Goal: Task Accomplishment & Management: Manage account settings

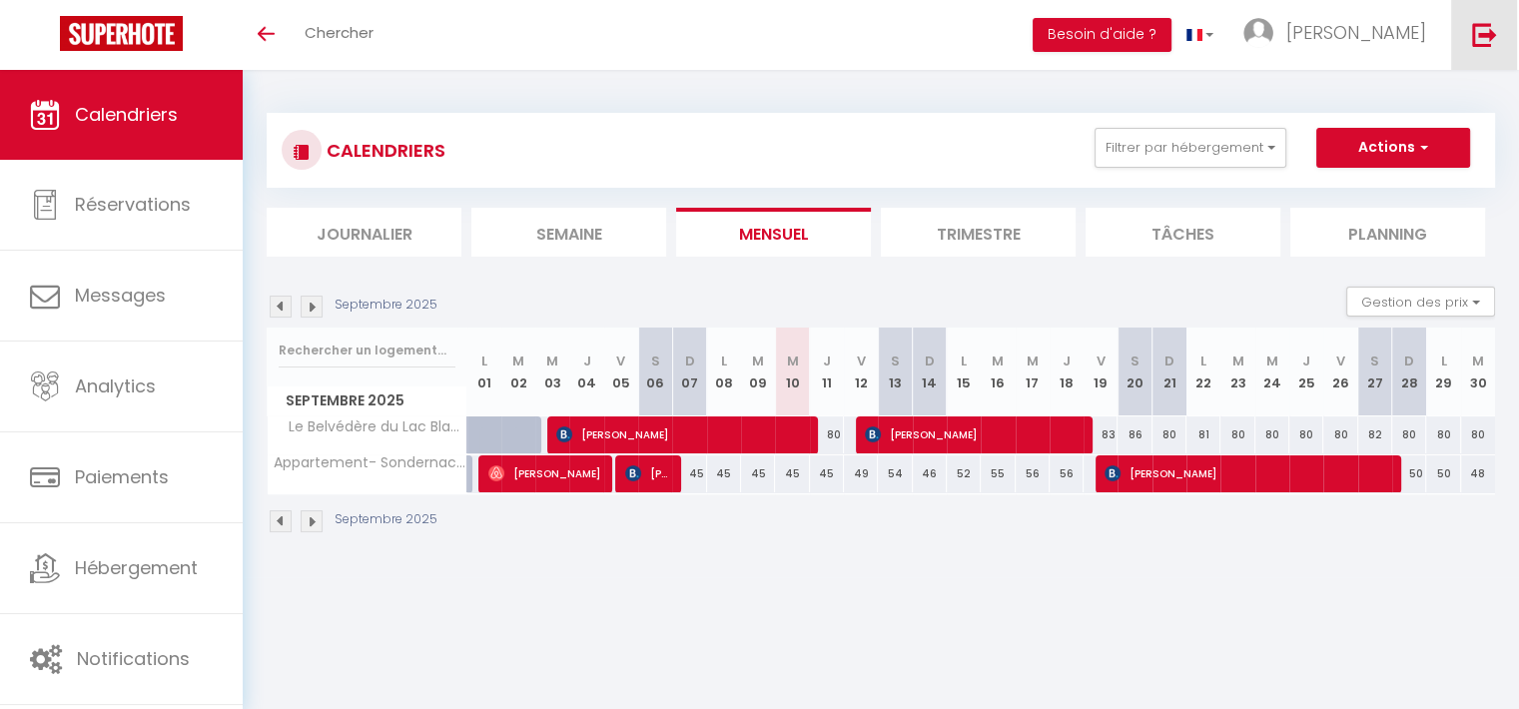
click at [1466, 32] on link at bounding box center [1485, 35] width 66 height 70
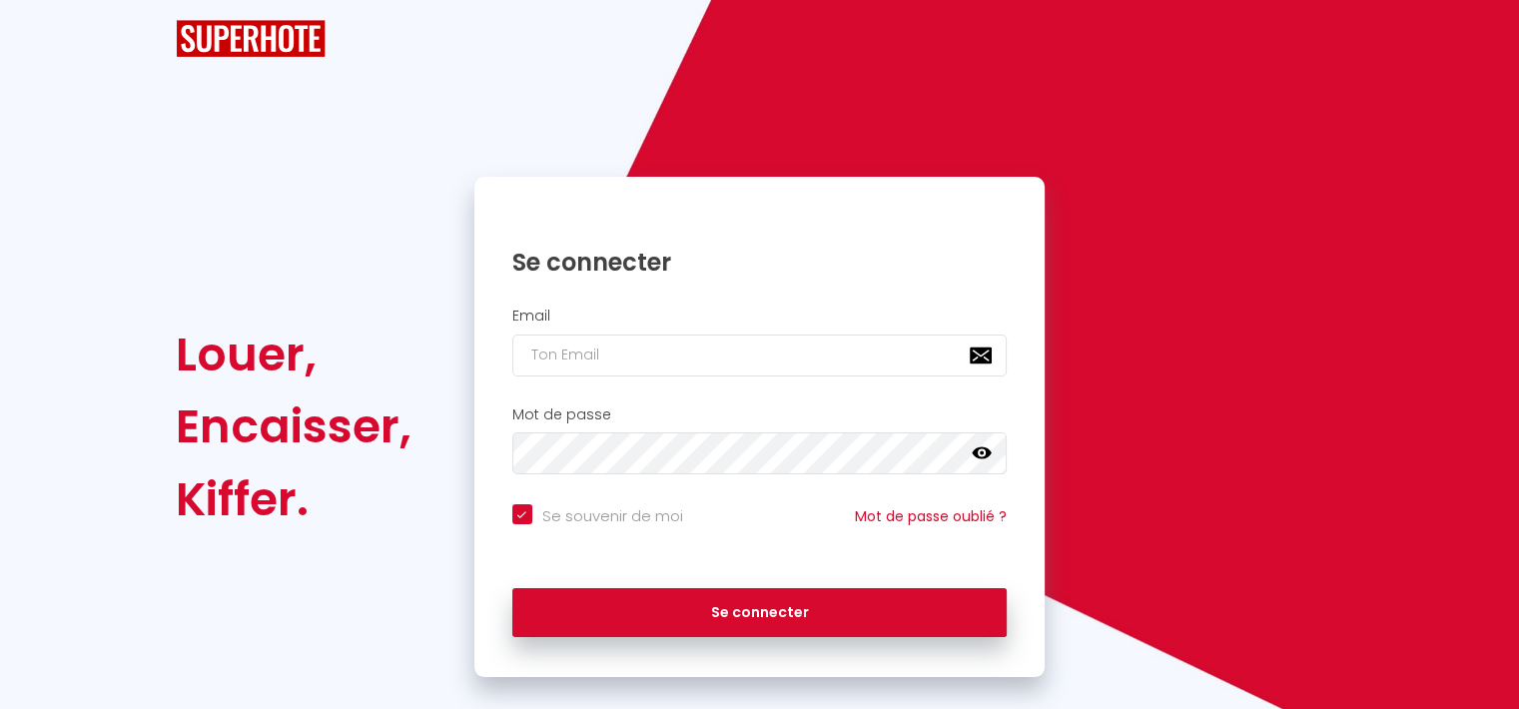
checkbox input "true"
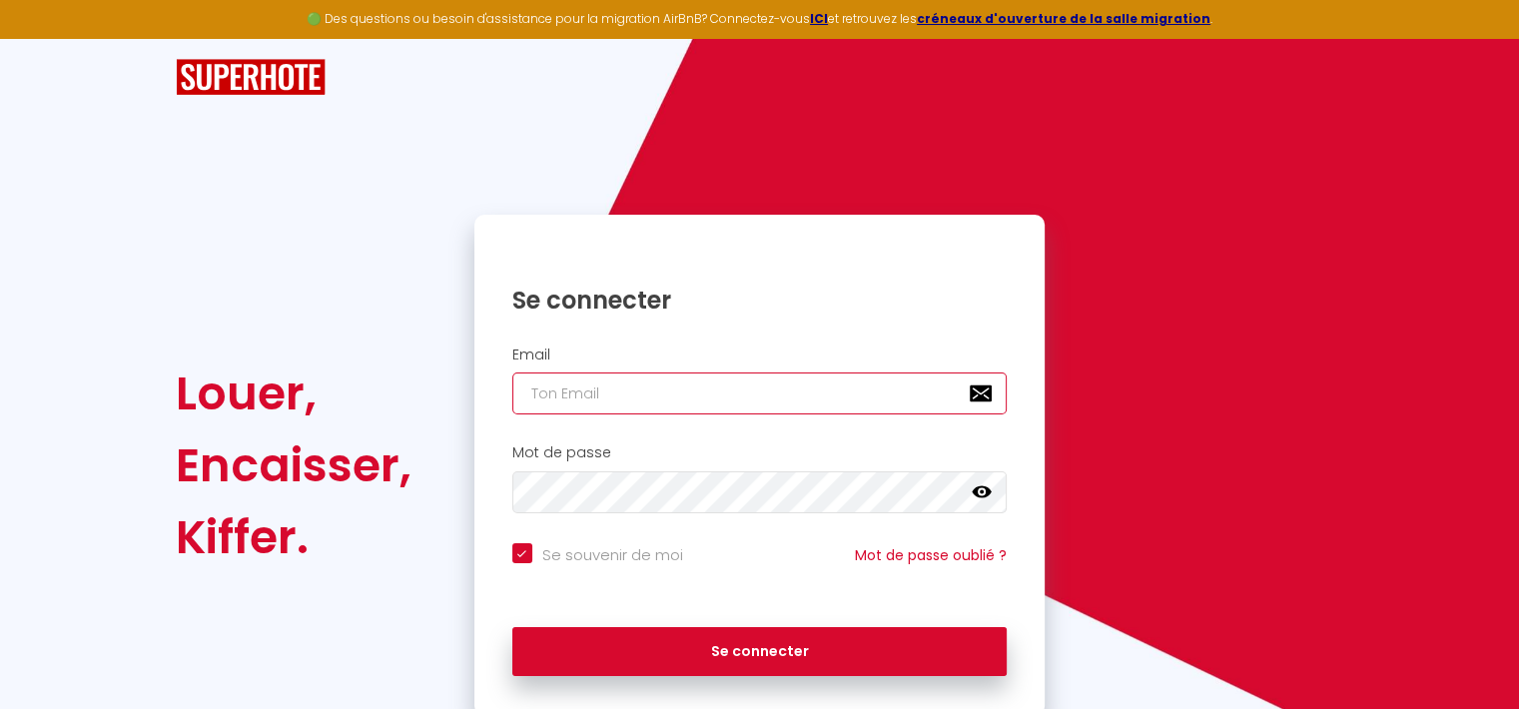
type input "[EMAIL_ADDRESS][DOMAIN_NAME]"
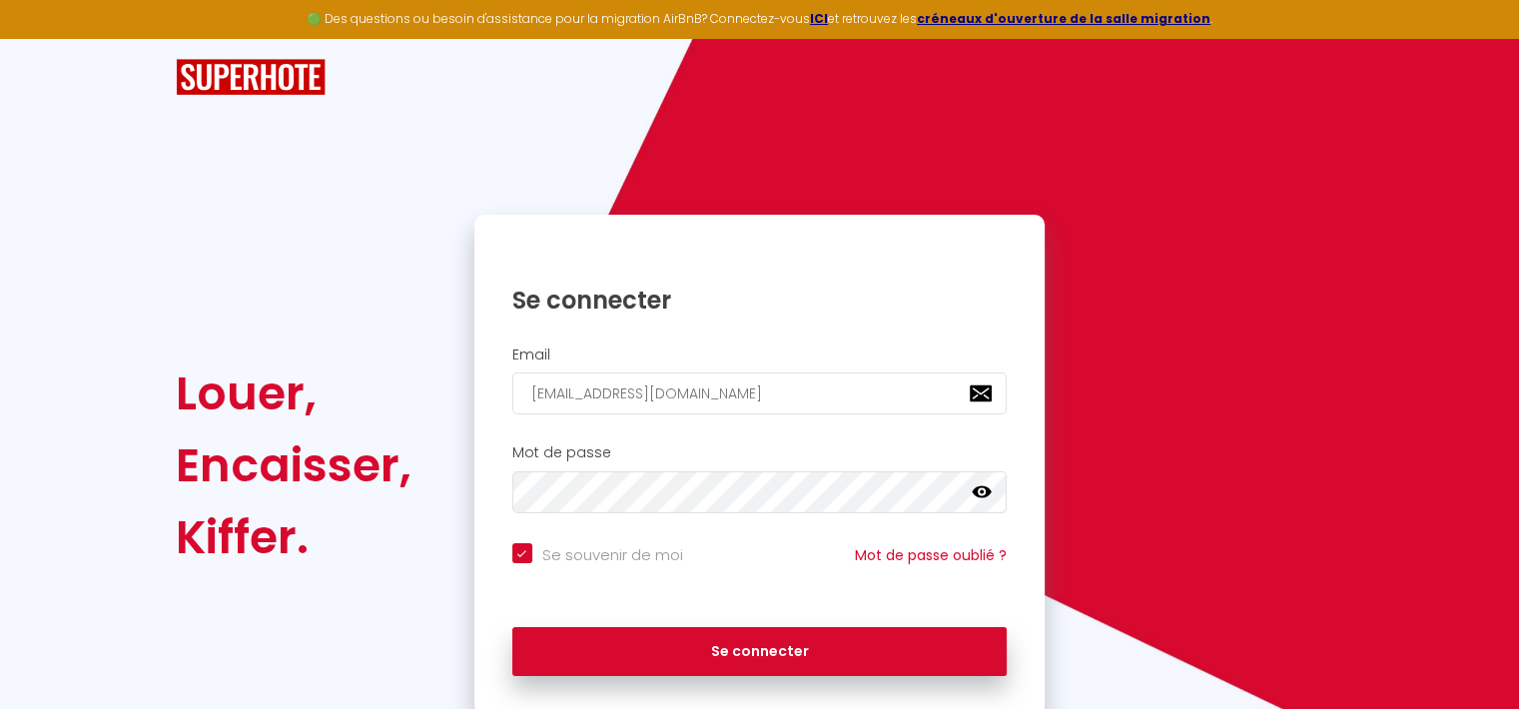
checkbox input "true"
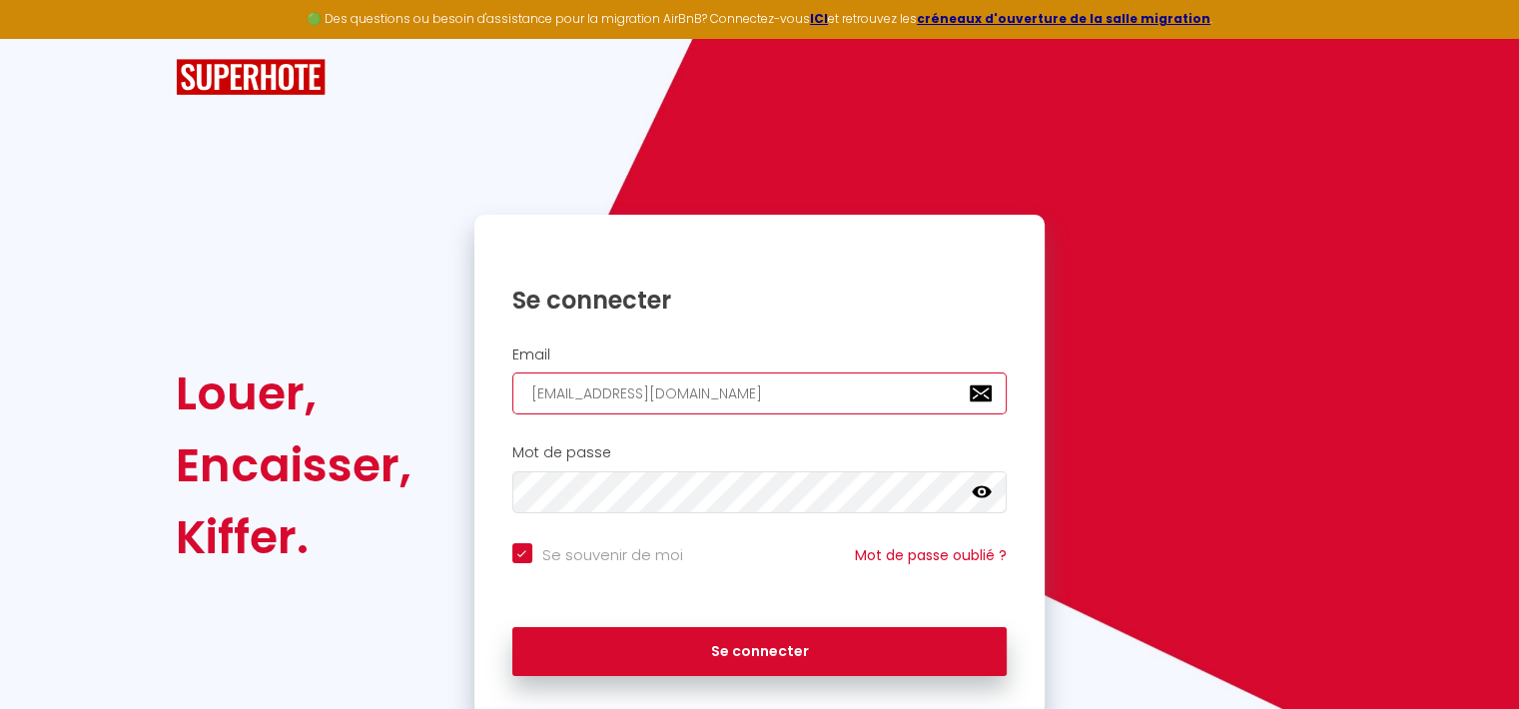
click at [774, 405] on input "[EMAIL_ADDRESS][DOMAIN_NAME]" at bounding box center [759, 394] width 495 height 42
type input "[EMAIL_ADDRESS][DOMAIN_NAME]"
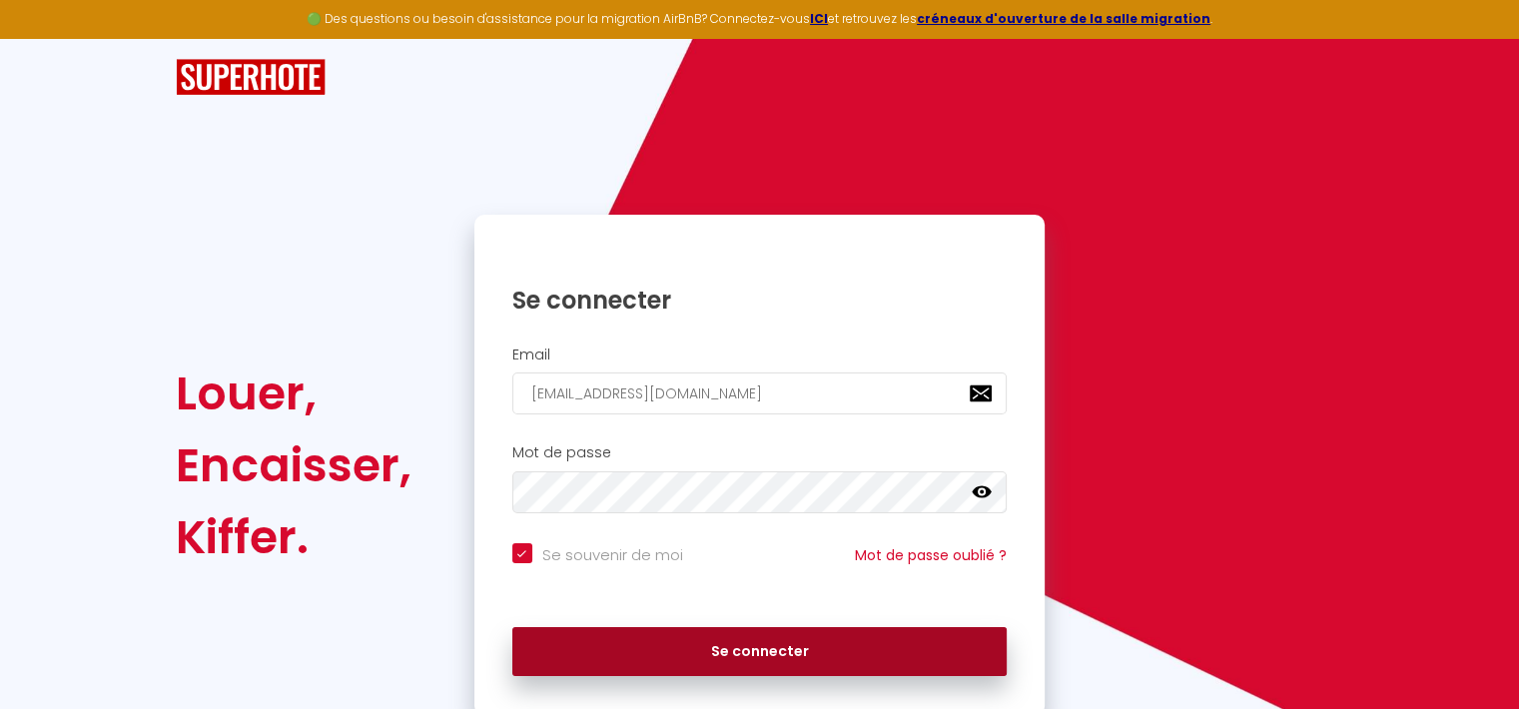
click at [665, 660] on button "Se connecter" at bounding box center [759, 652] width 495 height 50
checkbox input "true"
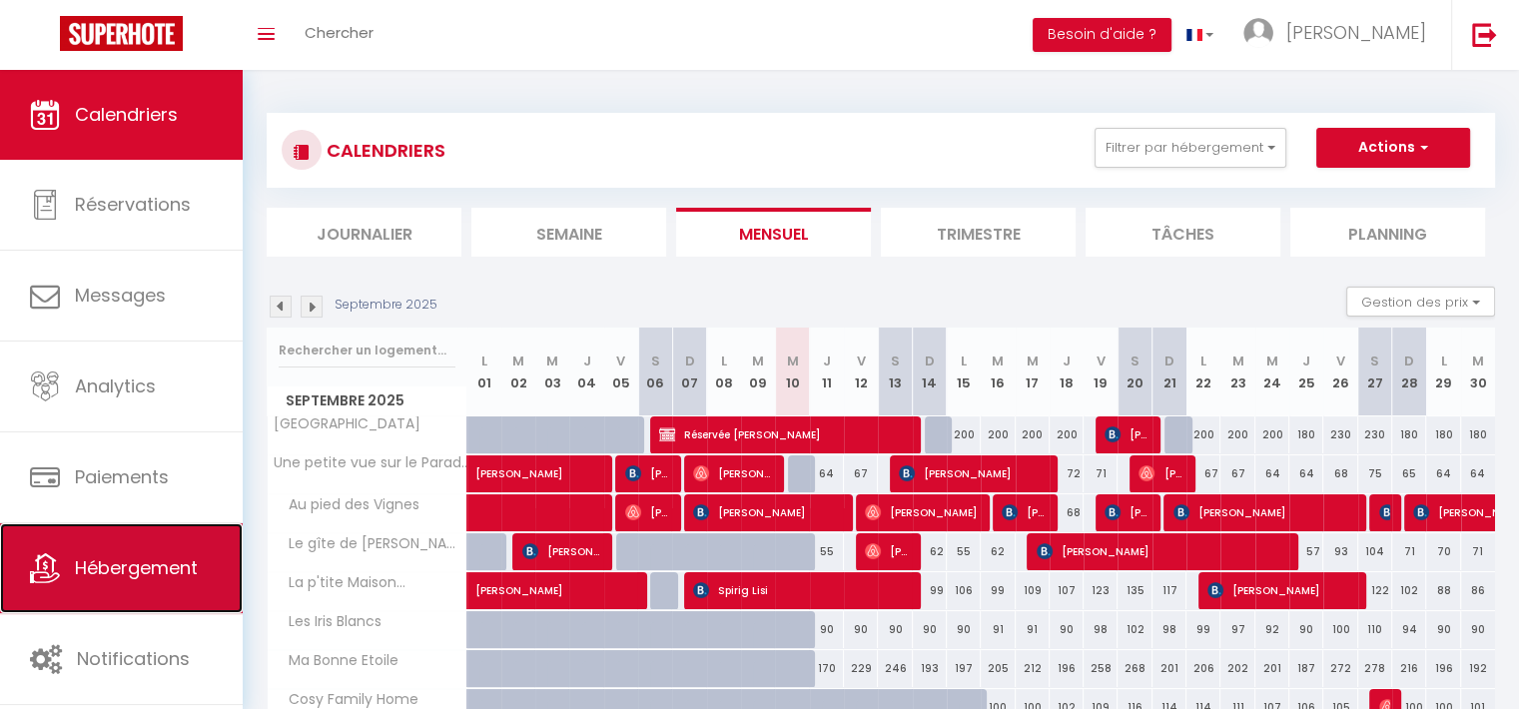
click at [154, 577] on span "Hébergement" at bounding box center [136, 567] width 123 height 25
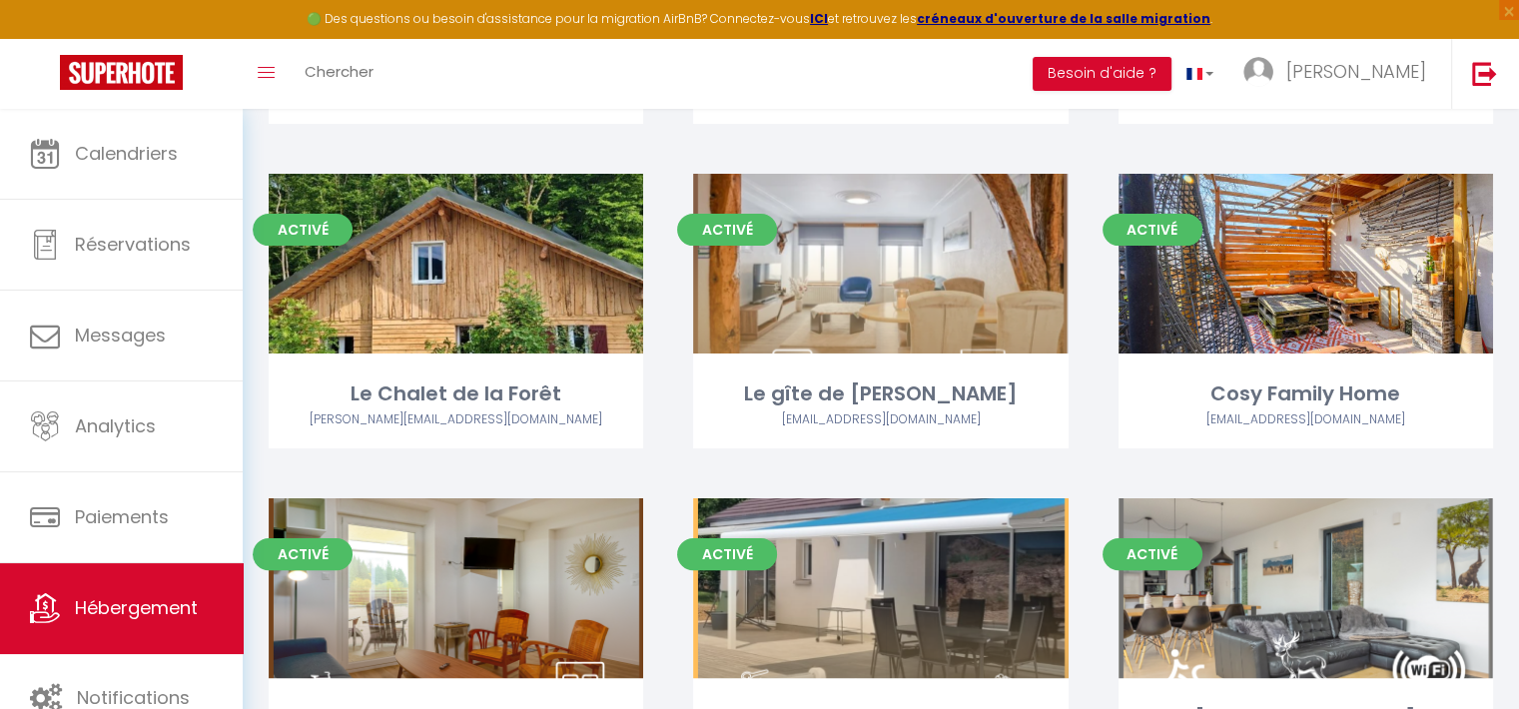
scroll to position [546, 0]
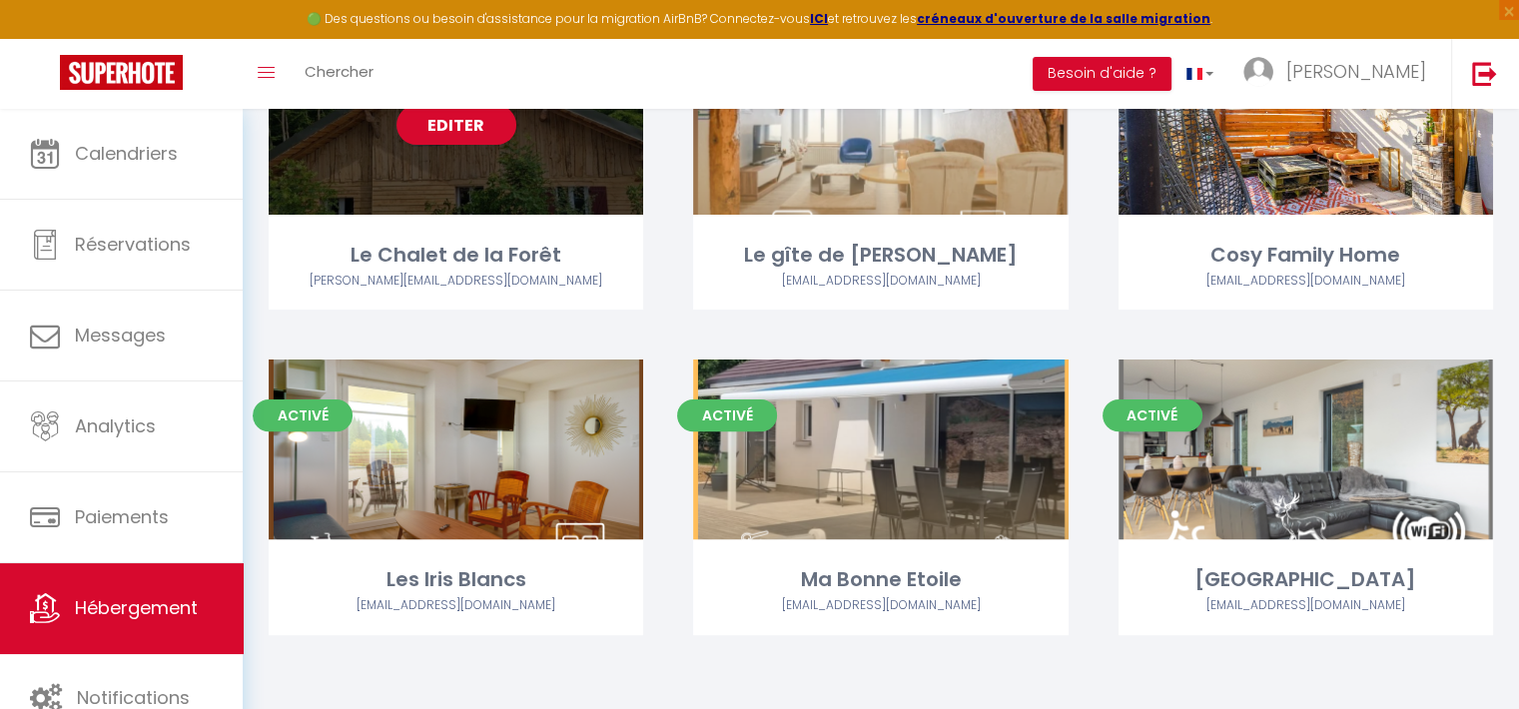
click at [579, 191] on div "Editer" at bounding box center [456, 125] width 375 height 180
select select "3"
select select "2"
select select "1"
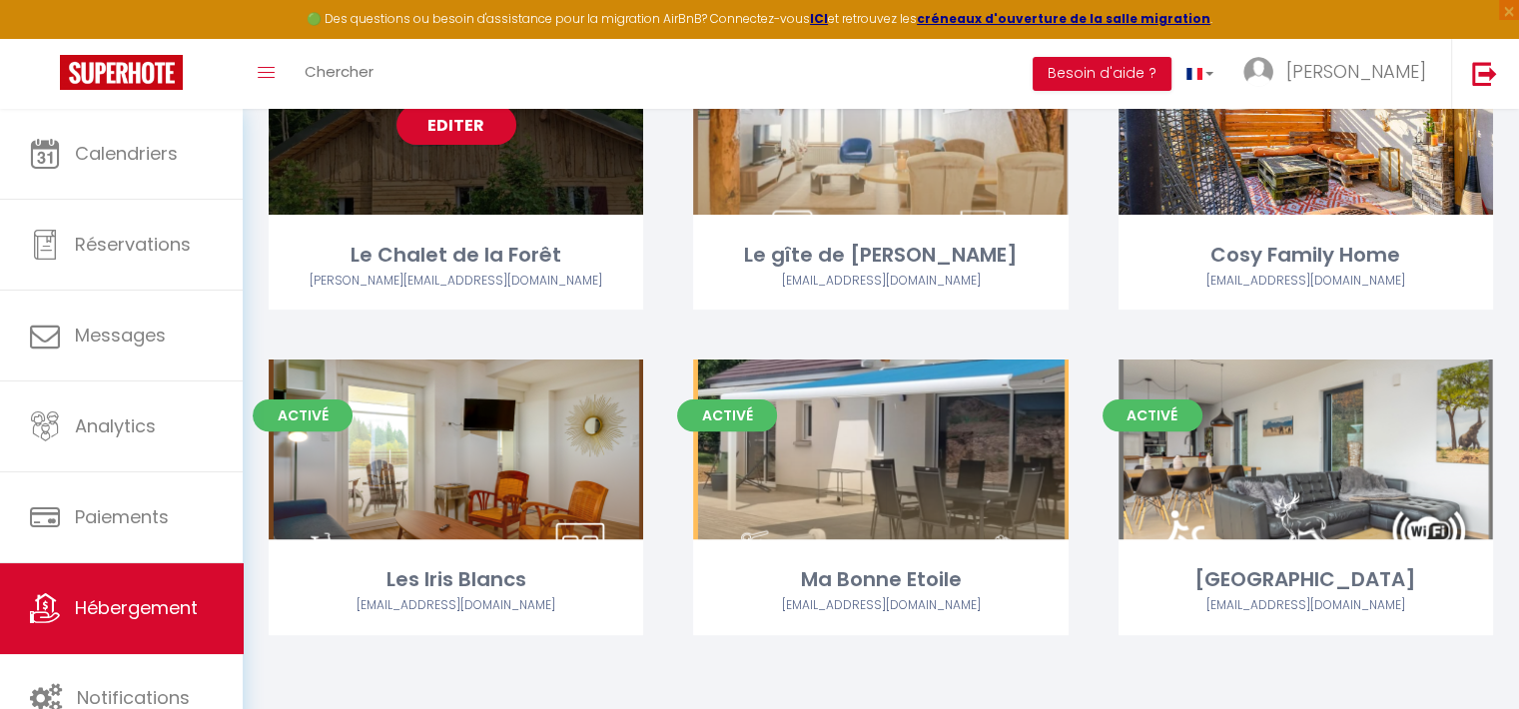
select select
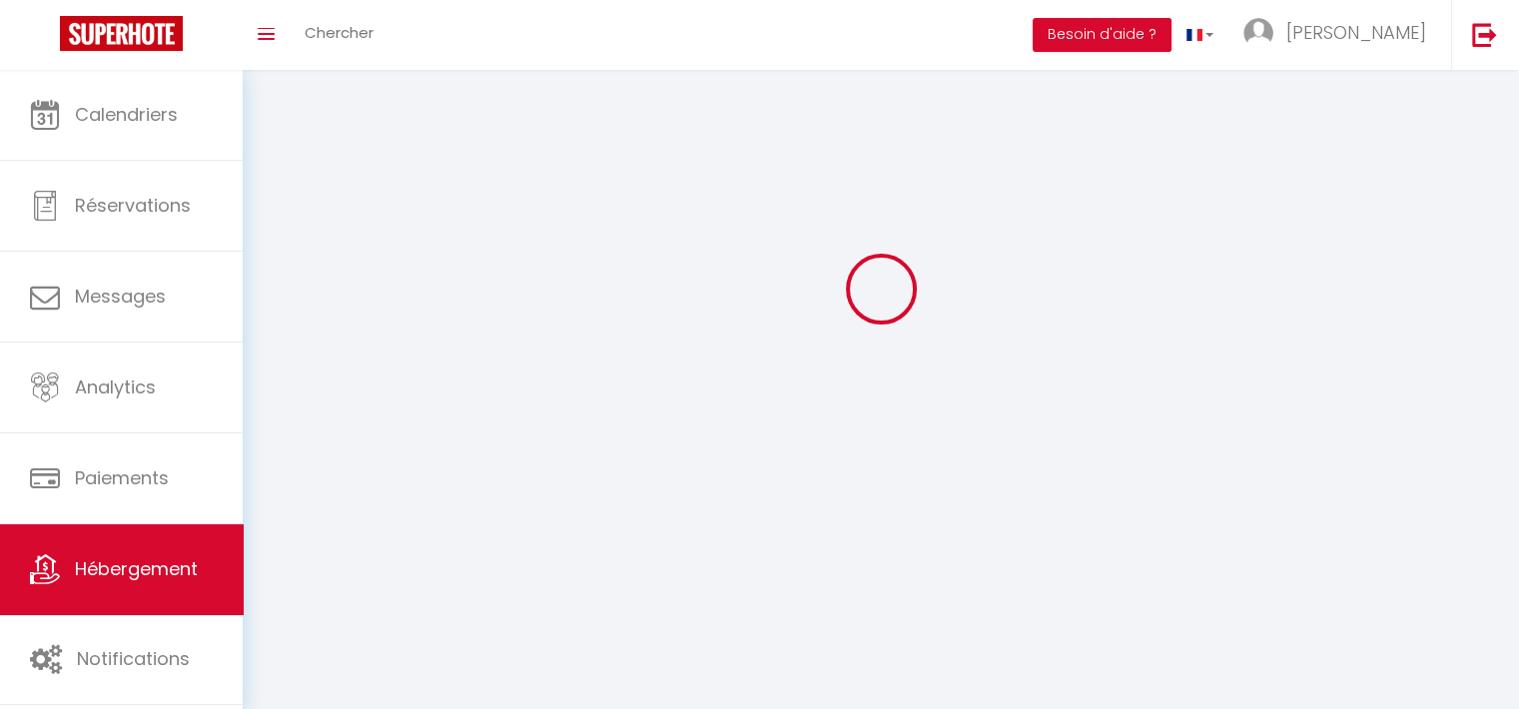
select select
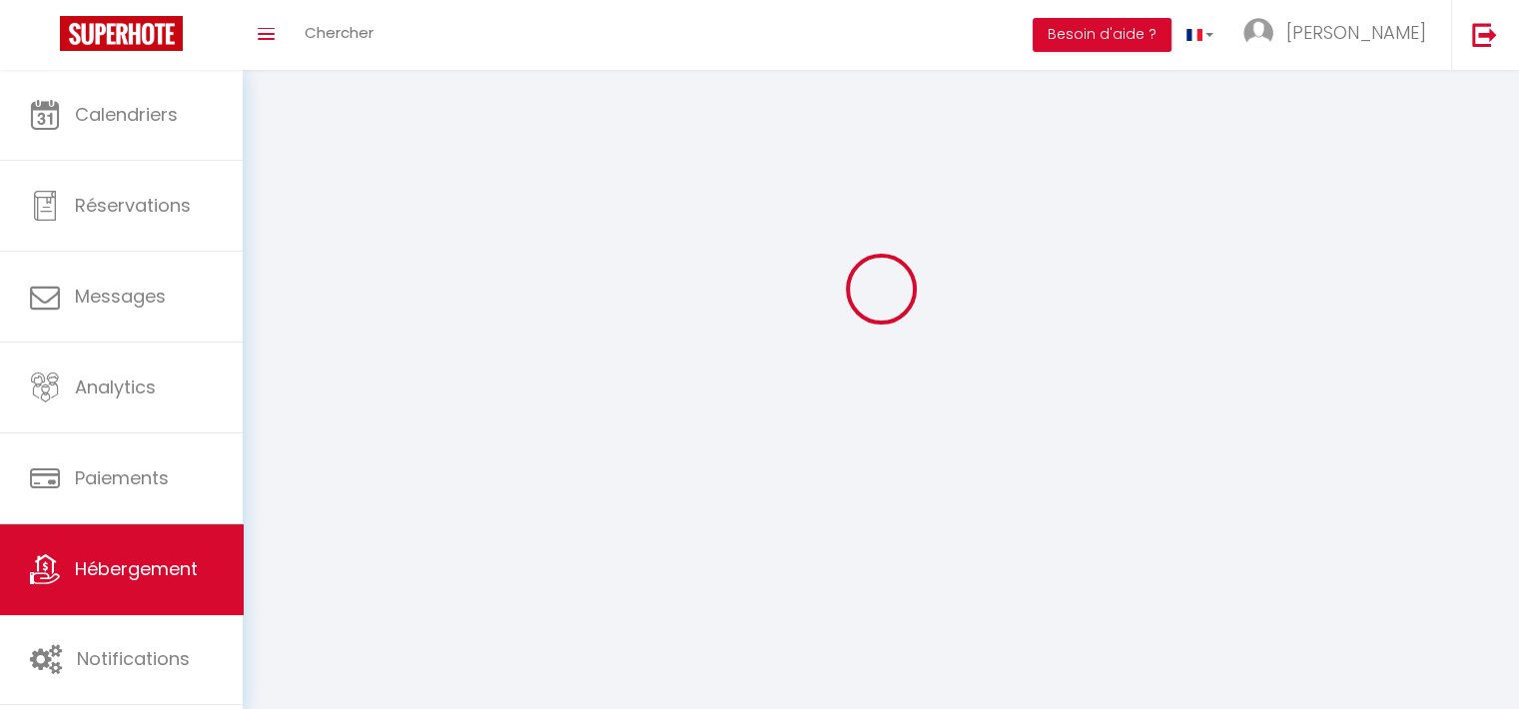
select select
checkbox input "false"
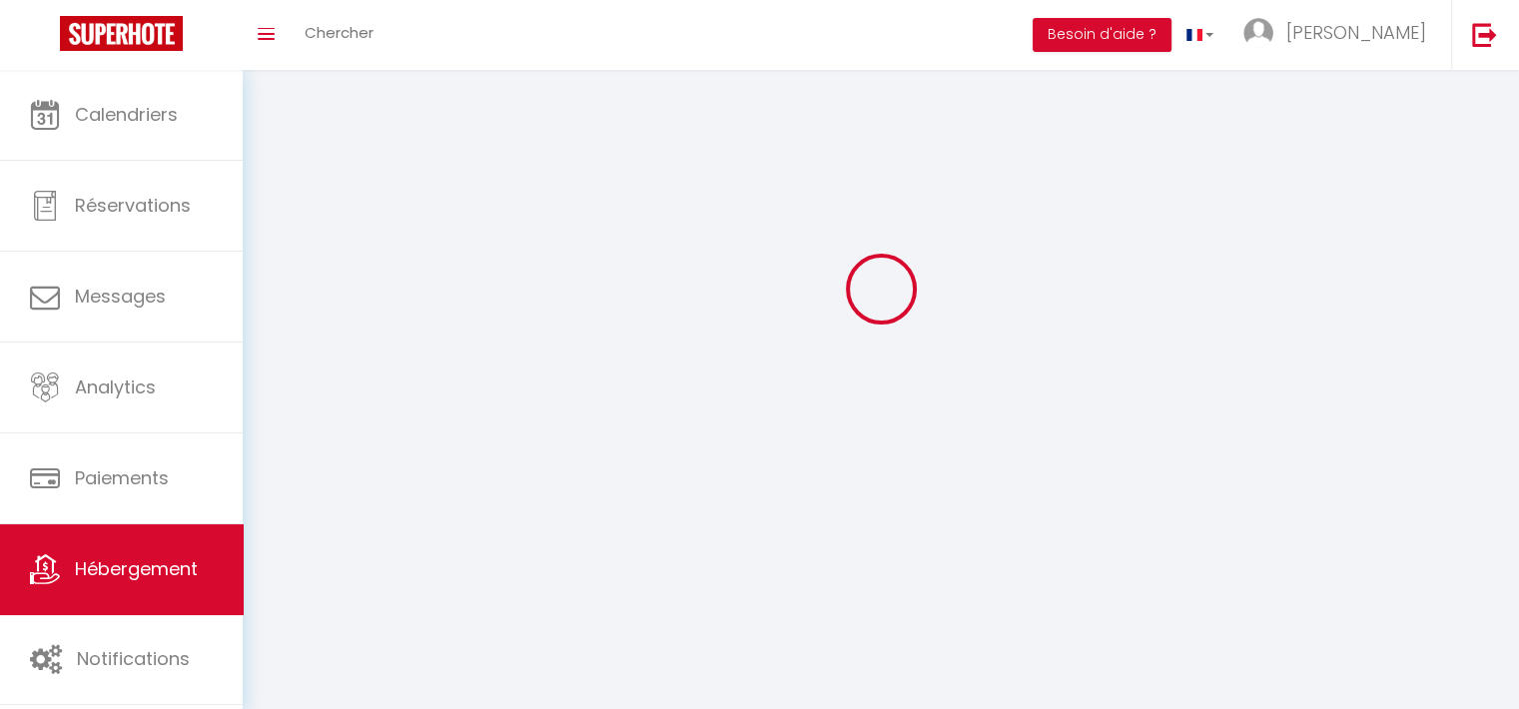
select select
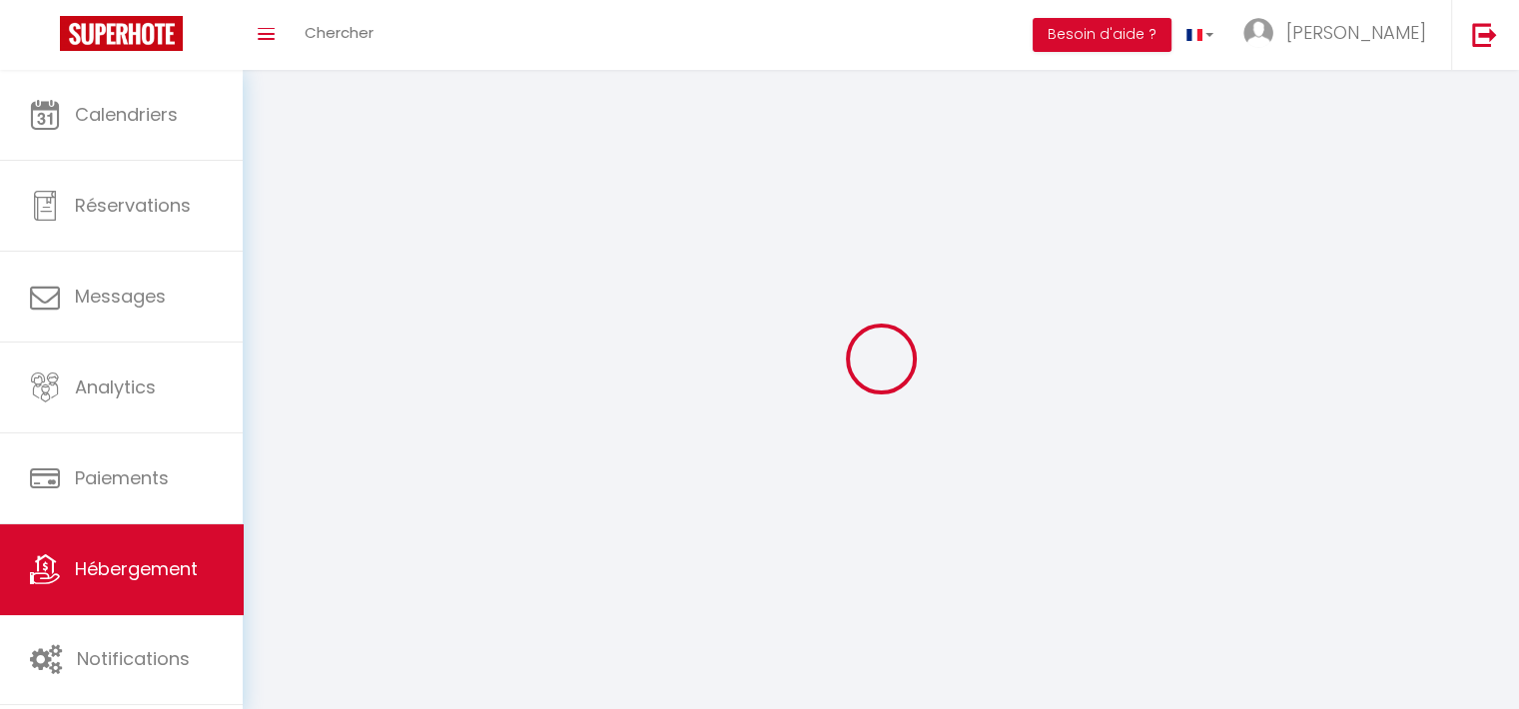
select select
checkbox input "false"
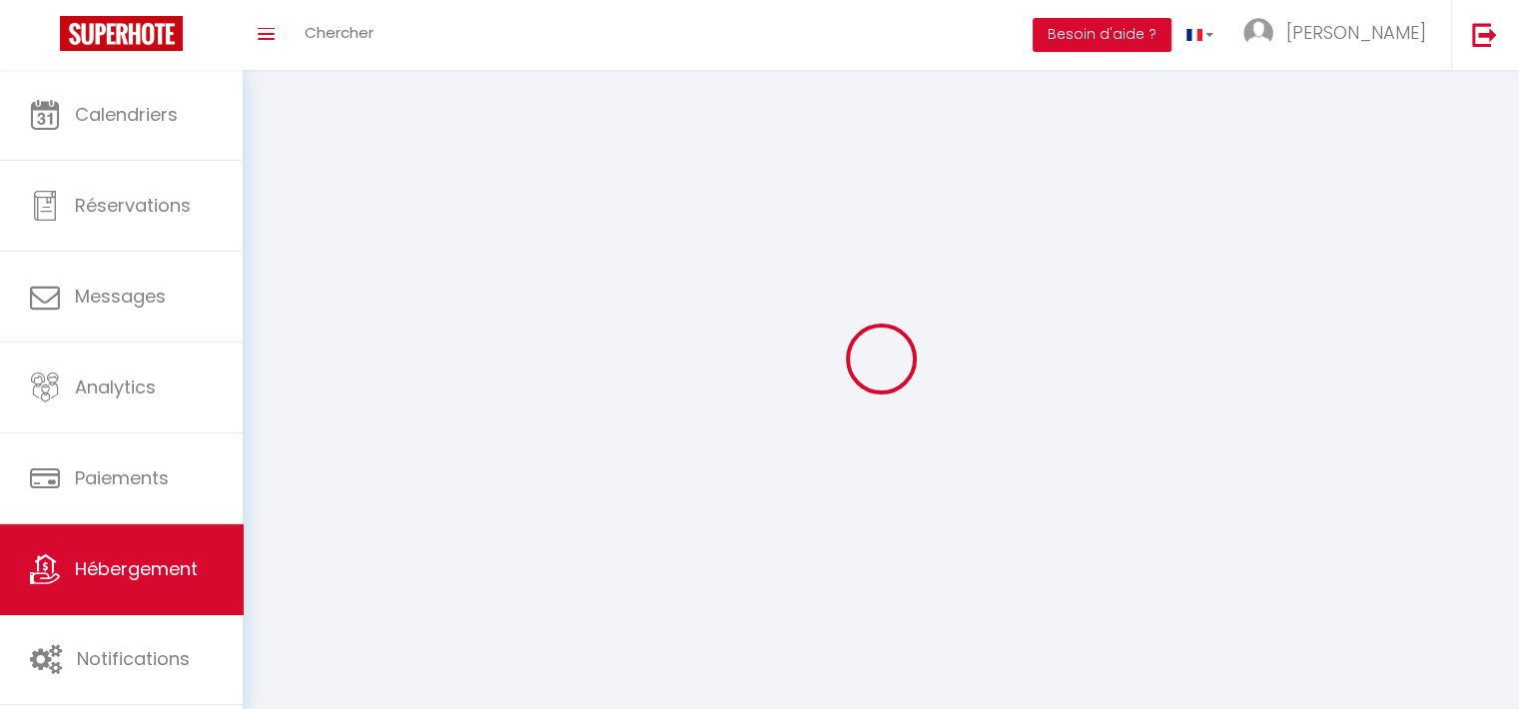
checkbox input "false"
select select
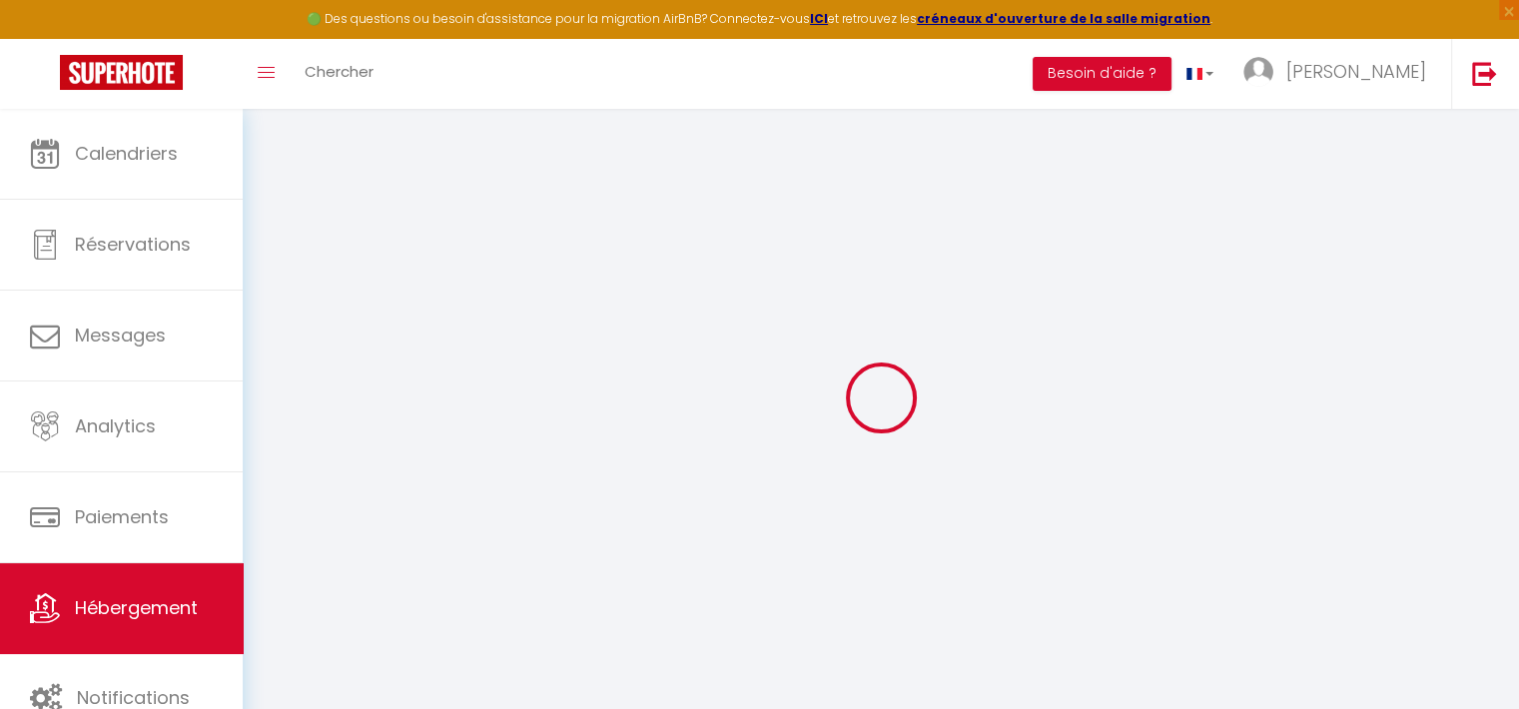
select select "+ 15 %"
select select "+ 14 %"
select select "+ 2 %"
select select "+ 15 %"
select select
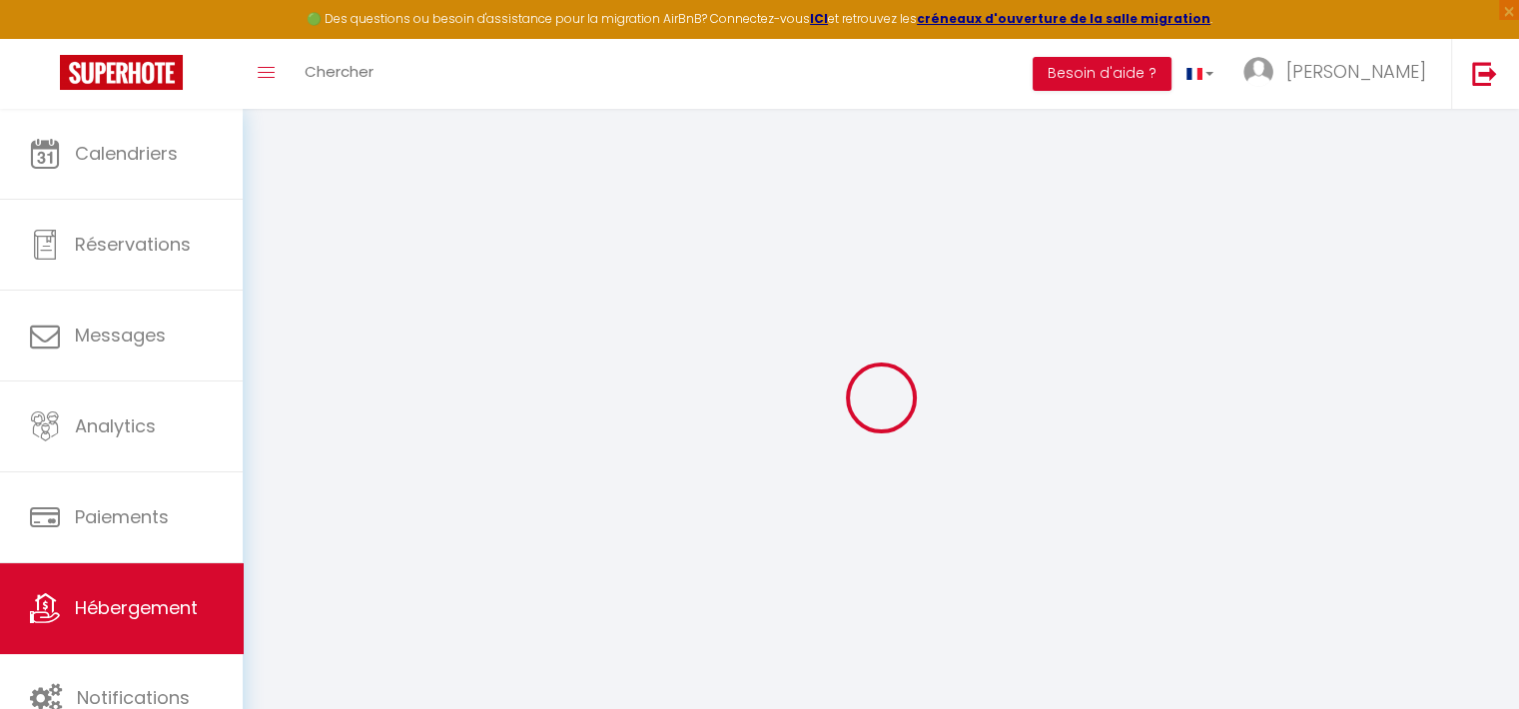
select select
checkbox input "false"
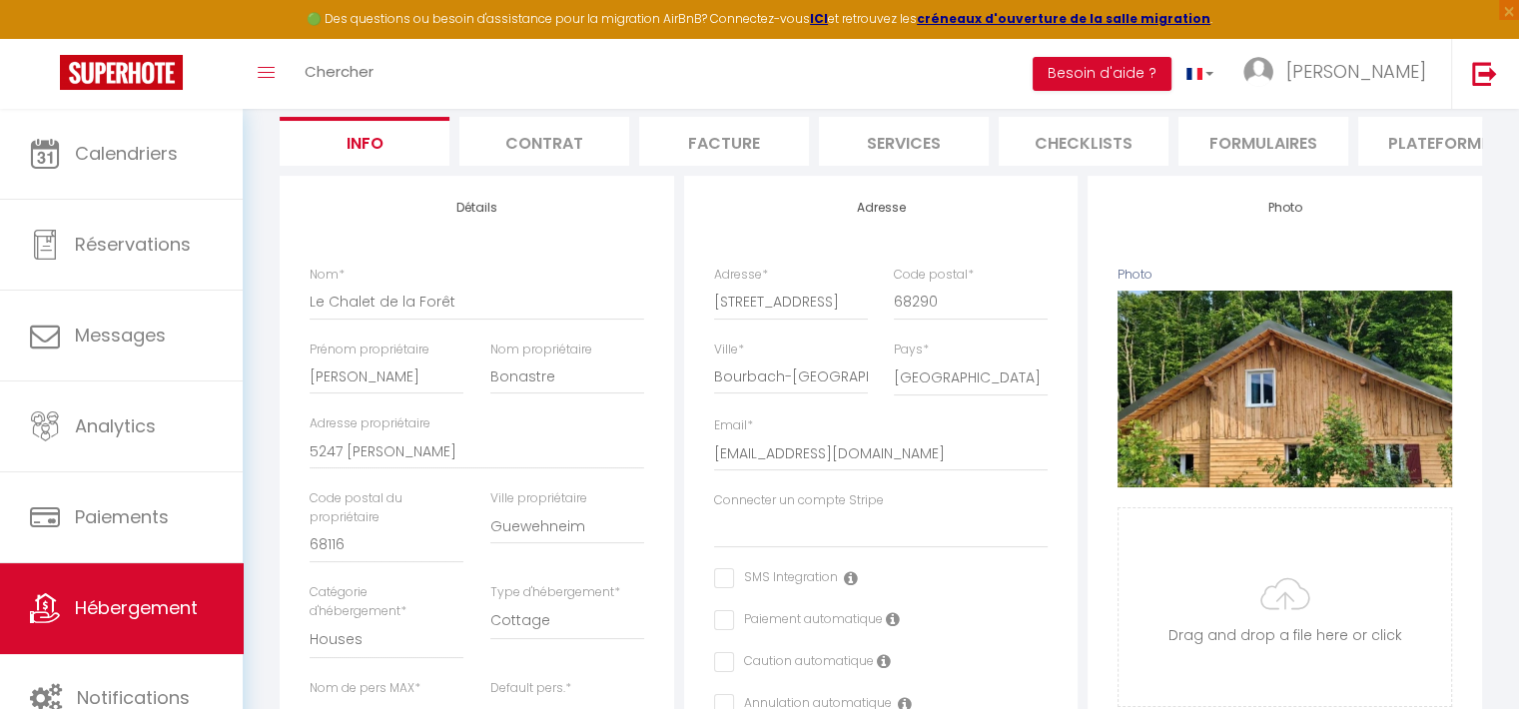
scroll to position [187, 0]
click at [1463, 125] on li "Plateformes" at bounding box center [1444, 140] width 170 height 49
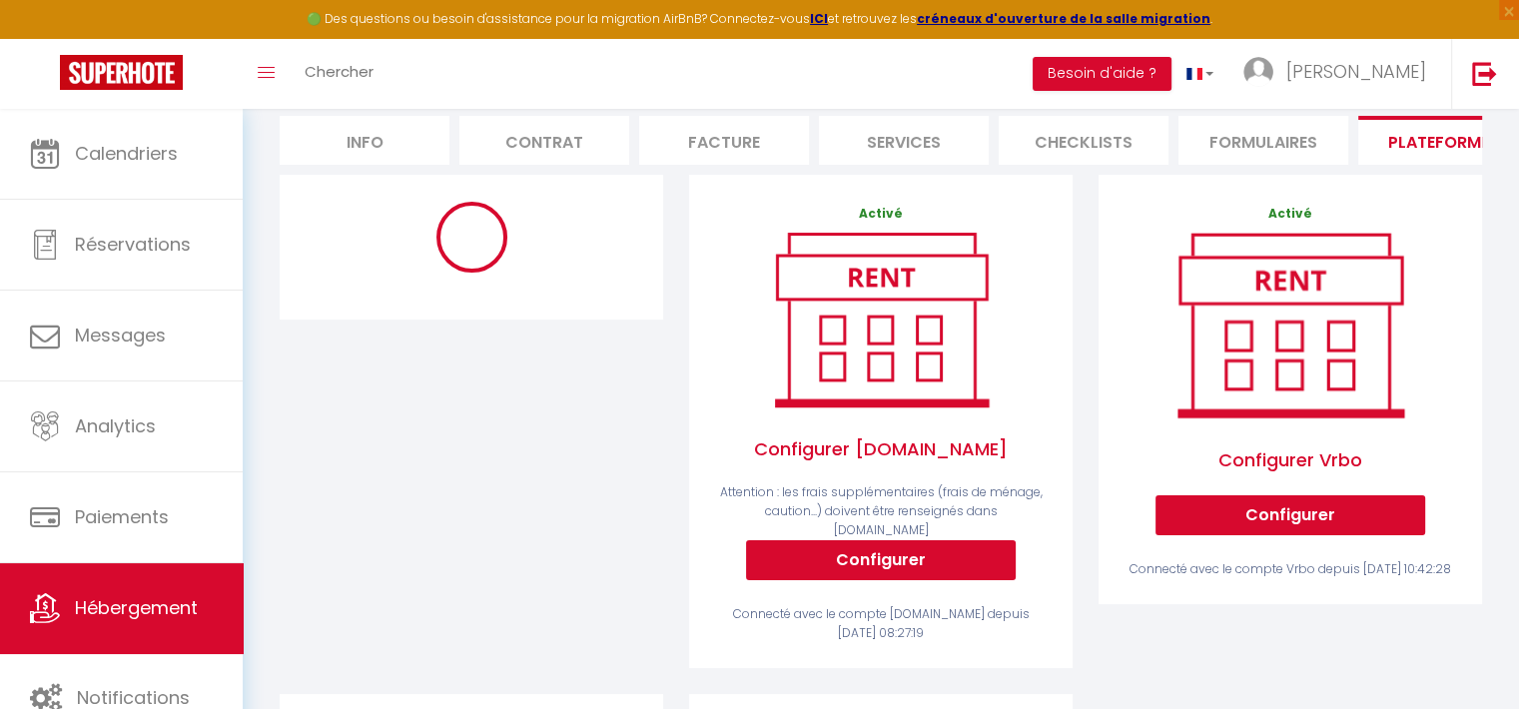
select select "365"
select select "EUR"
select select
select select "13219-1423062042112713257"
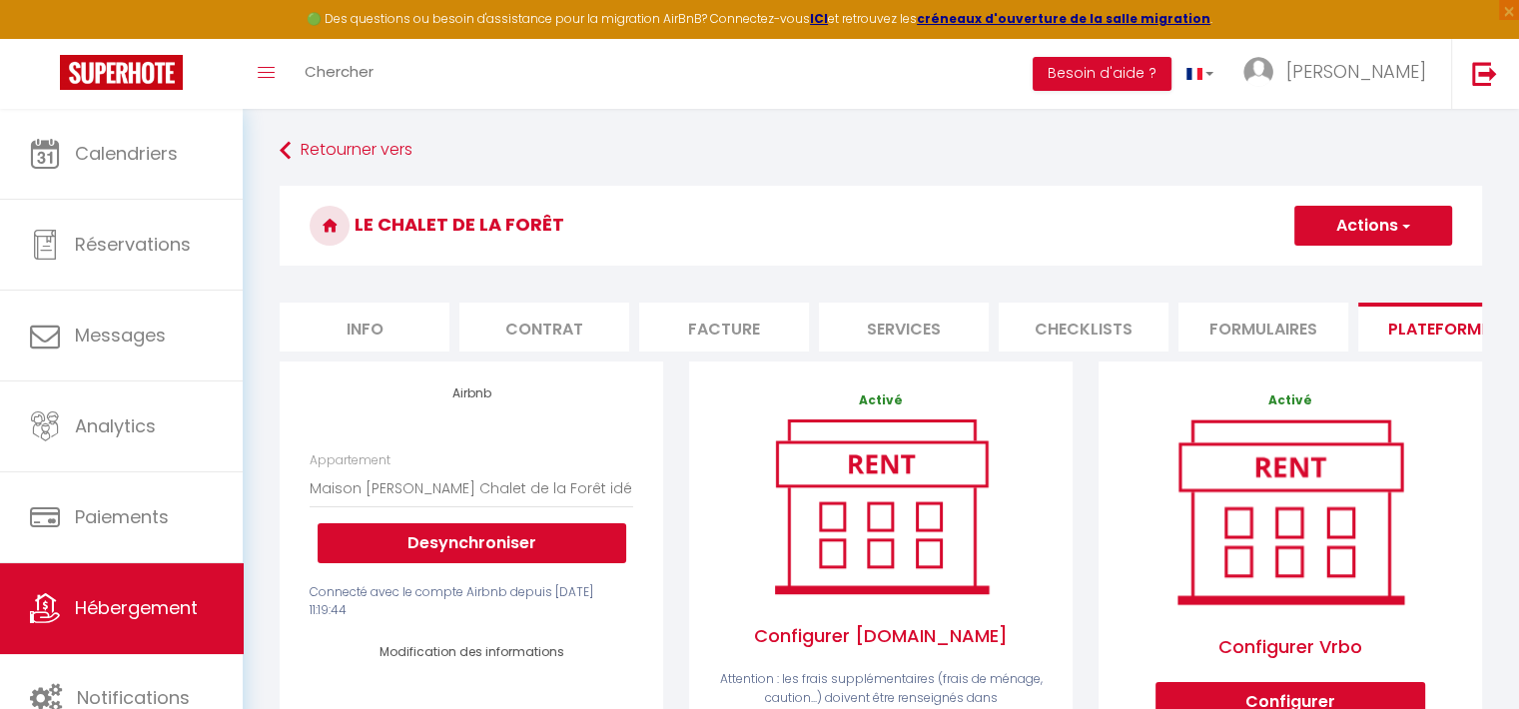
click at [347, 333] on li "Info" at bounding box center [365, 327] width 170 height 49
select select
checkbox input "false"
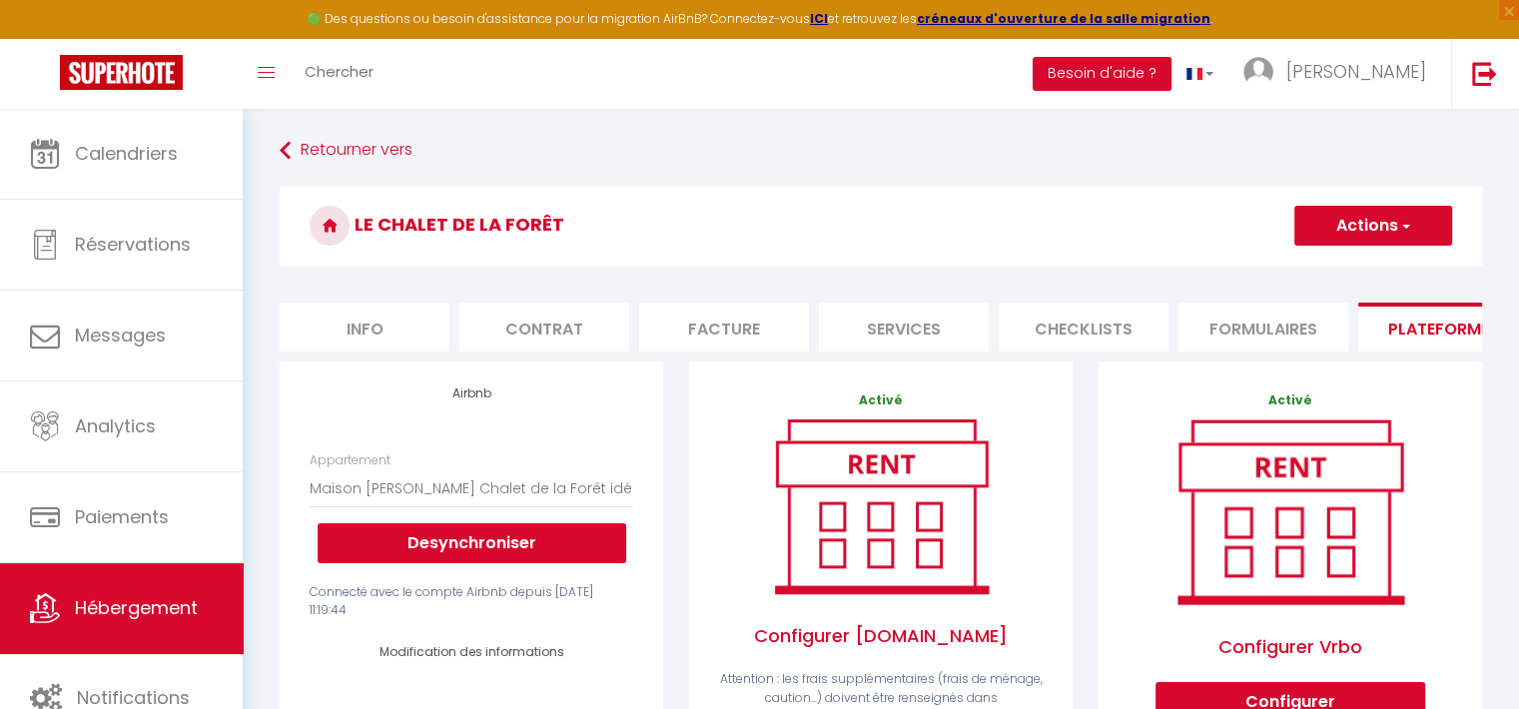
checkbox input "false"
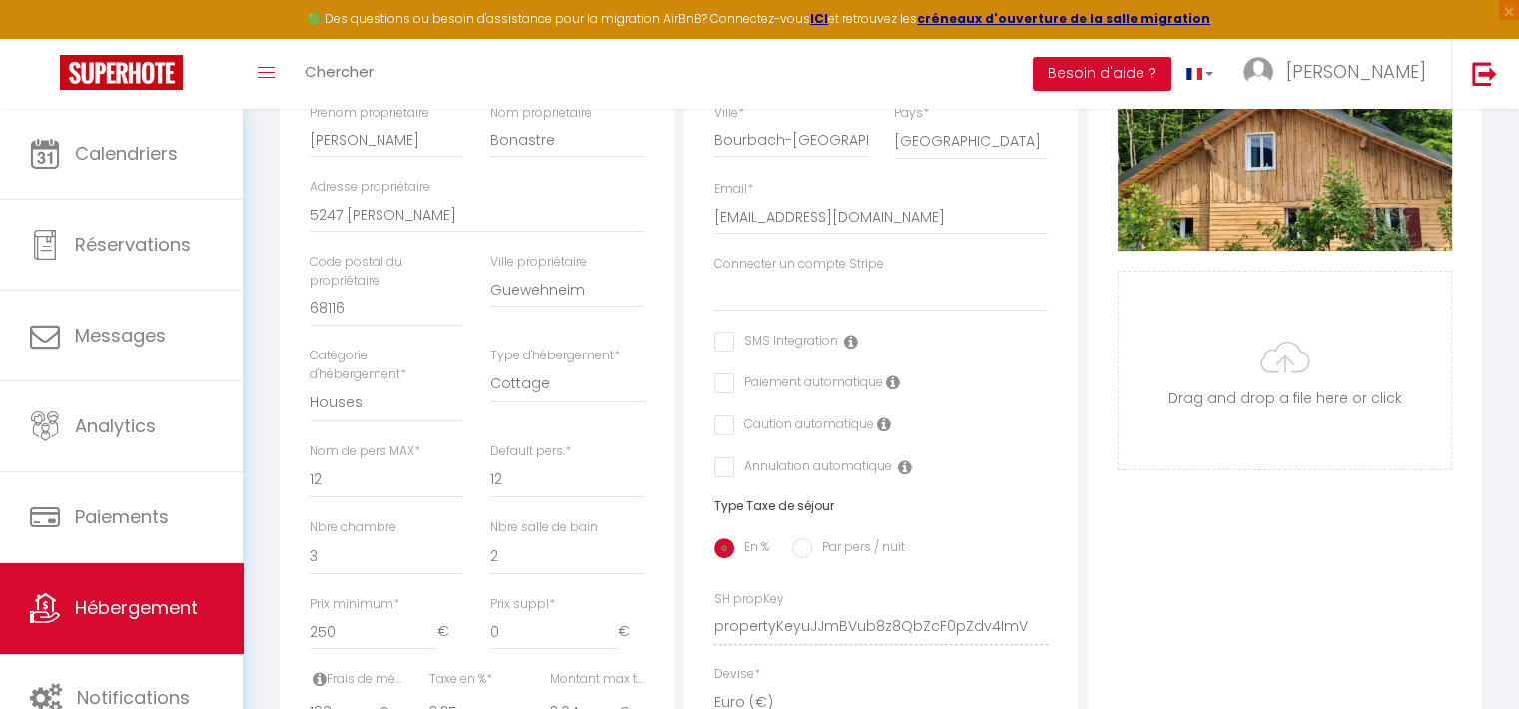
scroll to position [421, 0]
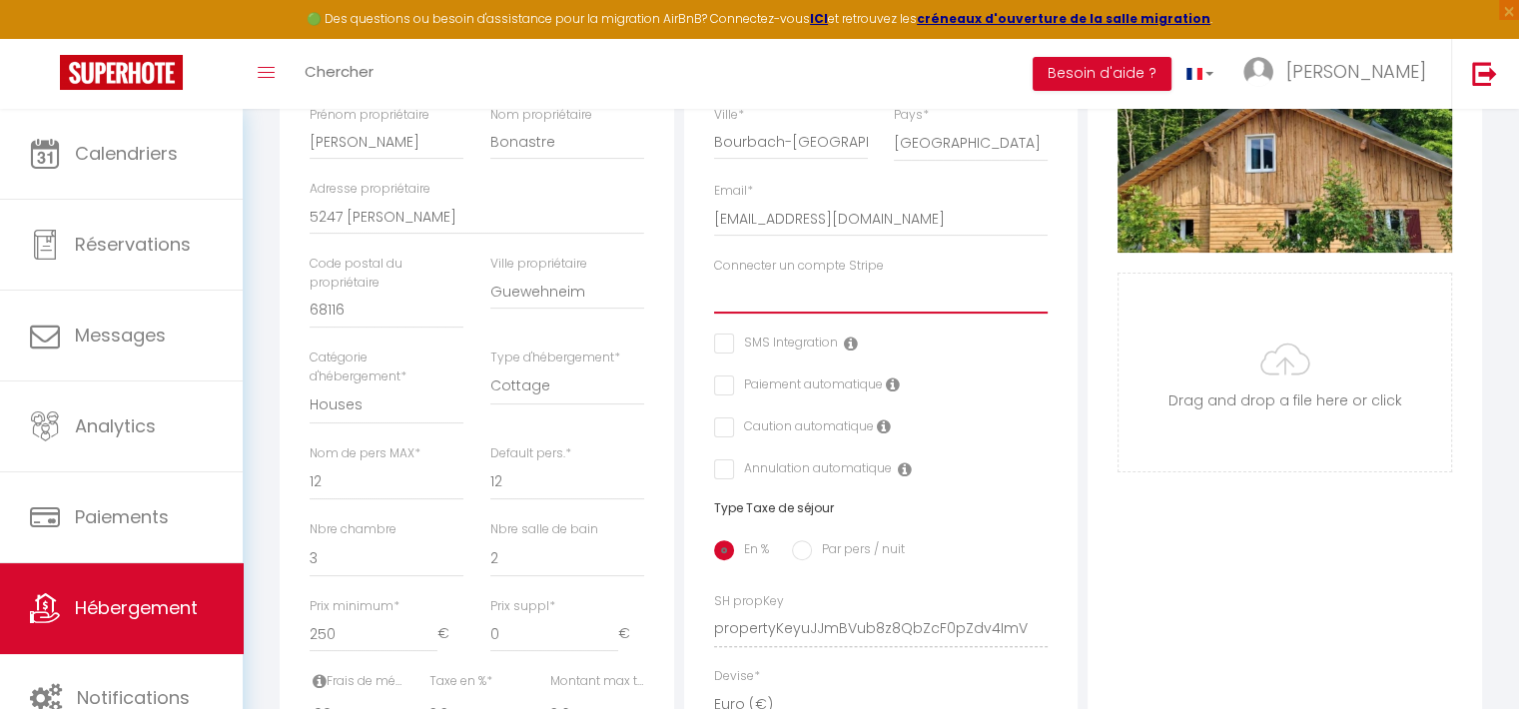
click at [895, 314] on select "[PERSON_NAME] Blanche Lepicard [PERSON_NAME] [PERSON_NAME] [PERSON_NAME] laptit…" at bounding box center [881, 295] width 335 height 38
select select "15842"
click at [714, 290] on select "[PERSON_NAME] Blanche Lepicard [PERSON_NAME] [PERSON_NAME] [PERSON_NAME] laptit…" at bounding box center [881, 295] width 335 height 38
select select
checkbox input "false"
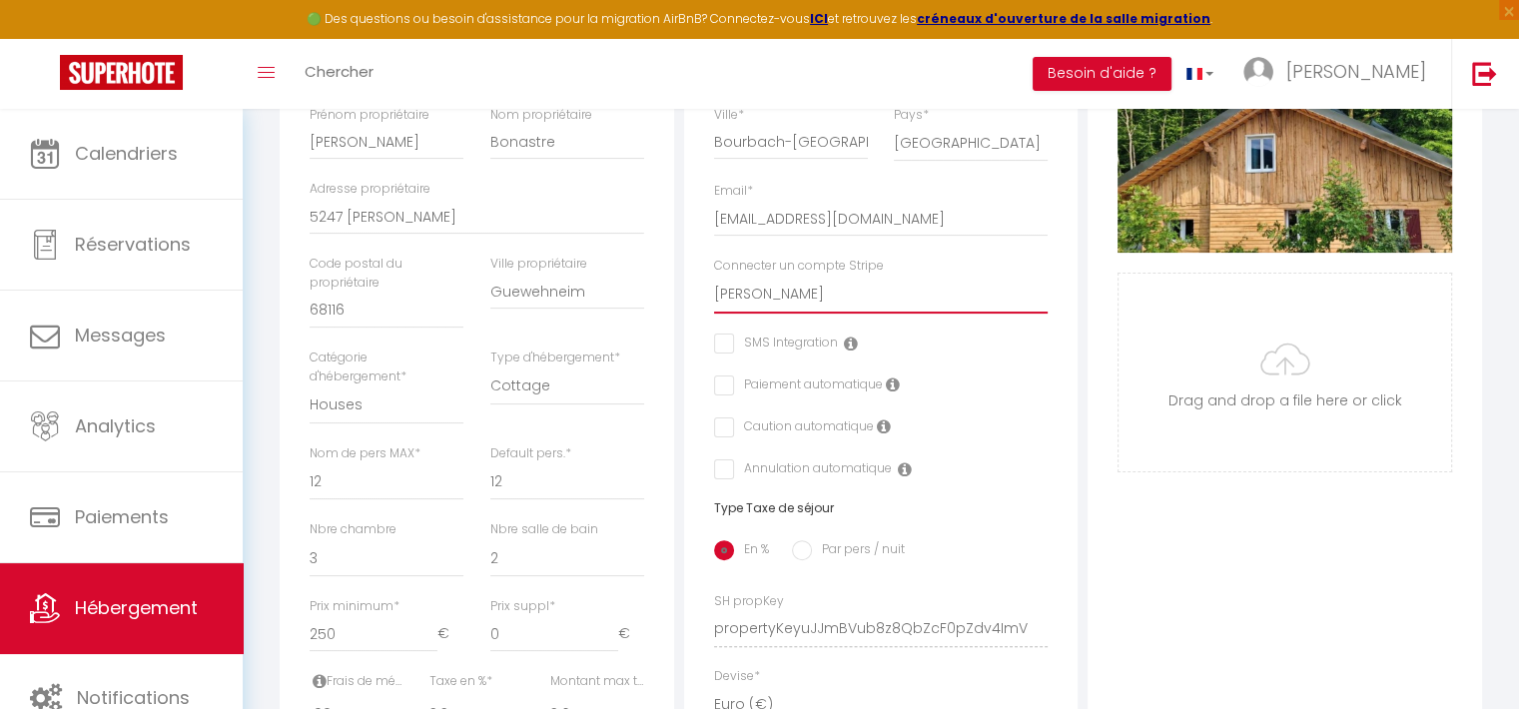
checkbox input "false"
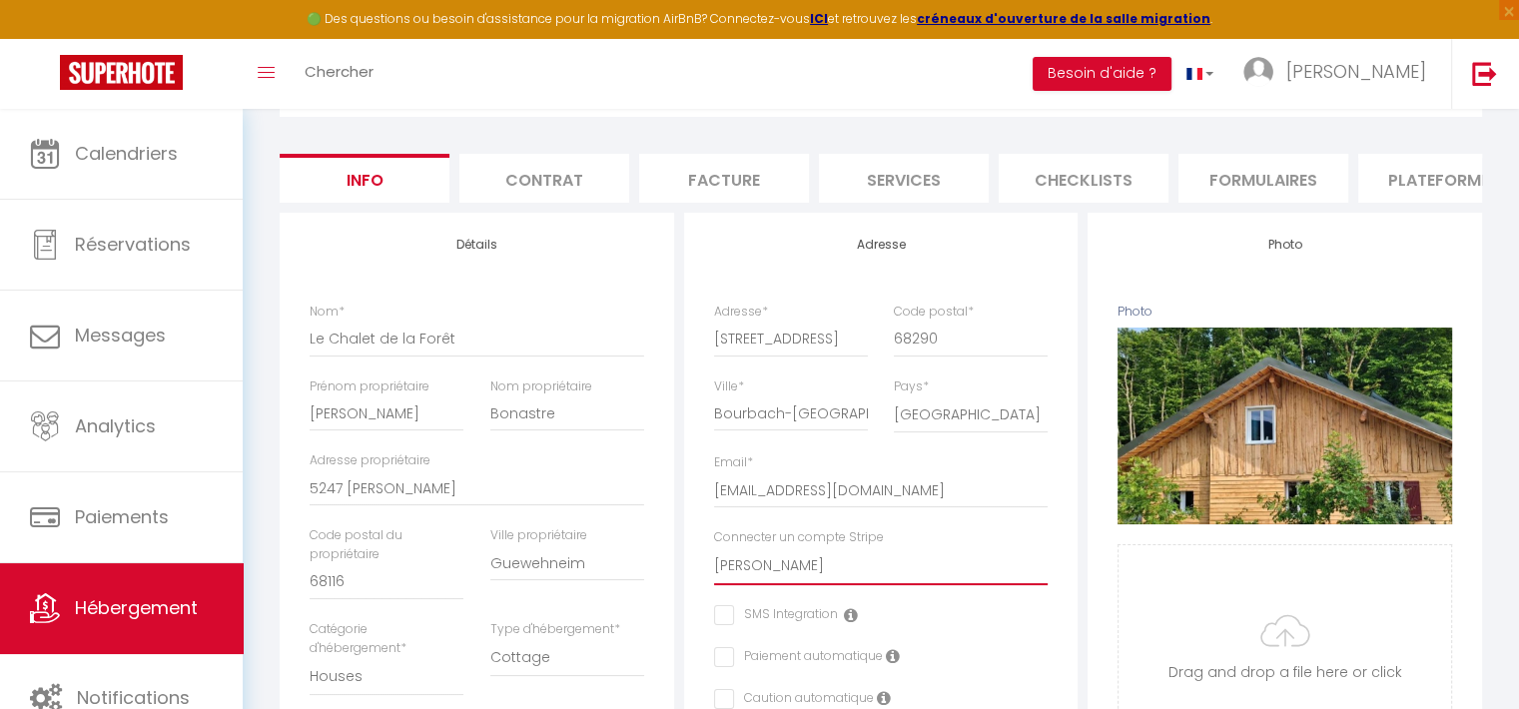
scroll to position [109, 0]
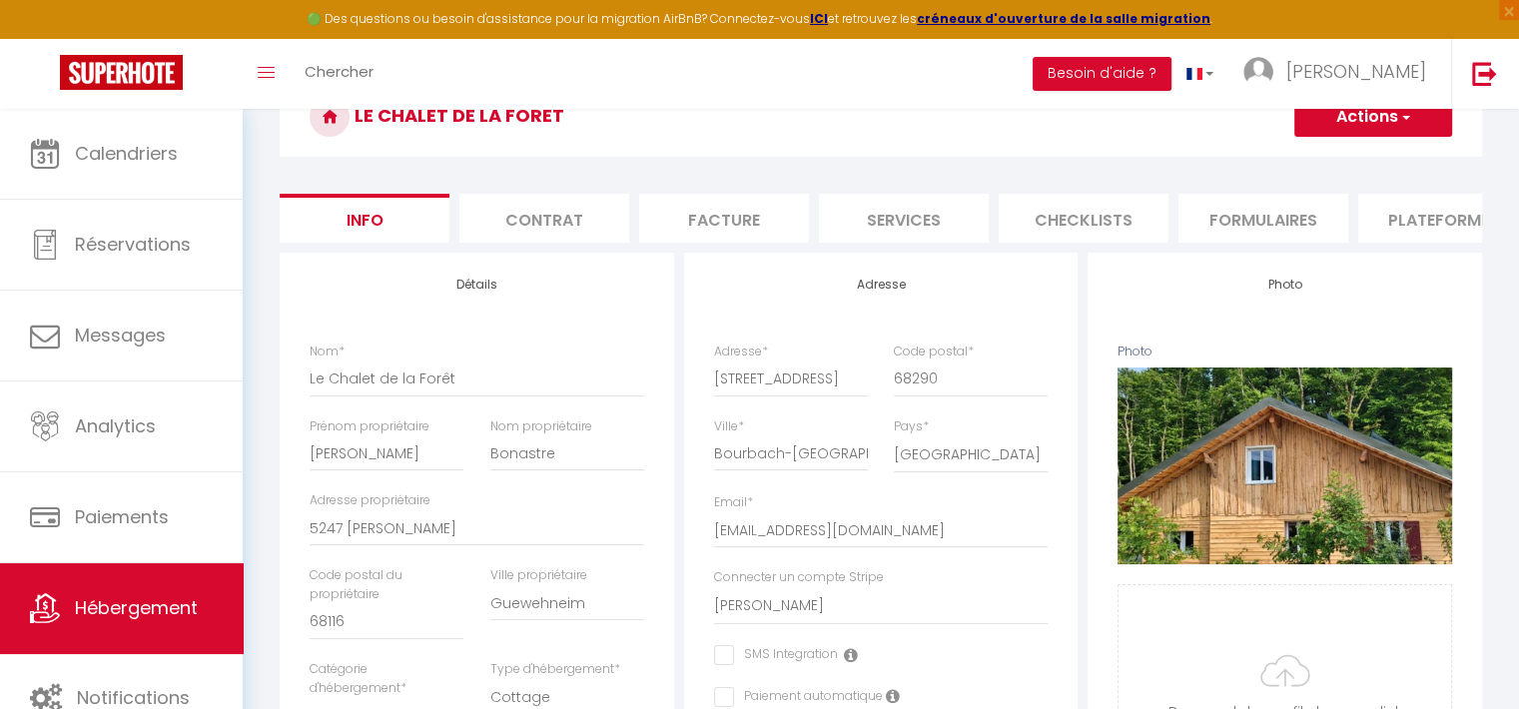
click at [1403, 127] on button "Actions" at bounding box center [1374, 117] width 158 height 40
click at [1323, 161] on input "Enregistrer" at bounding box center [1295, 161] width 74 height 20
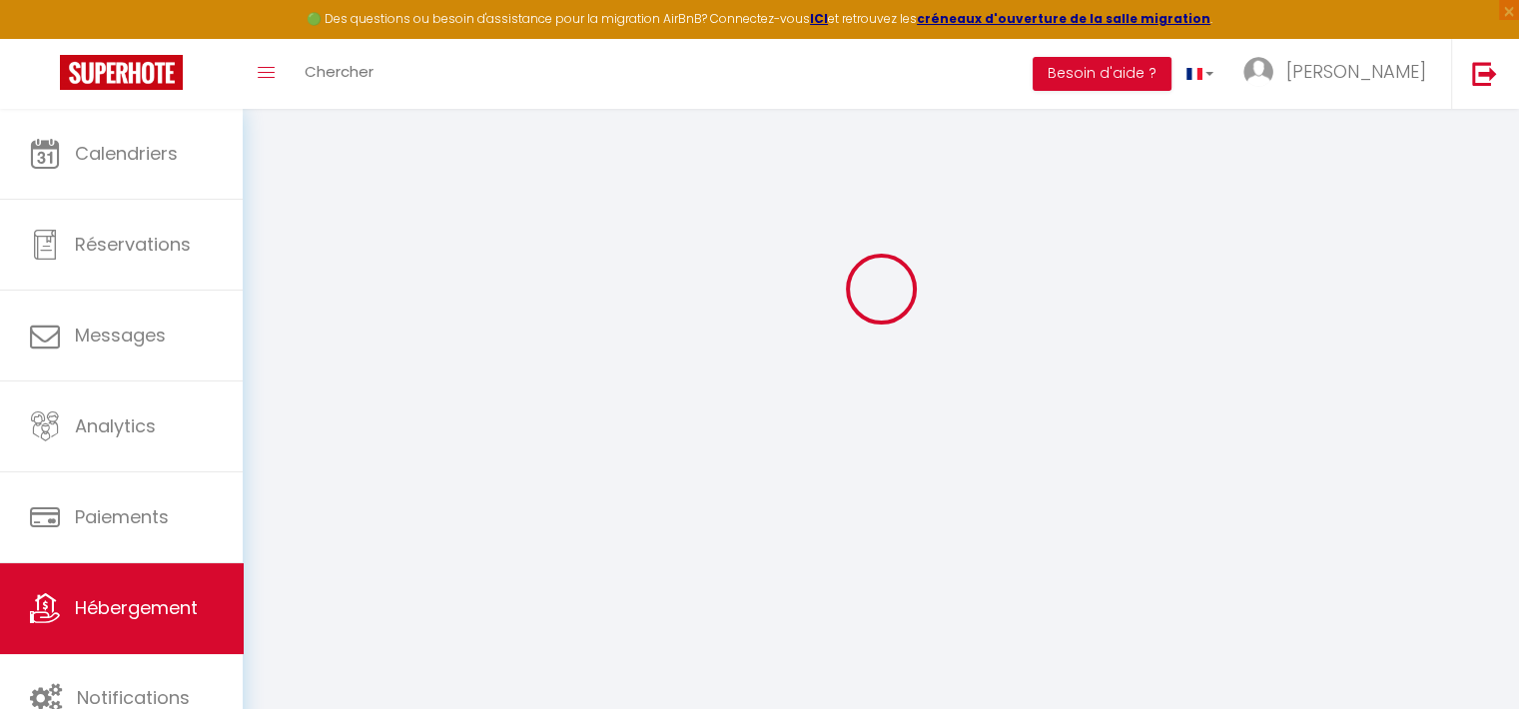
scroll to position [108, 0]
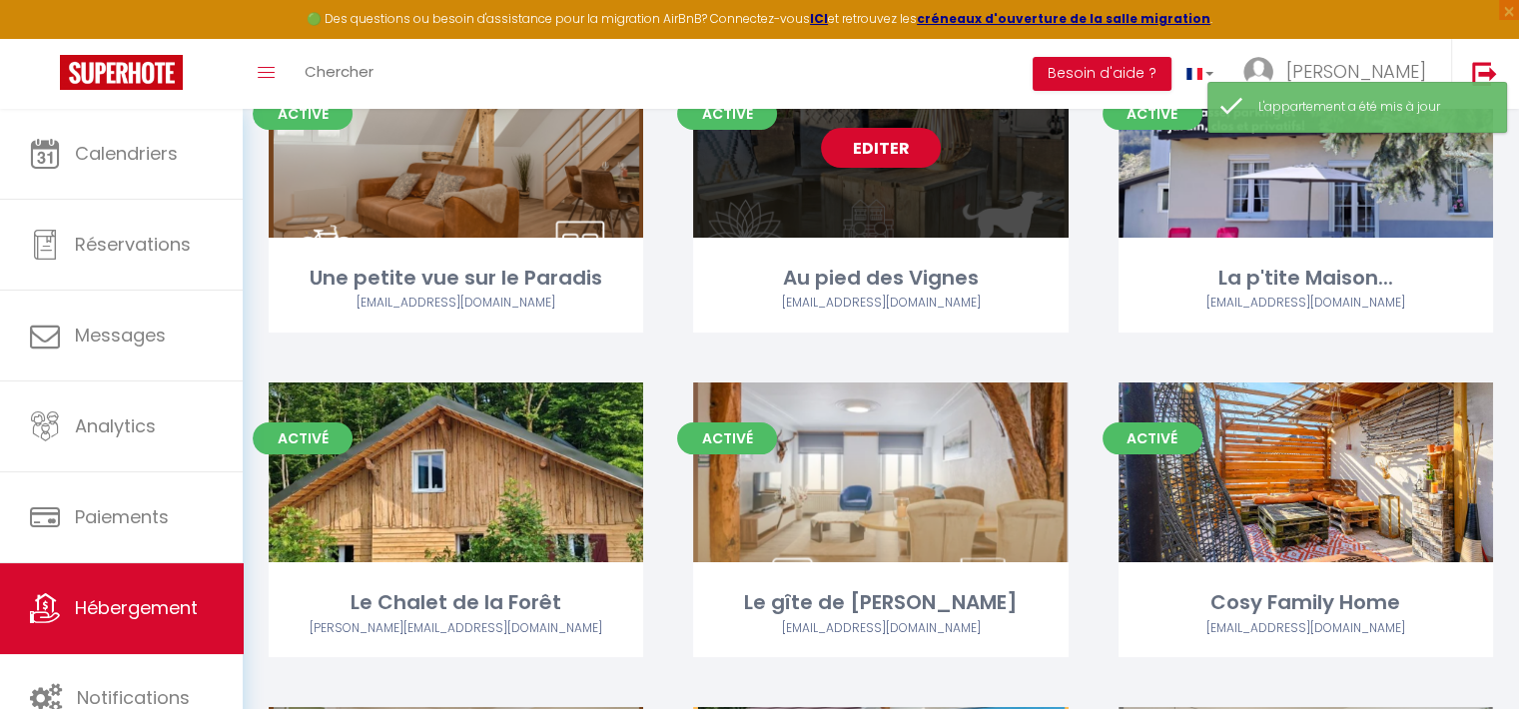
scroll to position [202, 0]
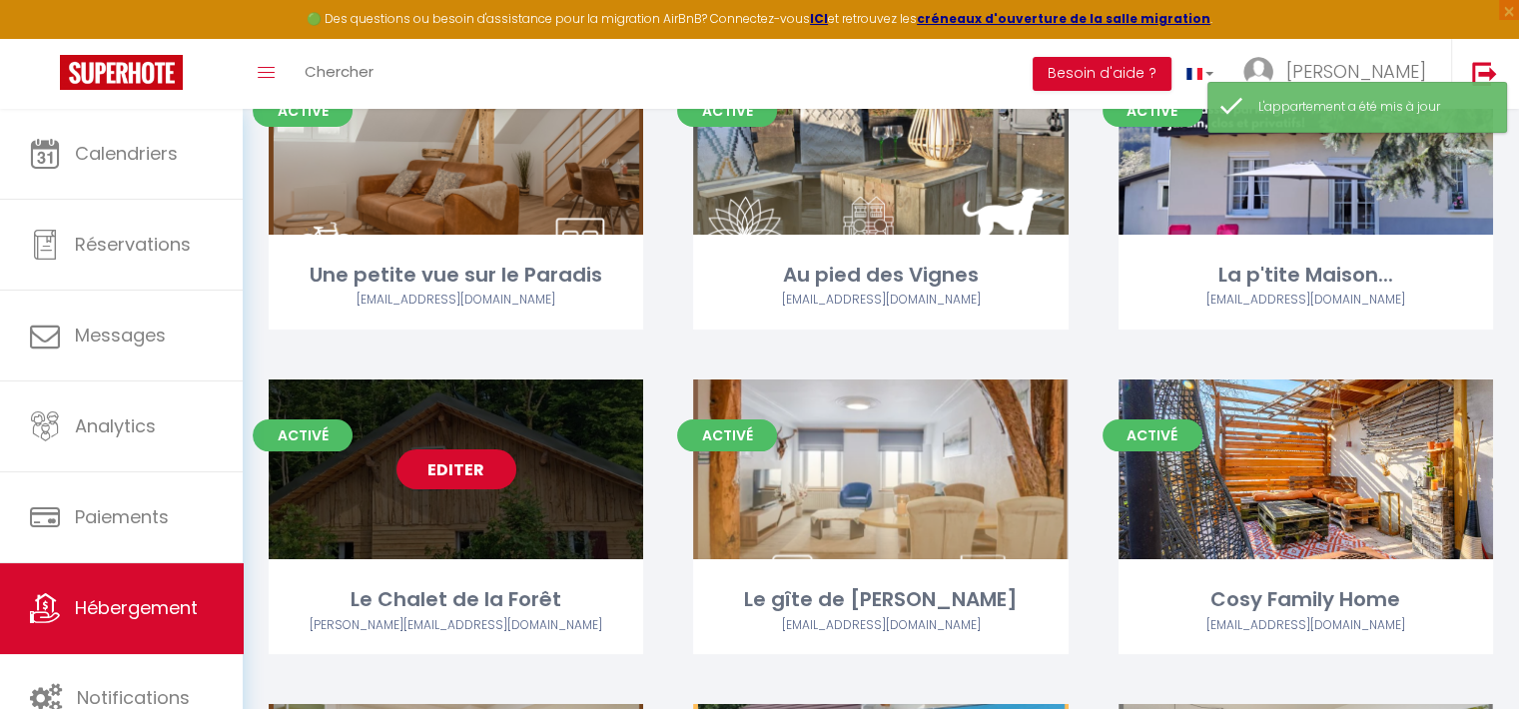
click at [473, 473] on link "Editer" at bounding box center [457, 470] width 120 height 40
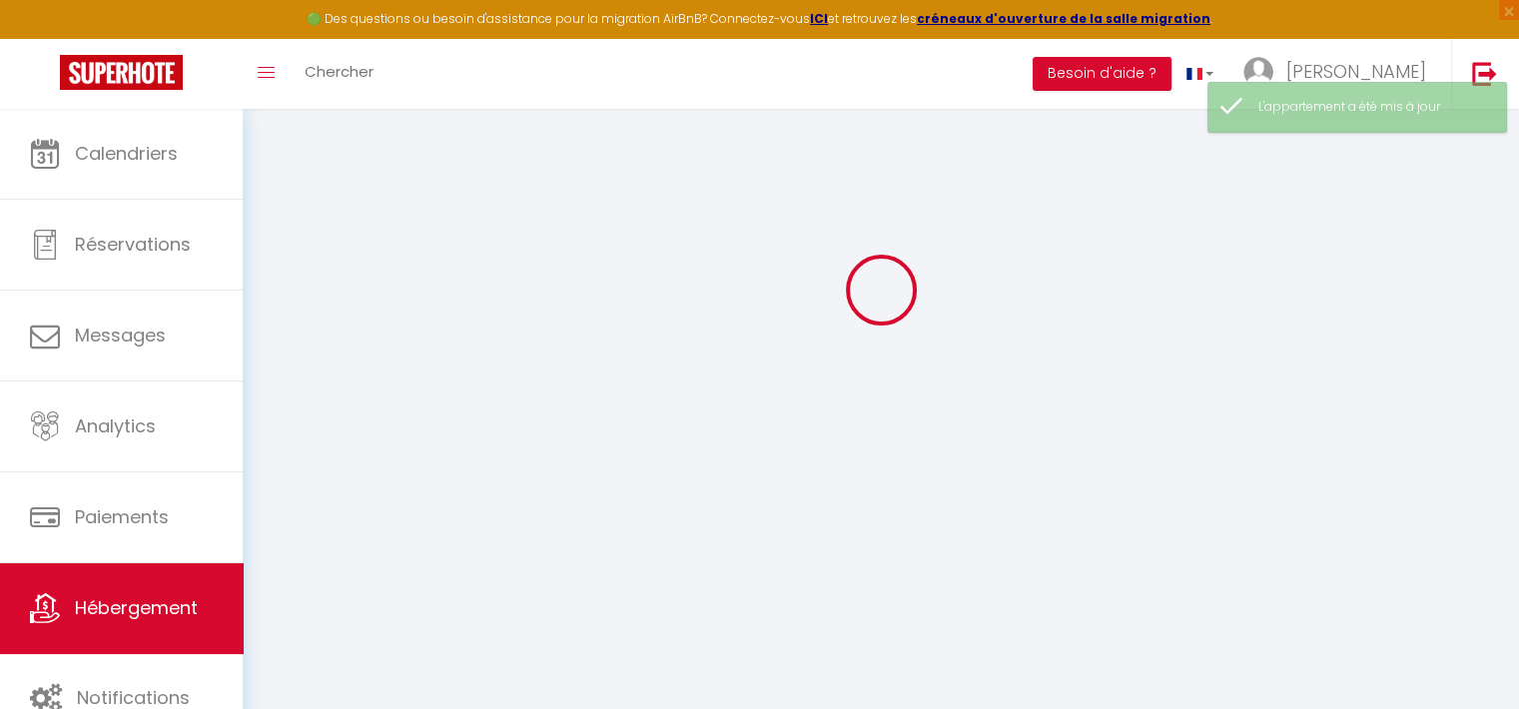
select select
checkbox input "false"
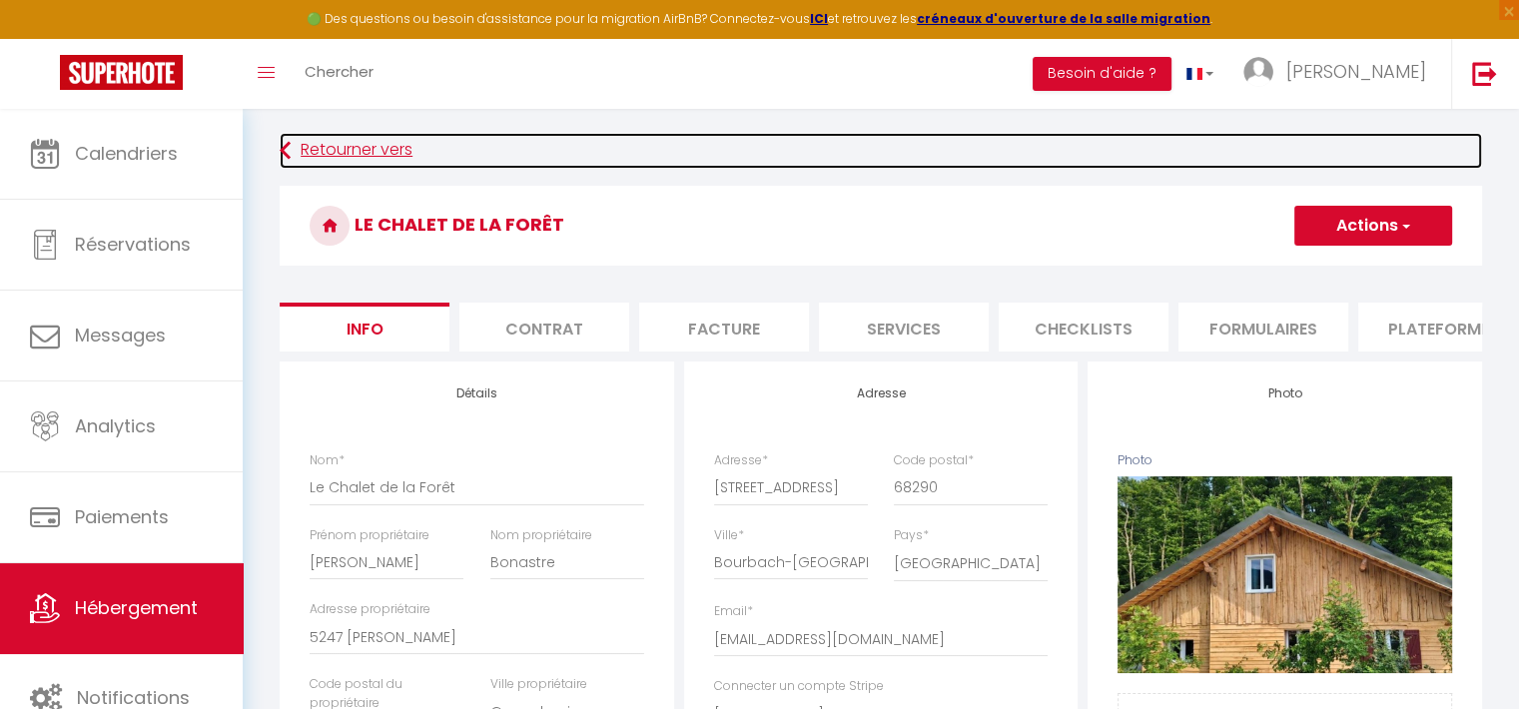
click at [364, 144] on link "Retourner vers" at bounding box center [881, 151] width 1203 height 36
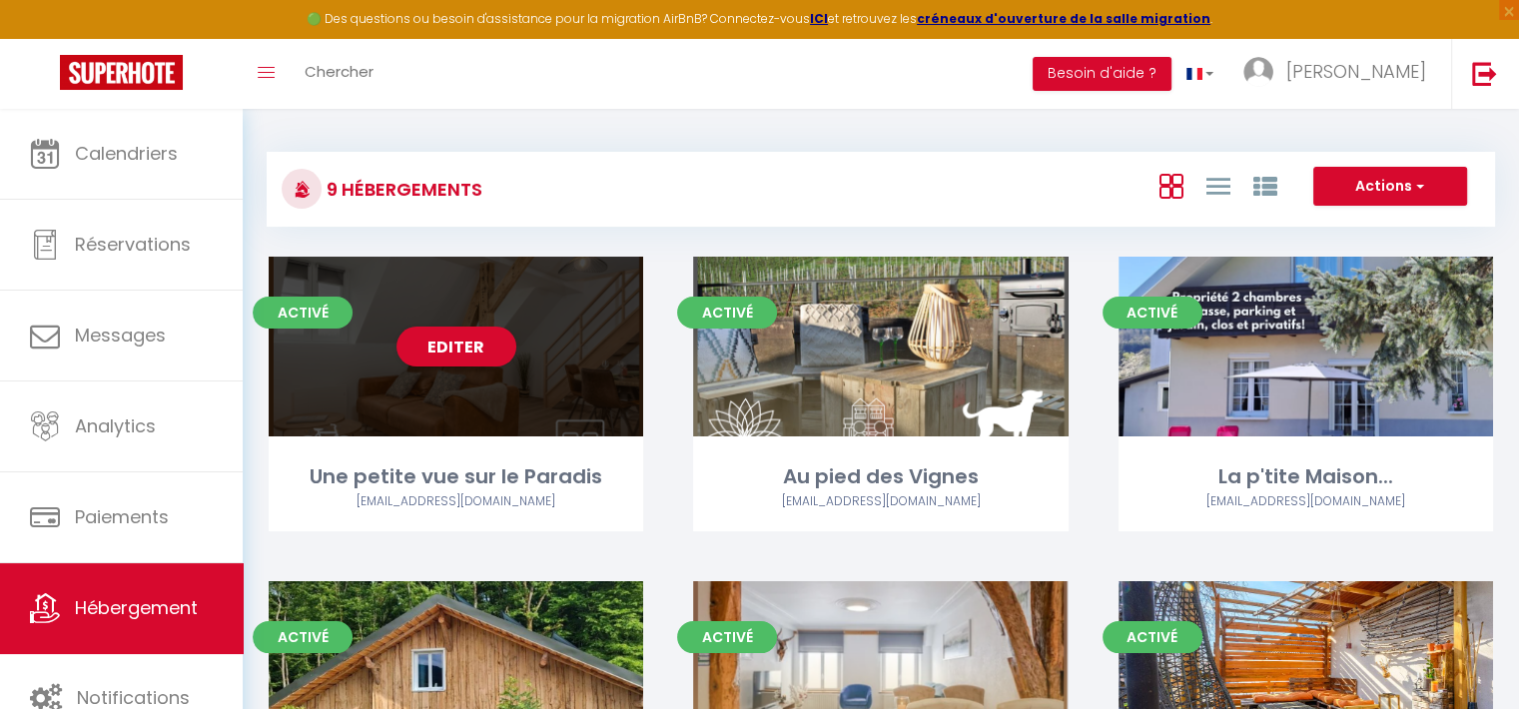
click at [529, 331] on div "Editer" at bounding box center [456, 347] width 375 height 180
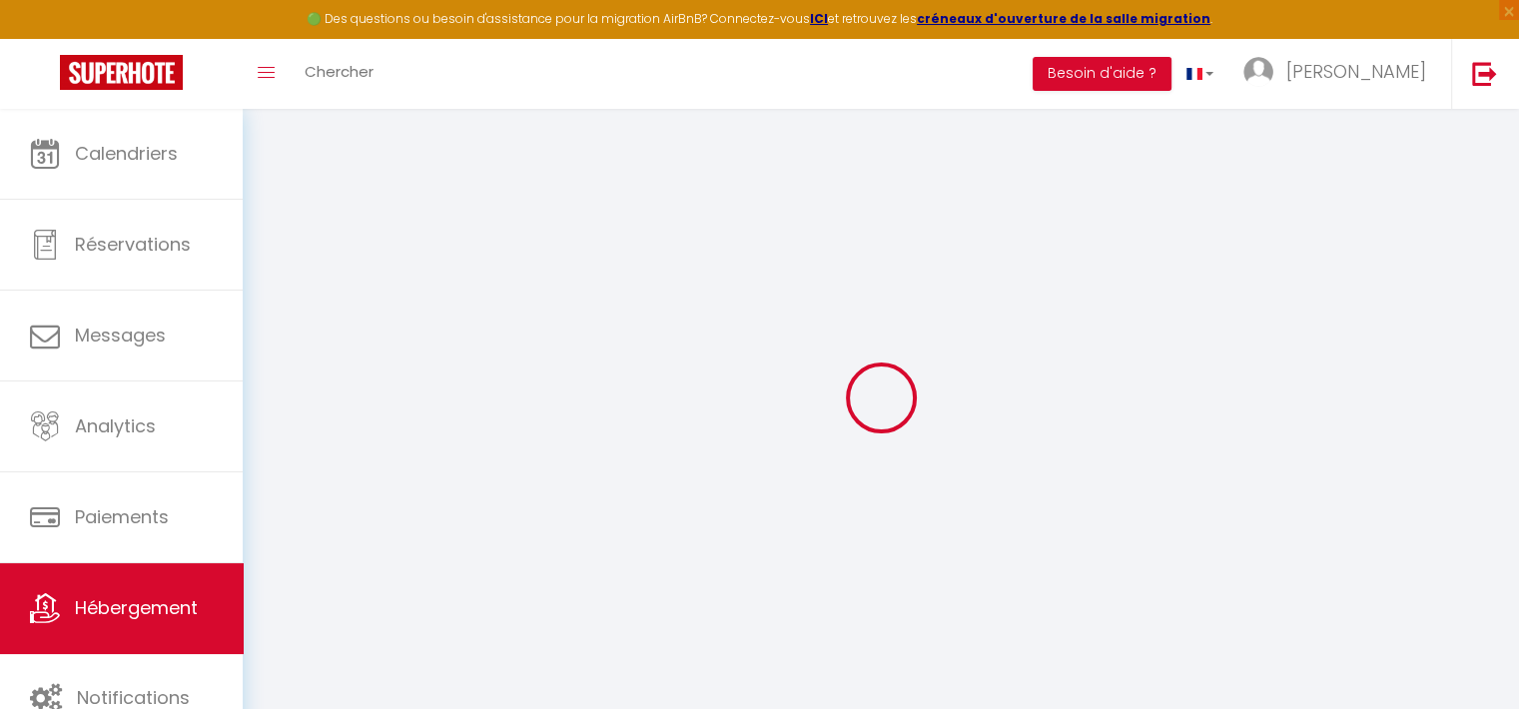
scroll to position [108, 0]
checkbox input "false"
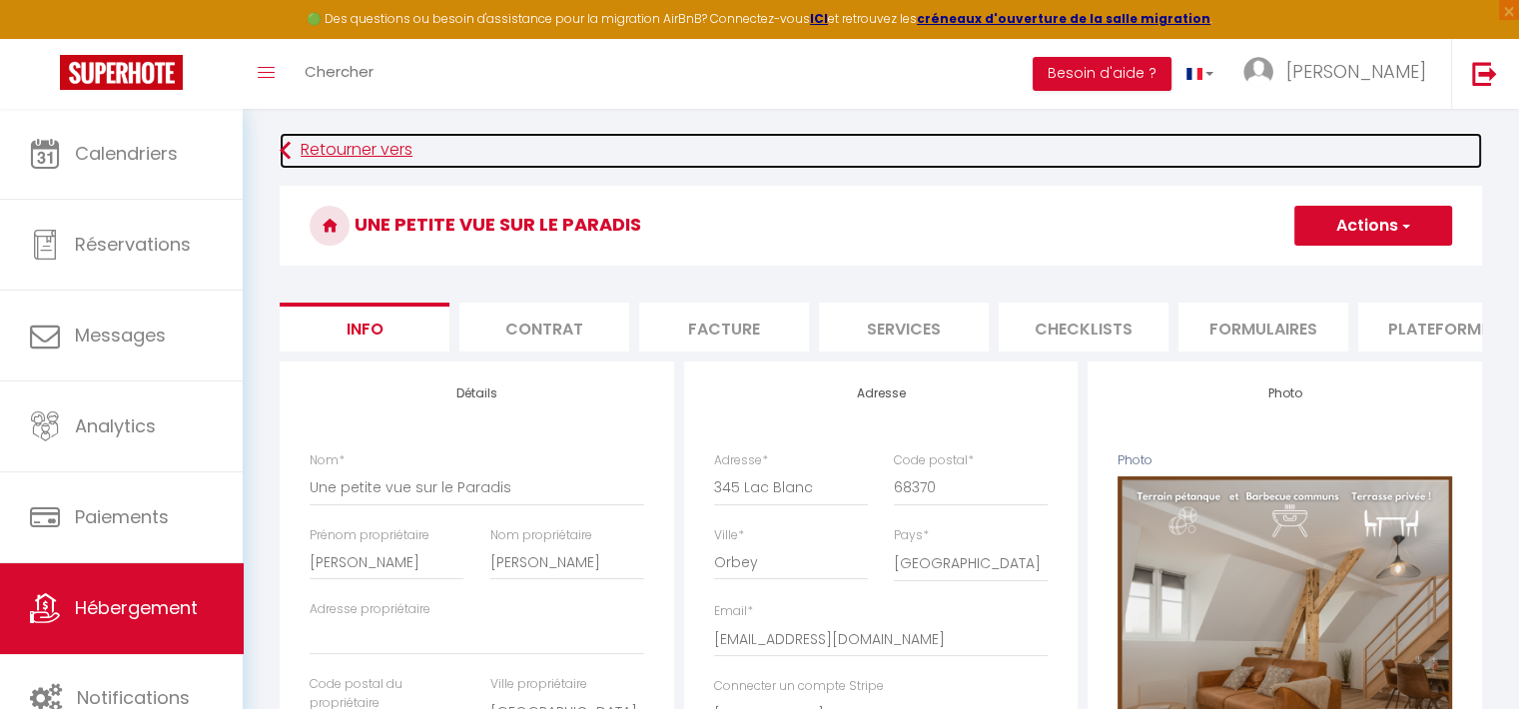
click at [304, 157] on link "Retourner vers" at bounding box center [881, 151] width 1203 height 36
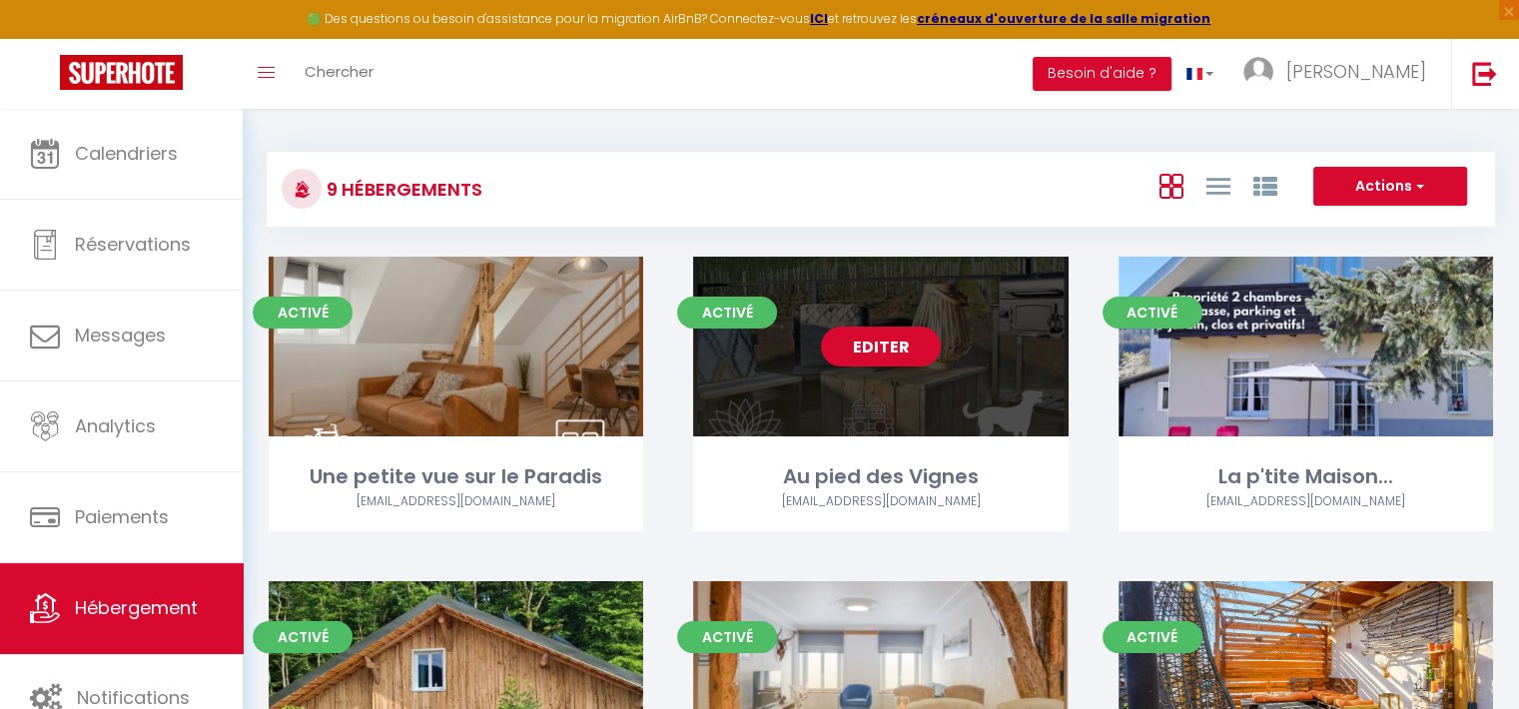
click at [951, 273] on div "Editer" at bounding box center [880, 347] width 375 height 180
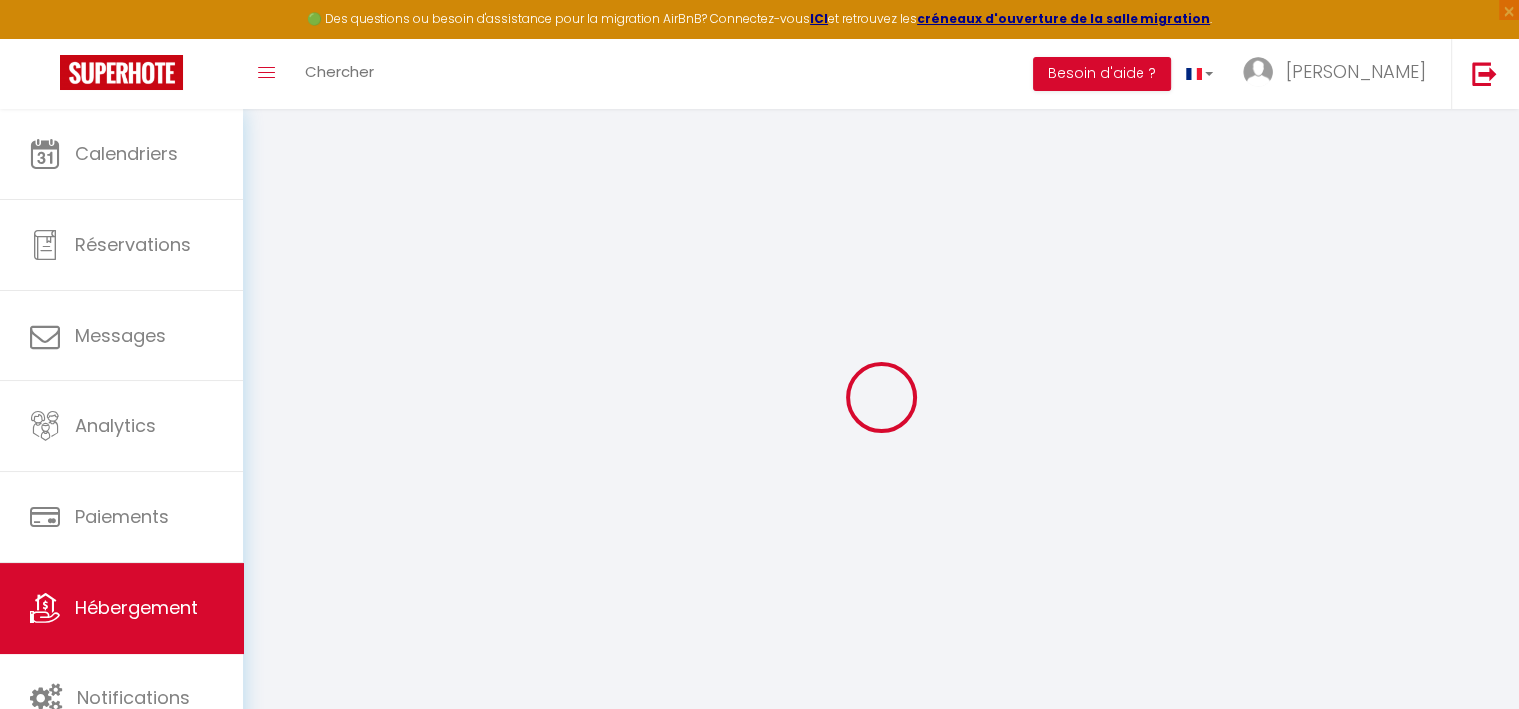
scroll to position [108, 0]
checkbox input "false"
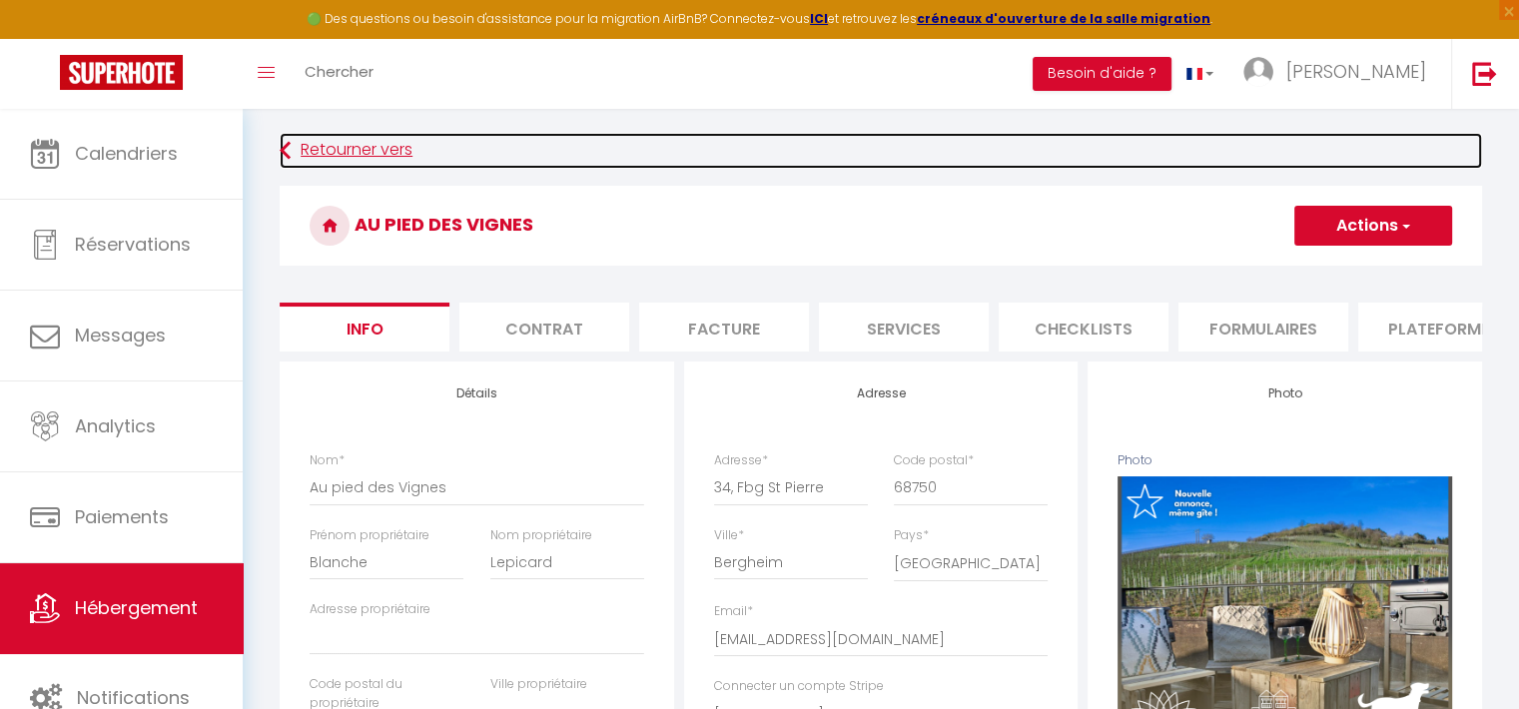
click at [352, 158] on link "Retourner vers" at bounding box center [881, 151] width 1203 height 36
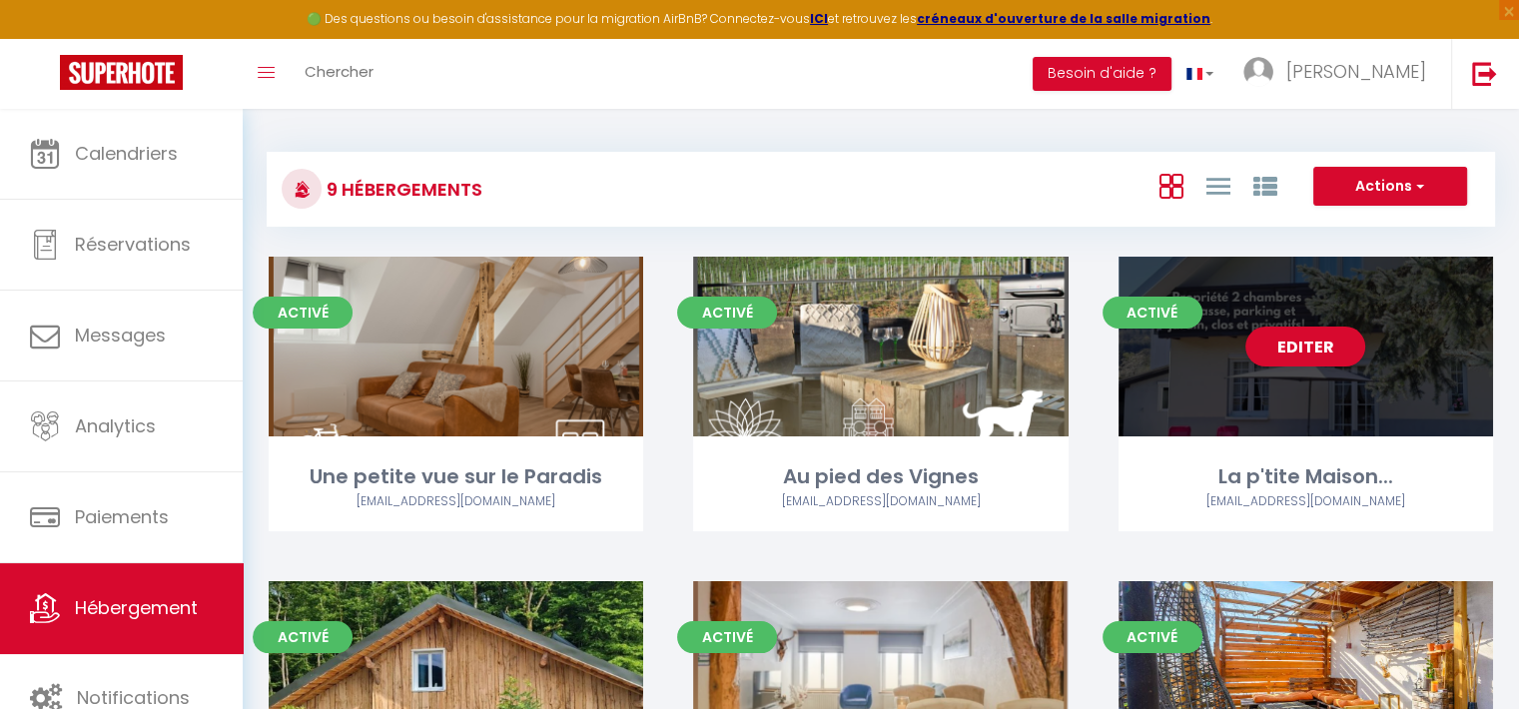
click at [1449, 384] on div "Editer" at bounding box center [1306, 347] width 375 height 180
select select "3"
select select "2"
select select "1"
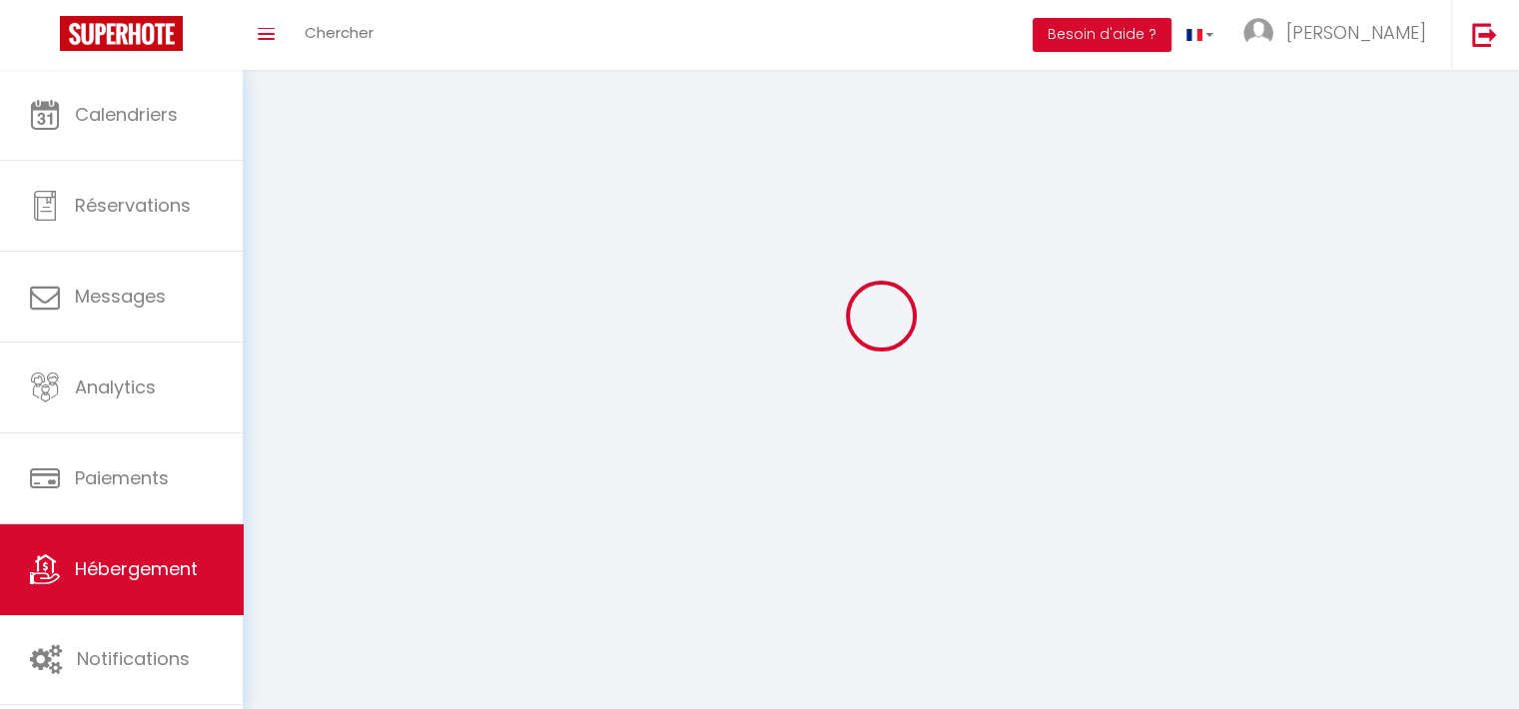
select select
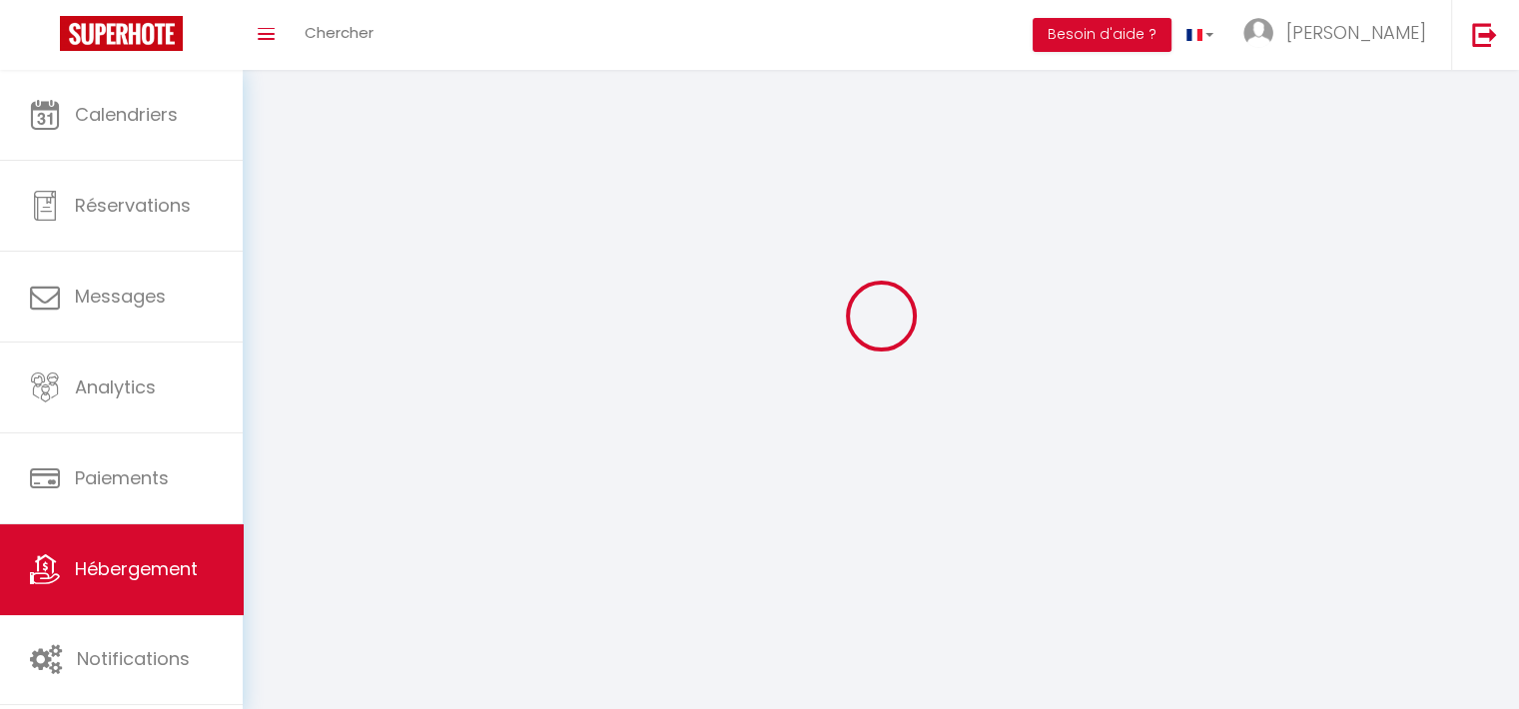
select select
checkbox input "false"
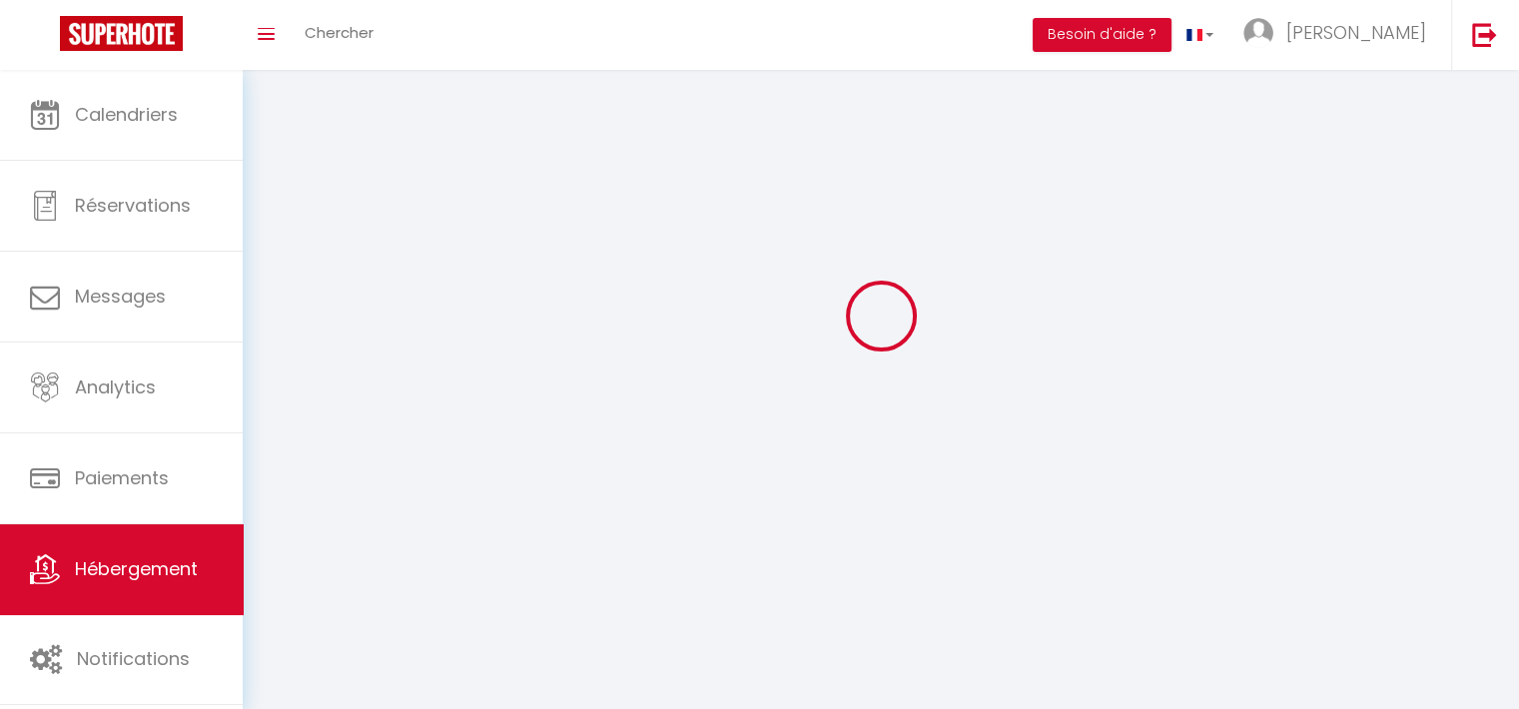
checkbox input "false"
select select
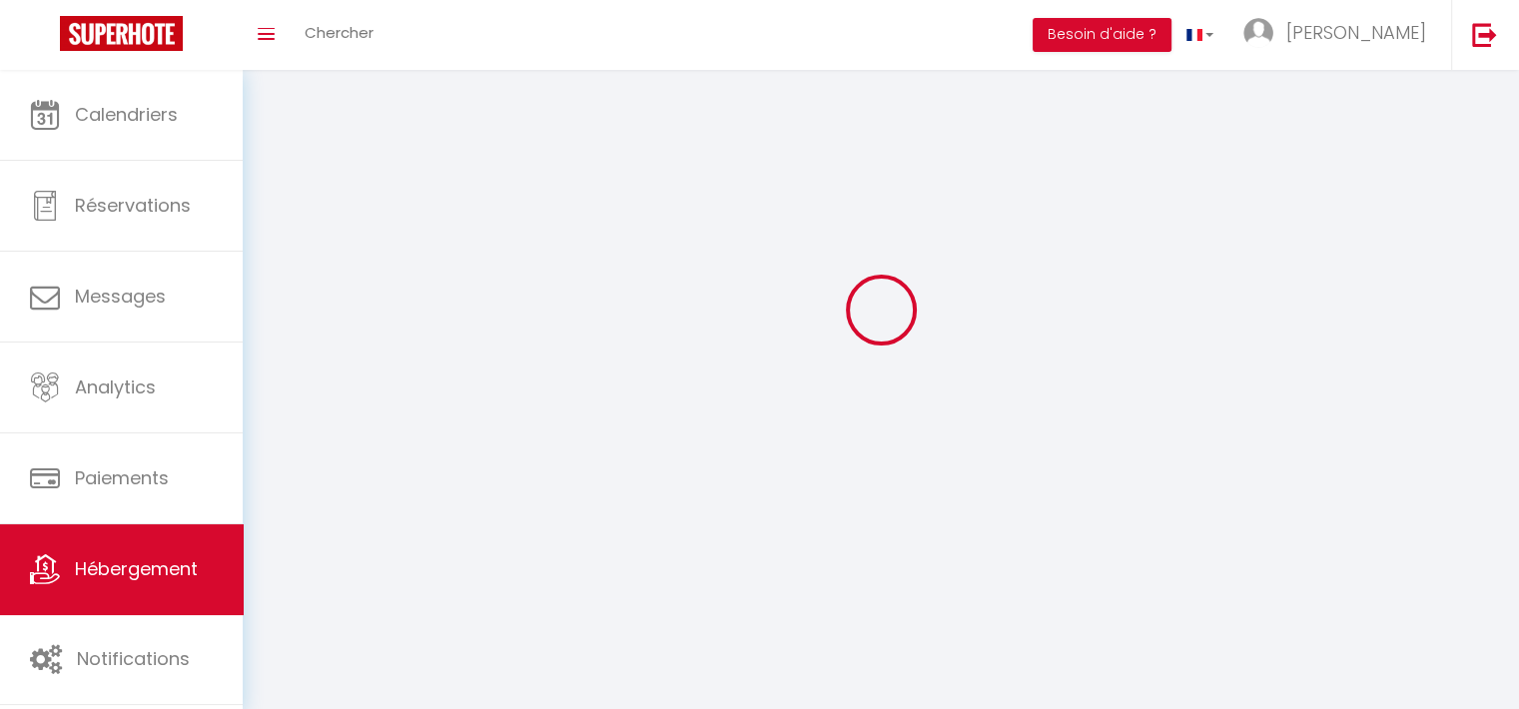
select select
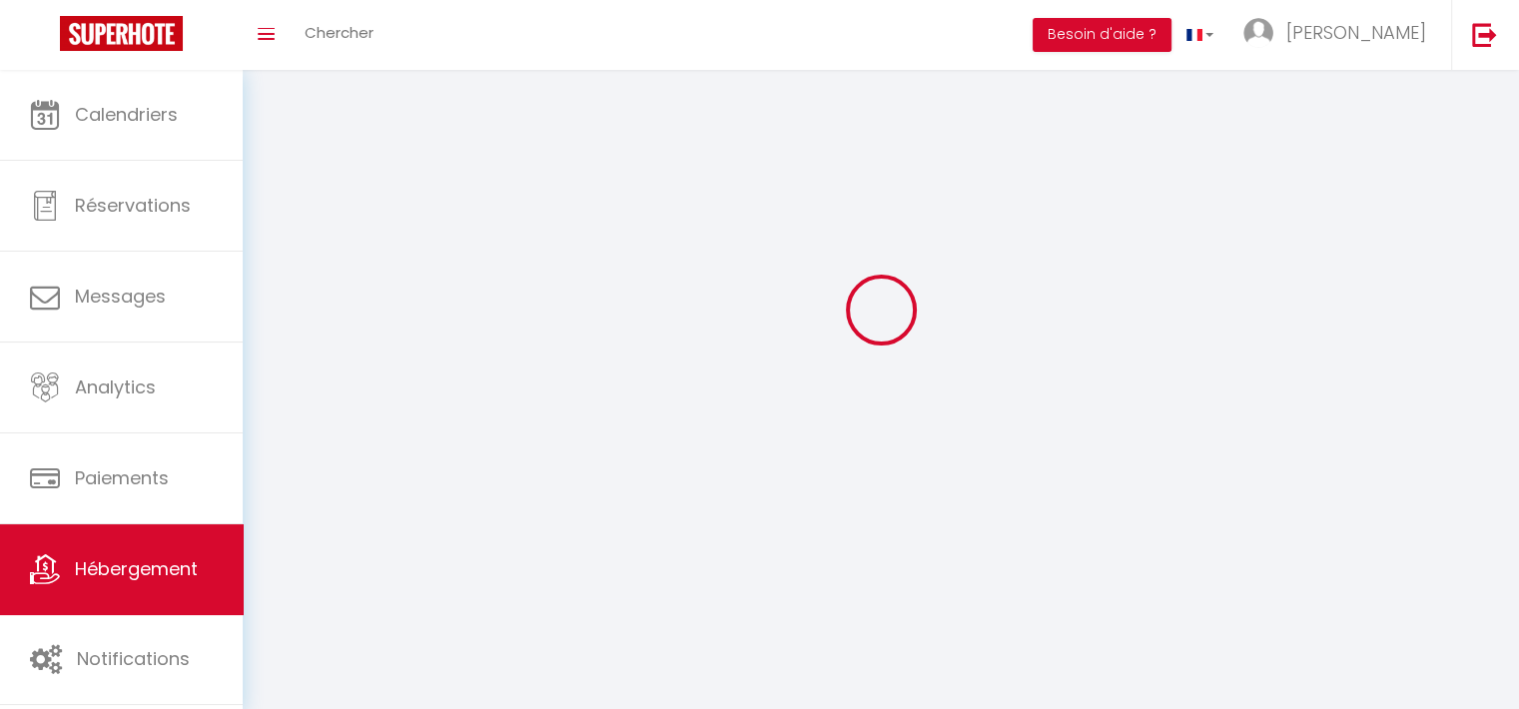
checkbox input "false"
select select
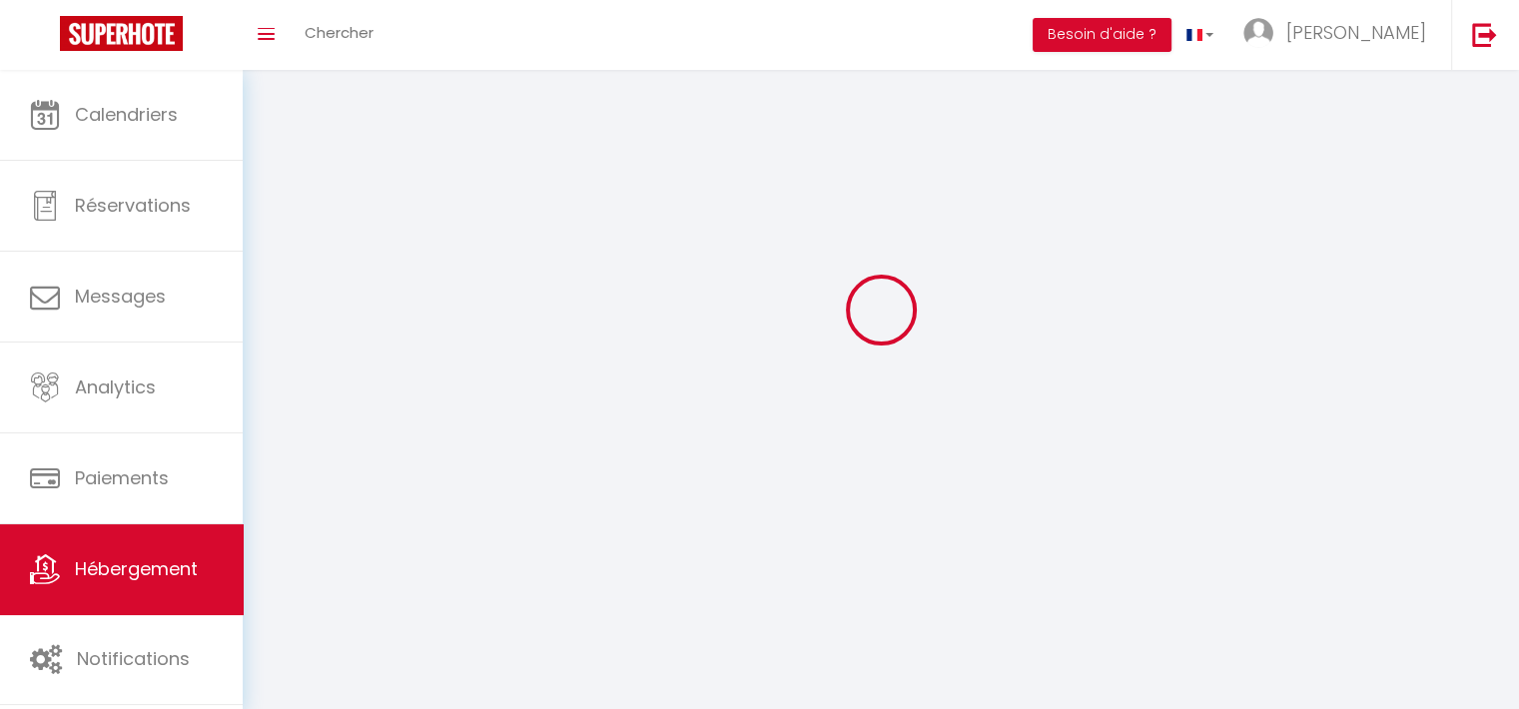
select select
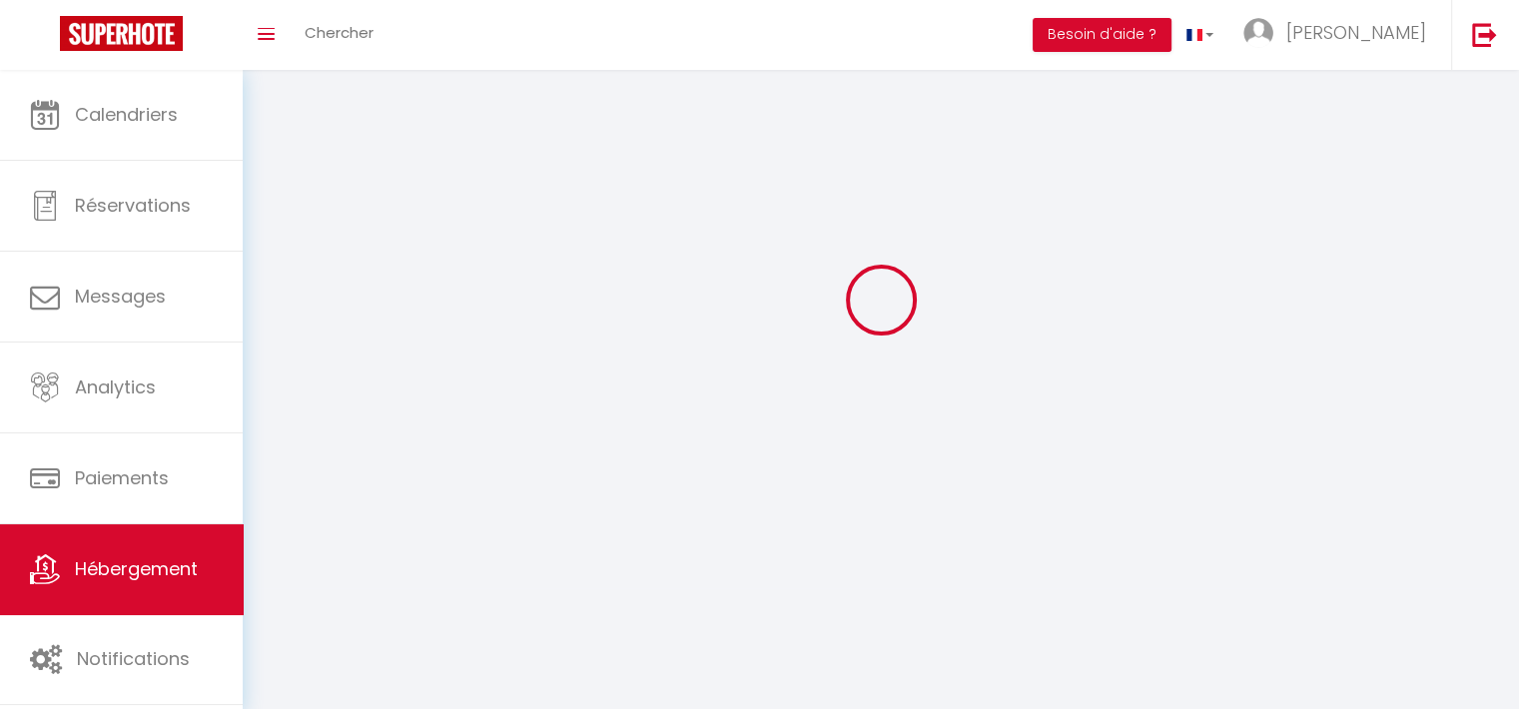
select select
checkbox input "false"
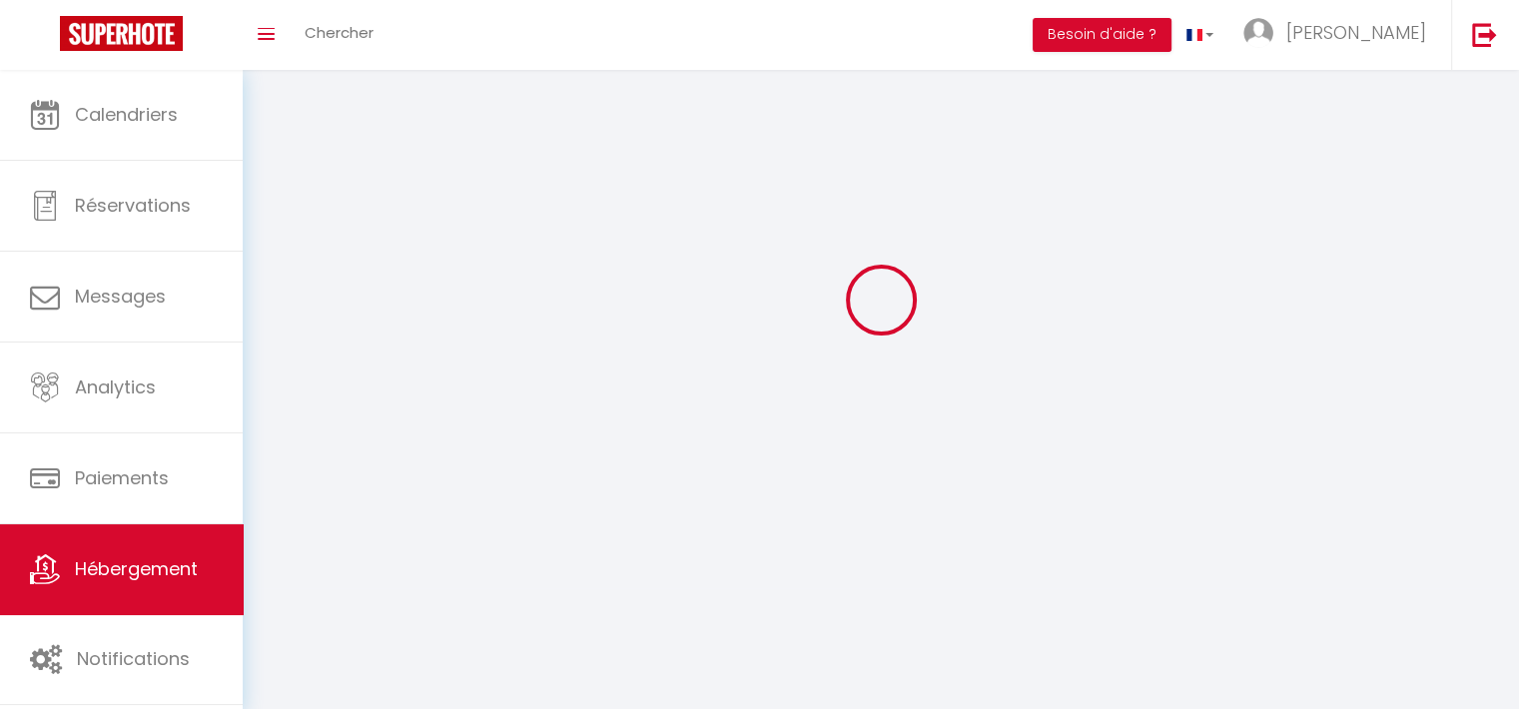
select select
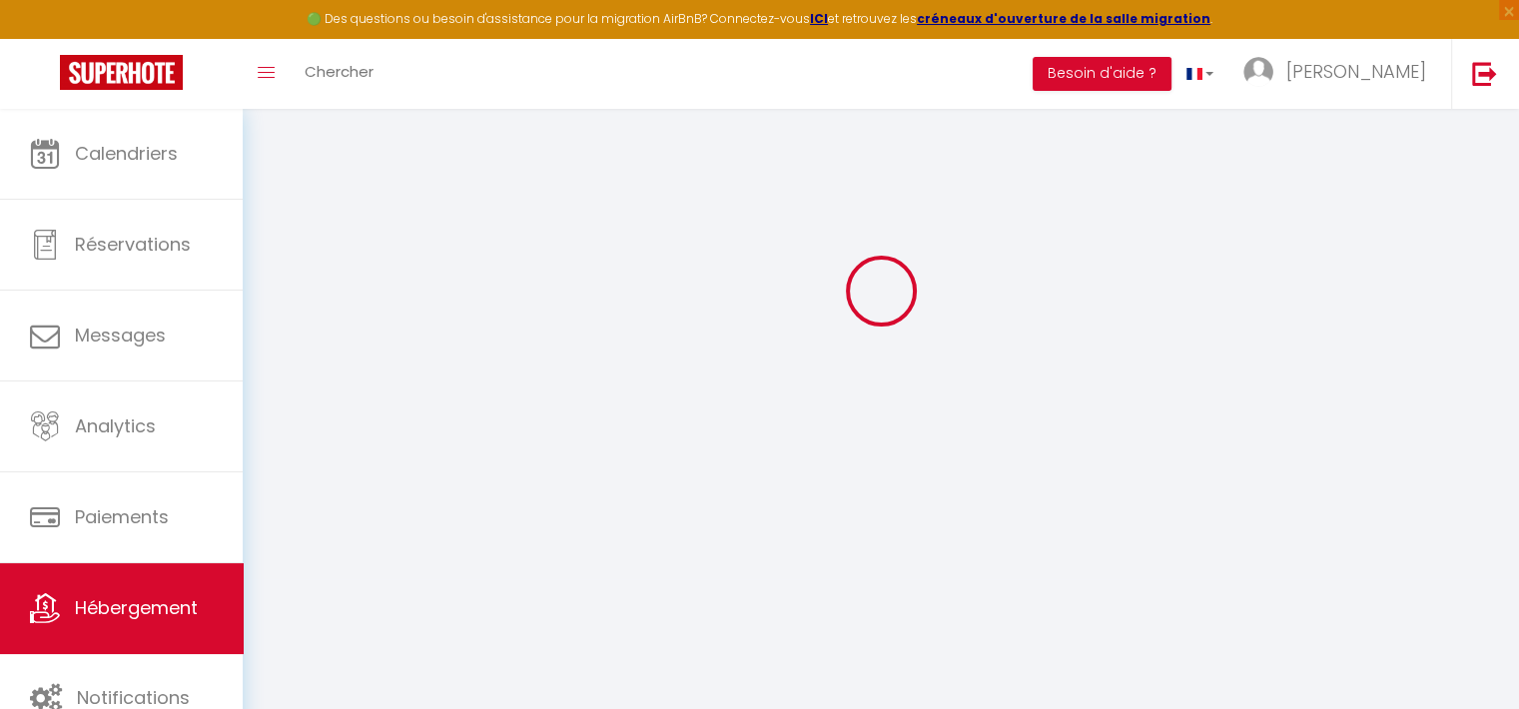
scroll to position [108, 0]
select select "16:00"
select select "22:00"
select select "10:00"
select select "30"
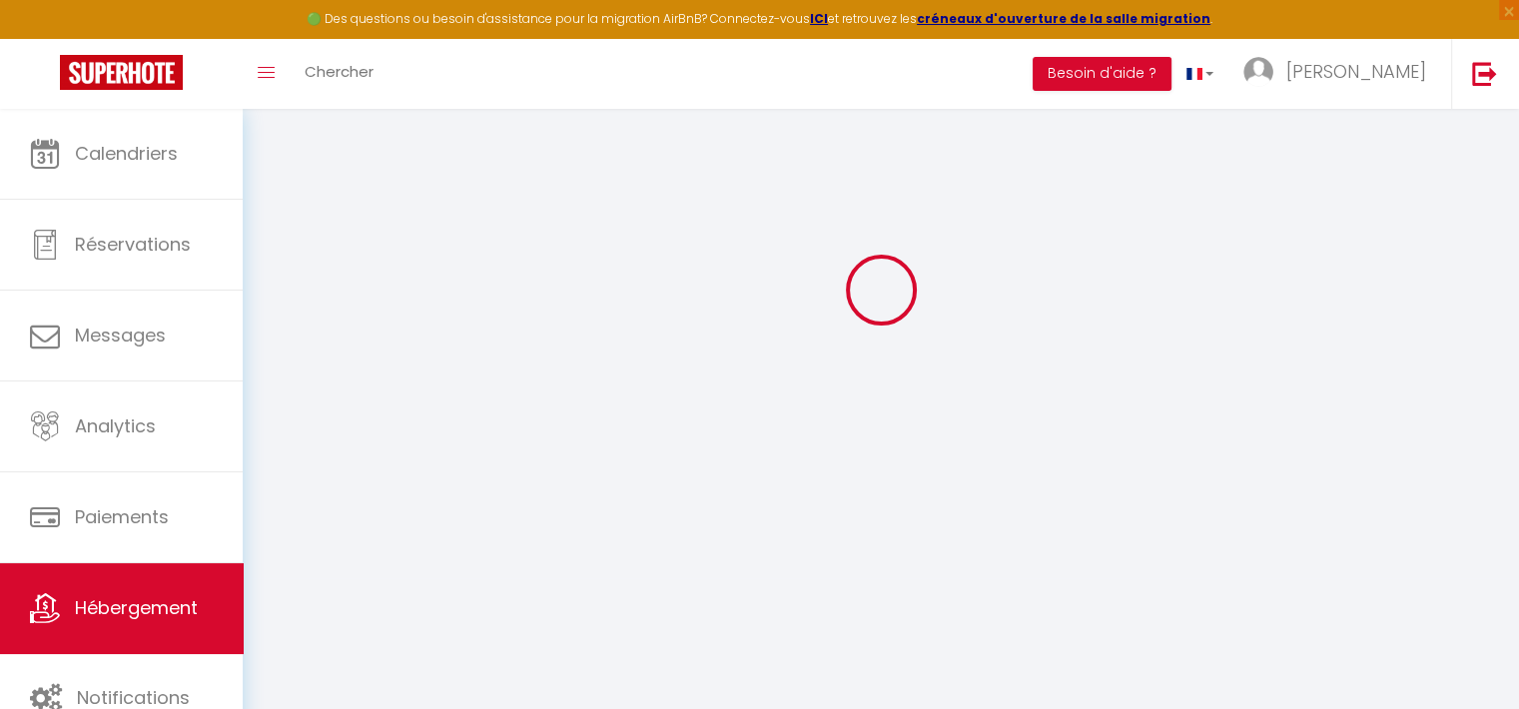
select select "120"
select select "22:00"
select select
checkbox input "false"
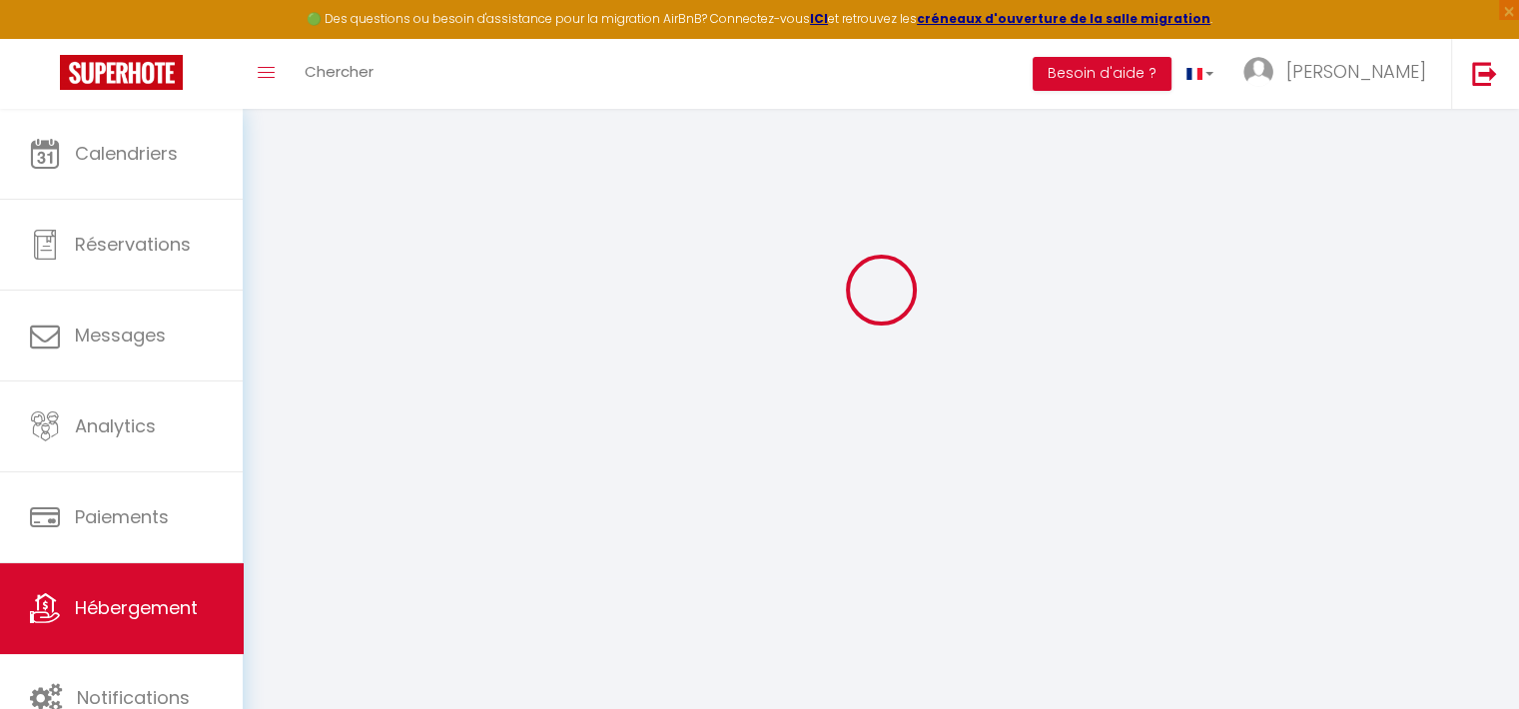
checkbox input "false"
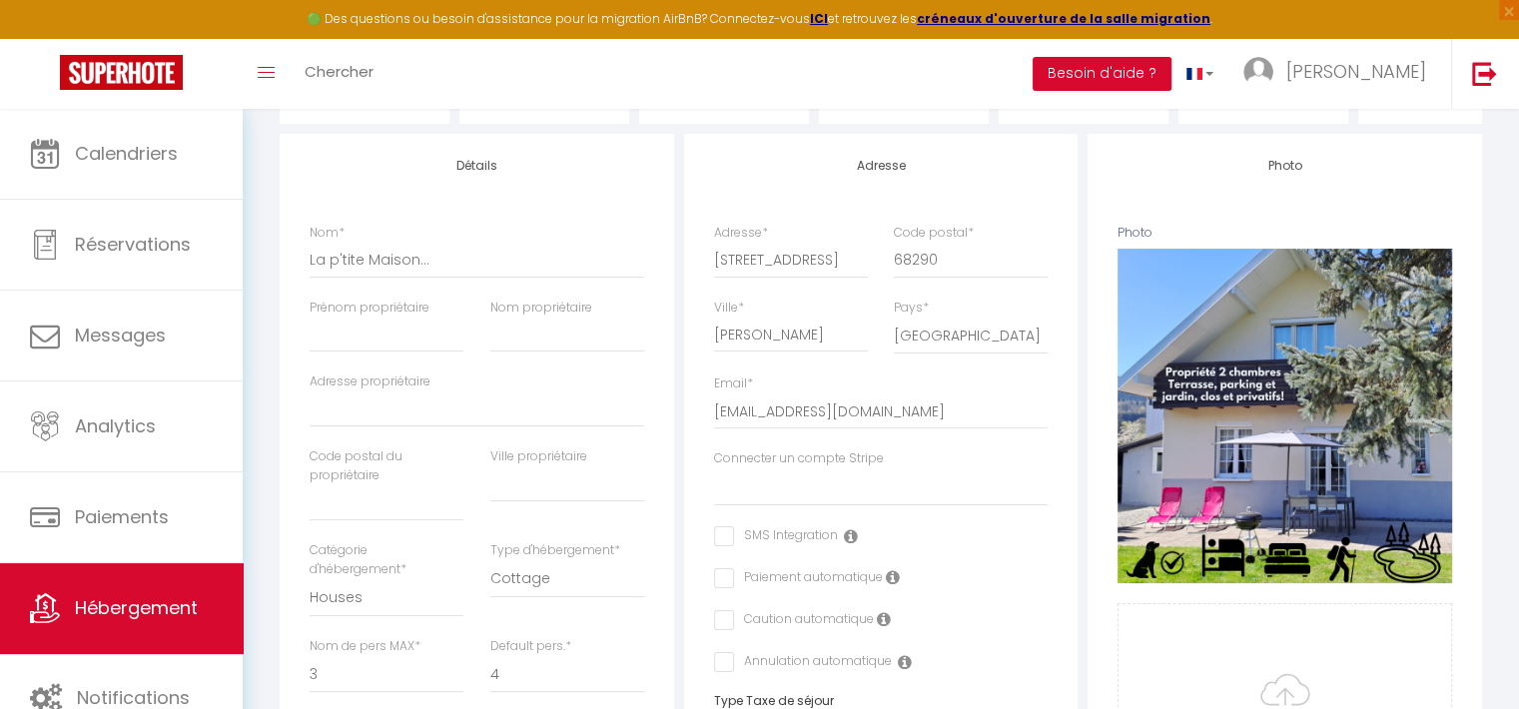
scroll to position [232, 0]
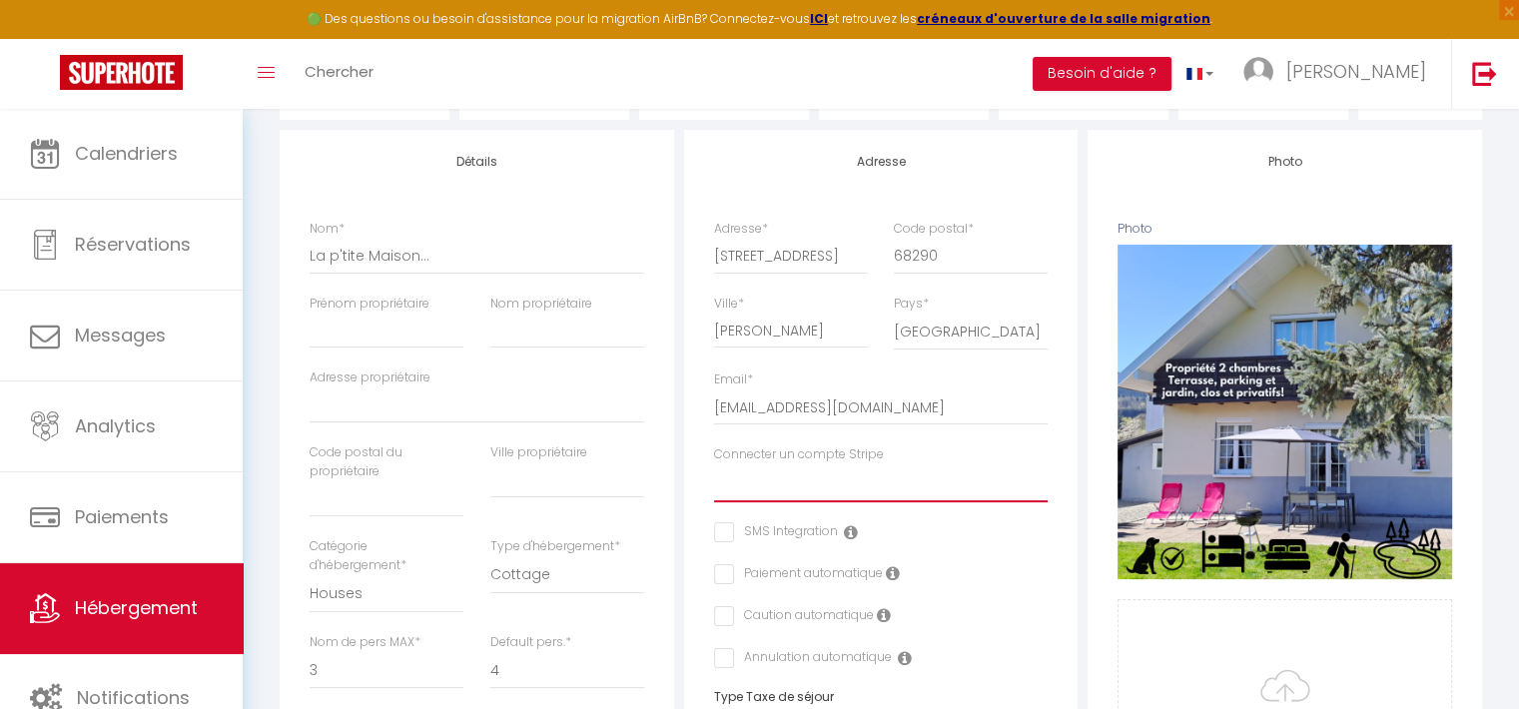
click at [846, 500] on select "[PERSON_NAME] Blanche Lepicard [PERSON_NAME] [PERSON_NAME] [PERSON_NAME] laptit…" at bounding box center [881, 484] width 335 height 38
select select "15838"
click at [714, 480] on select "[PERSON_NAME] Blanche Lepicard [PERSON_NAME] [PERSON_NAME] [PERSON_NAME] laptit…" at bounding box center [881, 484] width 335 height 38
checkbox input "false"
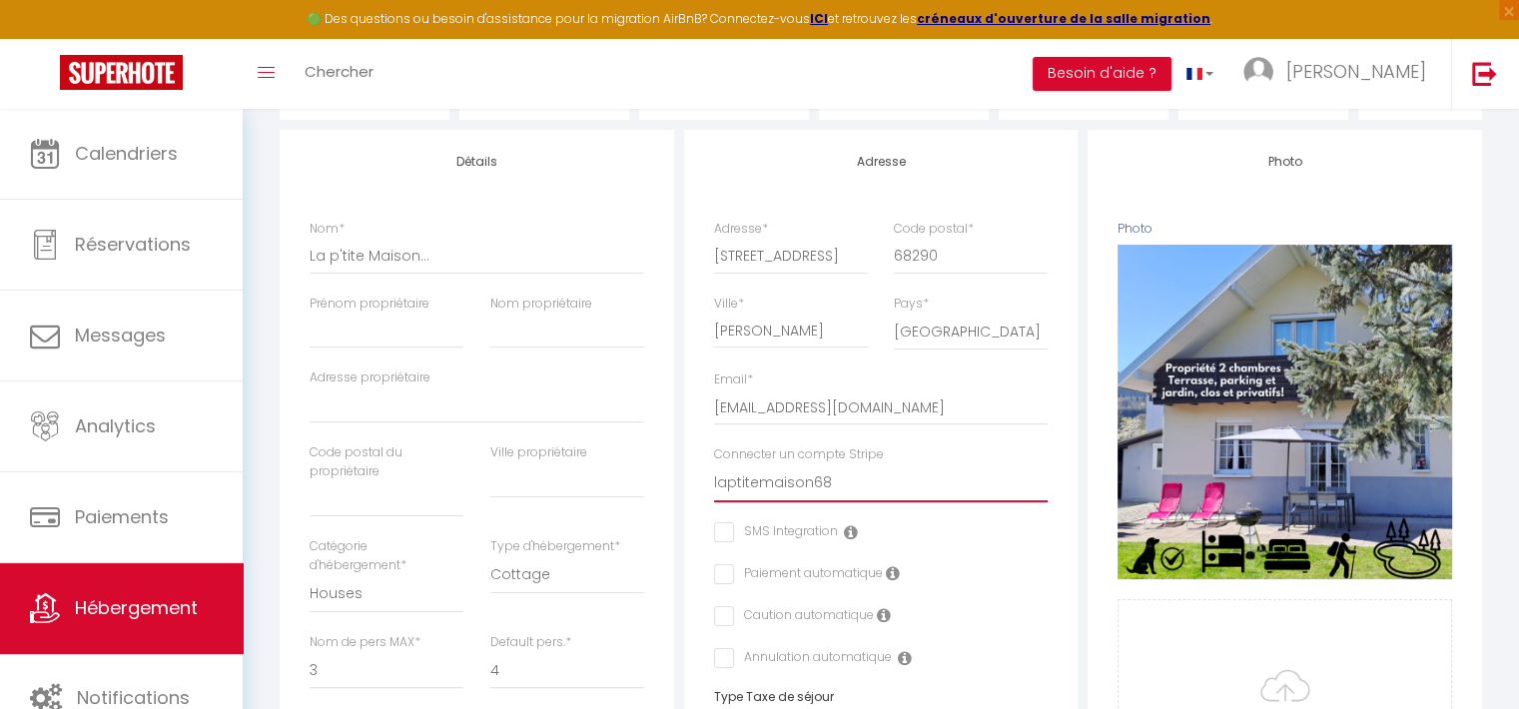
checkbox input "false"
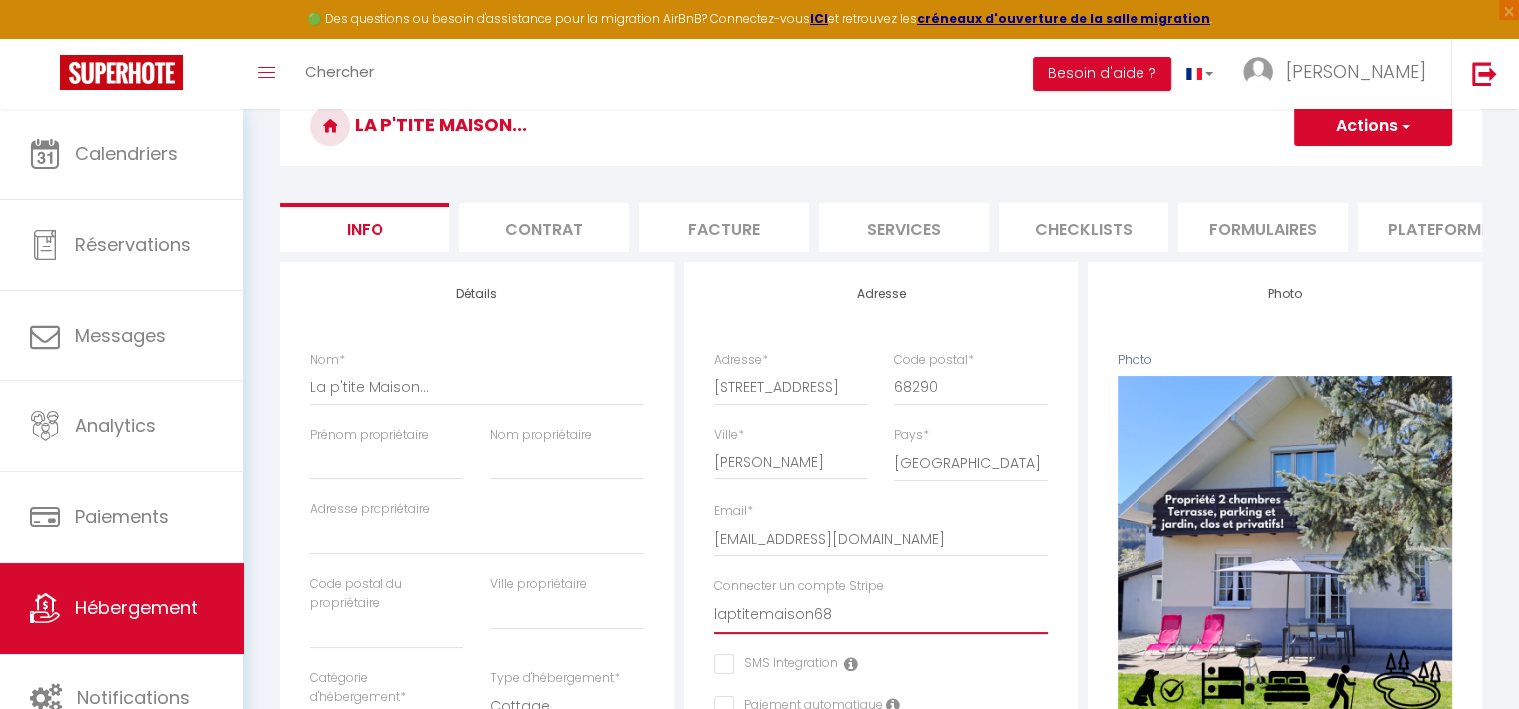
checkbox input "false"
click at [1363, 135] on button "Actions" at bounding box center [1374, 126] width 158 height 40
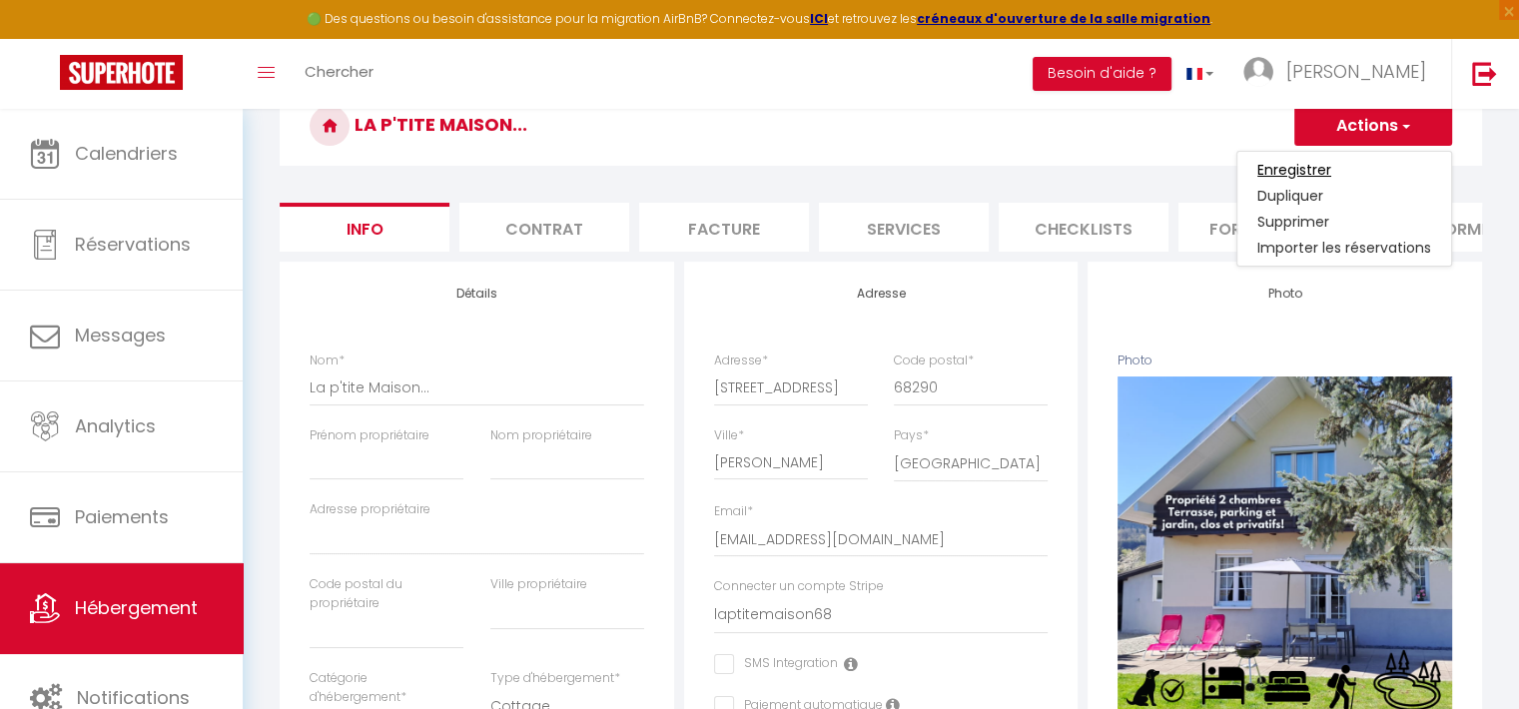
click at [1317, 173] on input "Enregistrer" at bounding box center [1295, 170] width 74 height 20
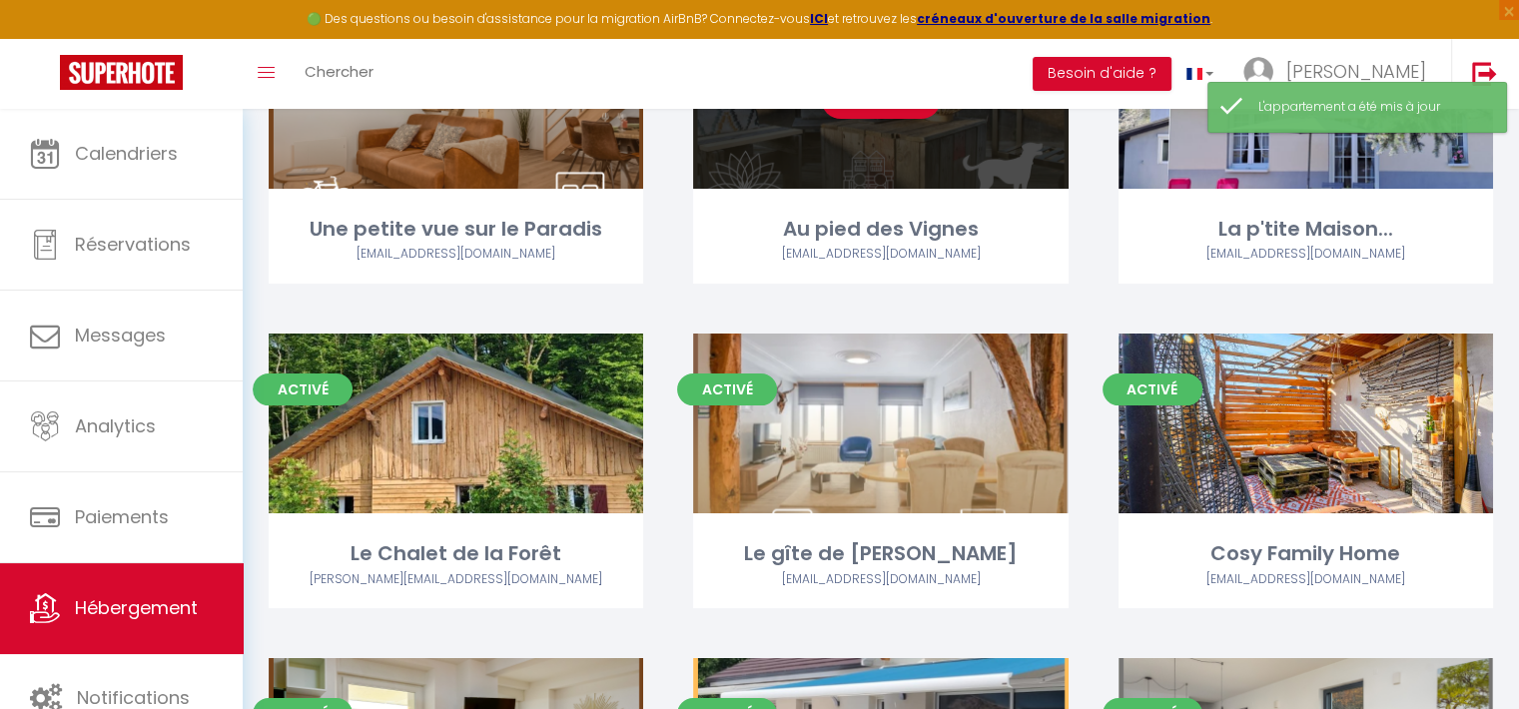
scroll to position [364, 0]
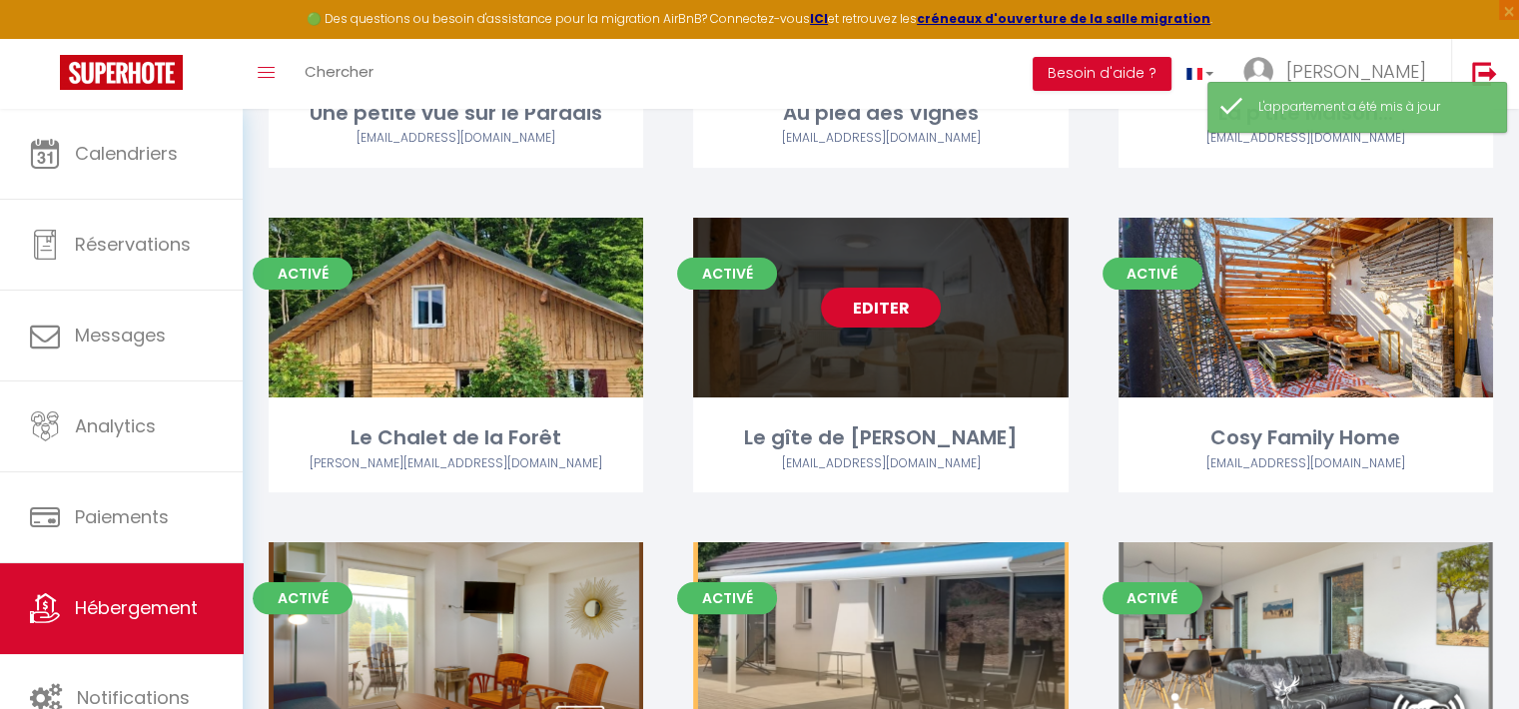
click at [915, 367] on div "Editer" at bounding box center [880, 308] width 375 height 180
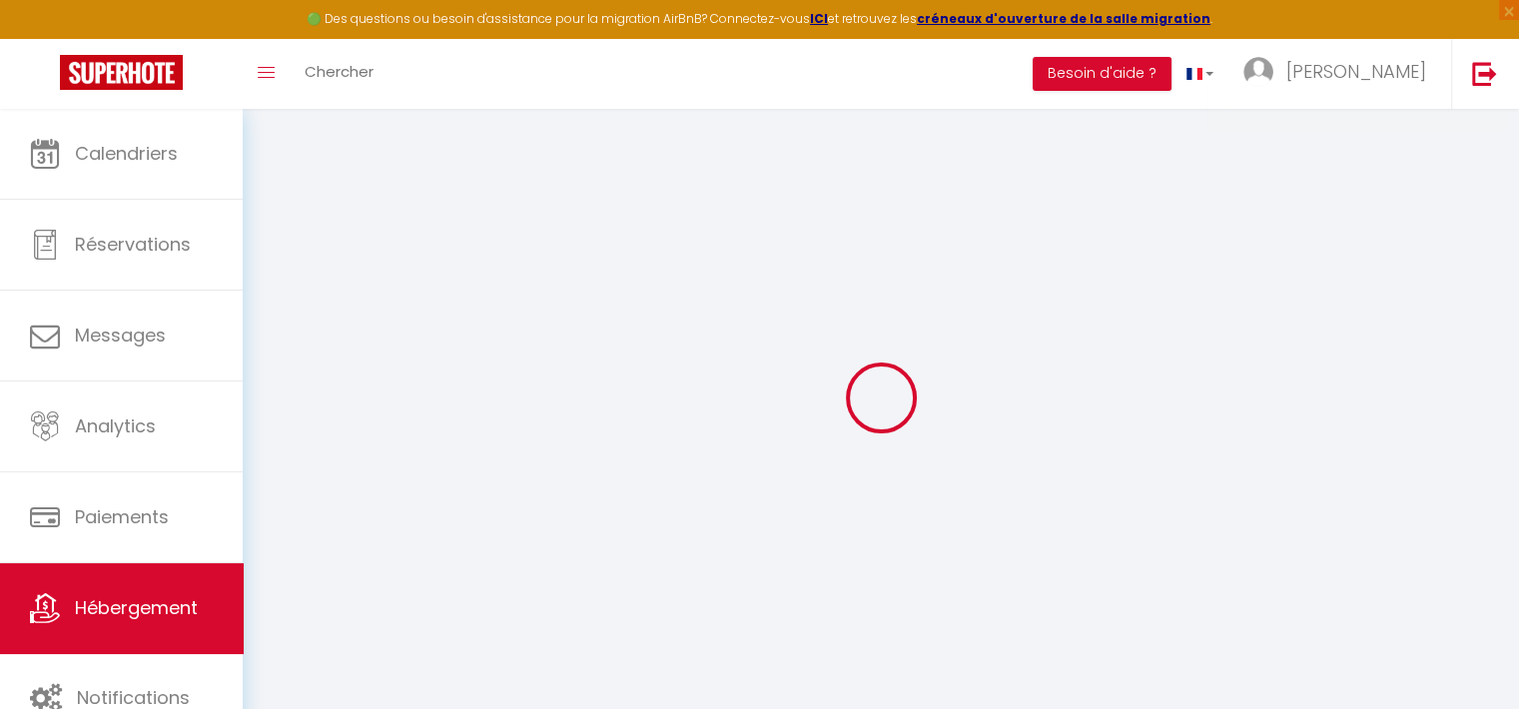
checkbox input "false"
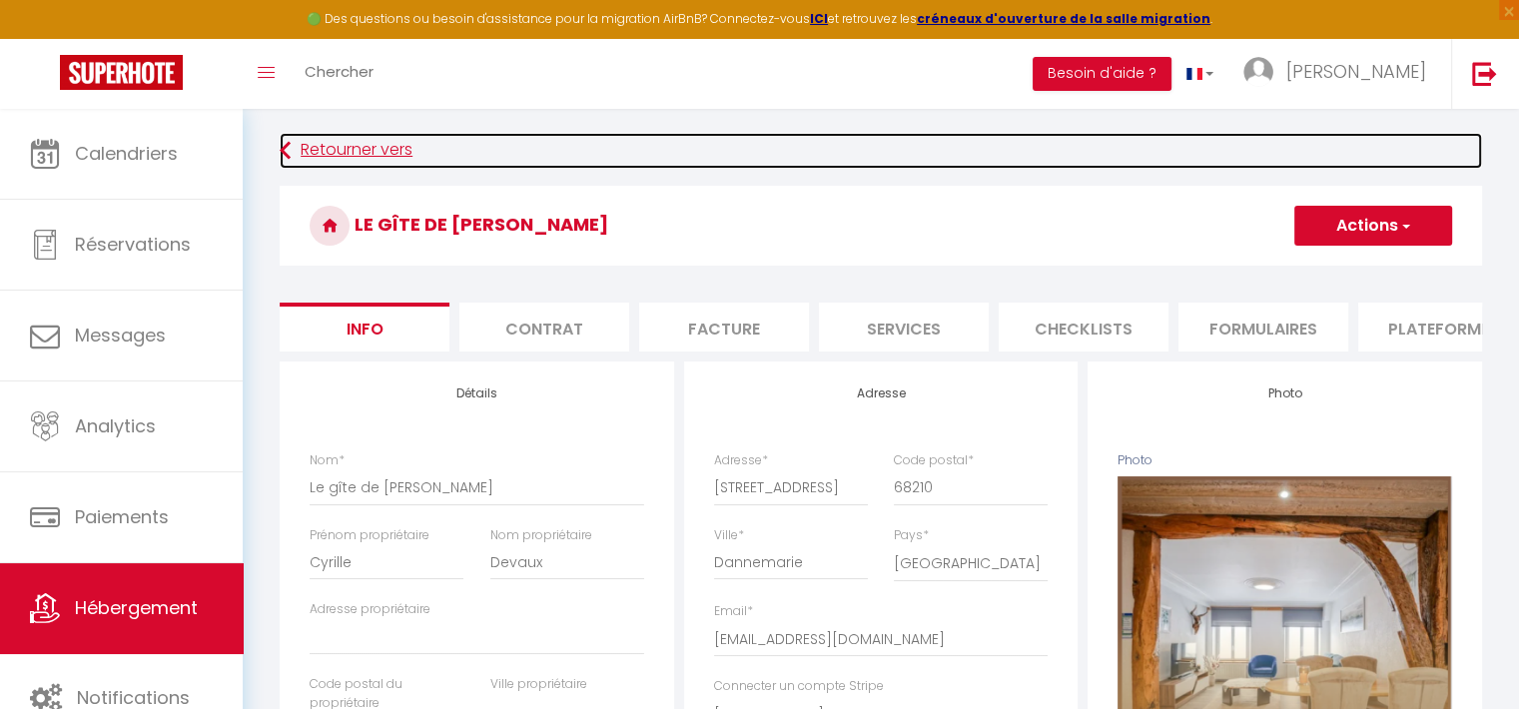
click at [327, 149] on link "Retourner vers" at bounding box center [881, 151] width 1203 height 36
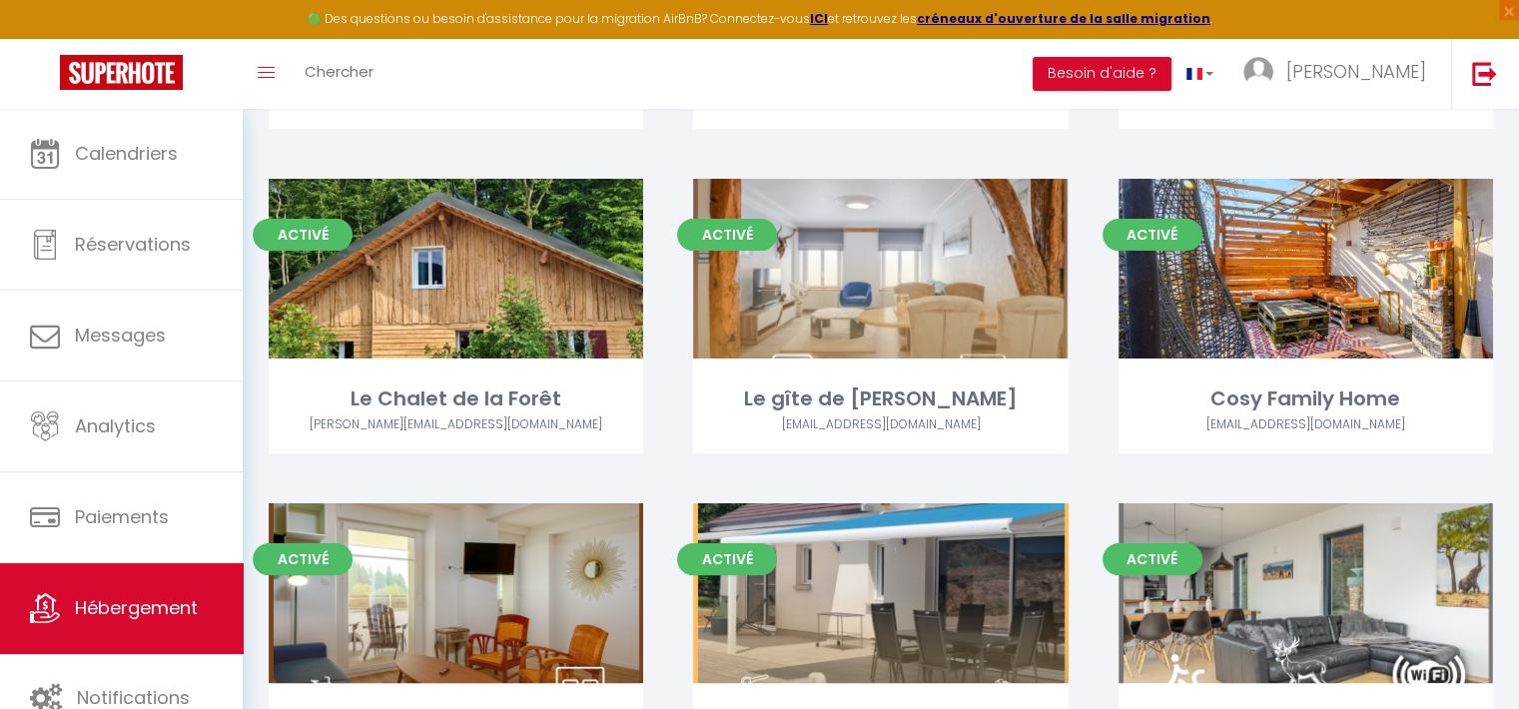
scroll to position [404, 0]
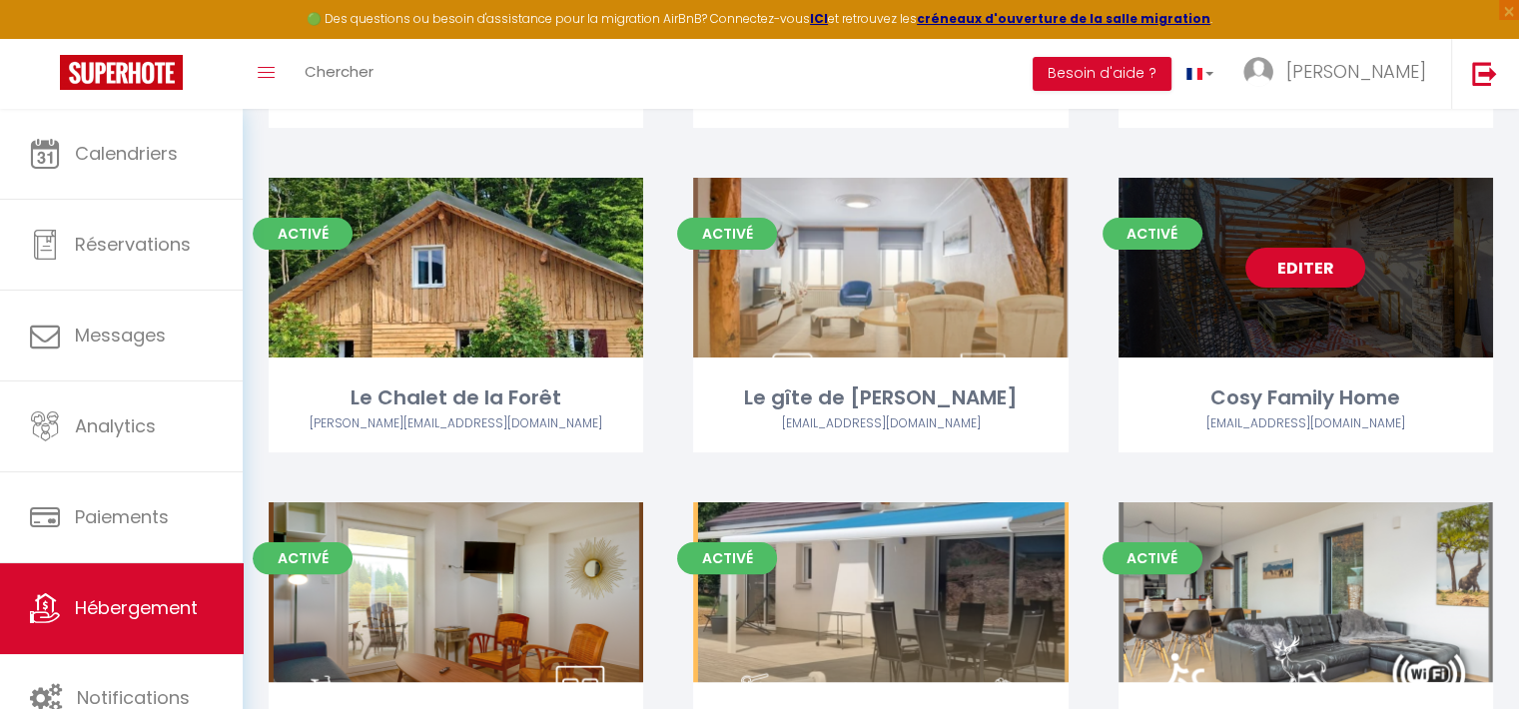
click at [1281, 341] on div "Editer" at bounding box center [1306, 268] width 375 height 180
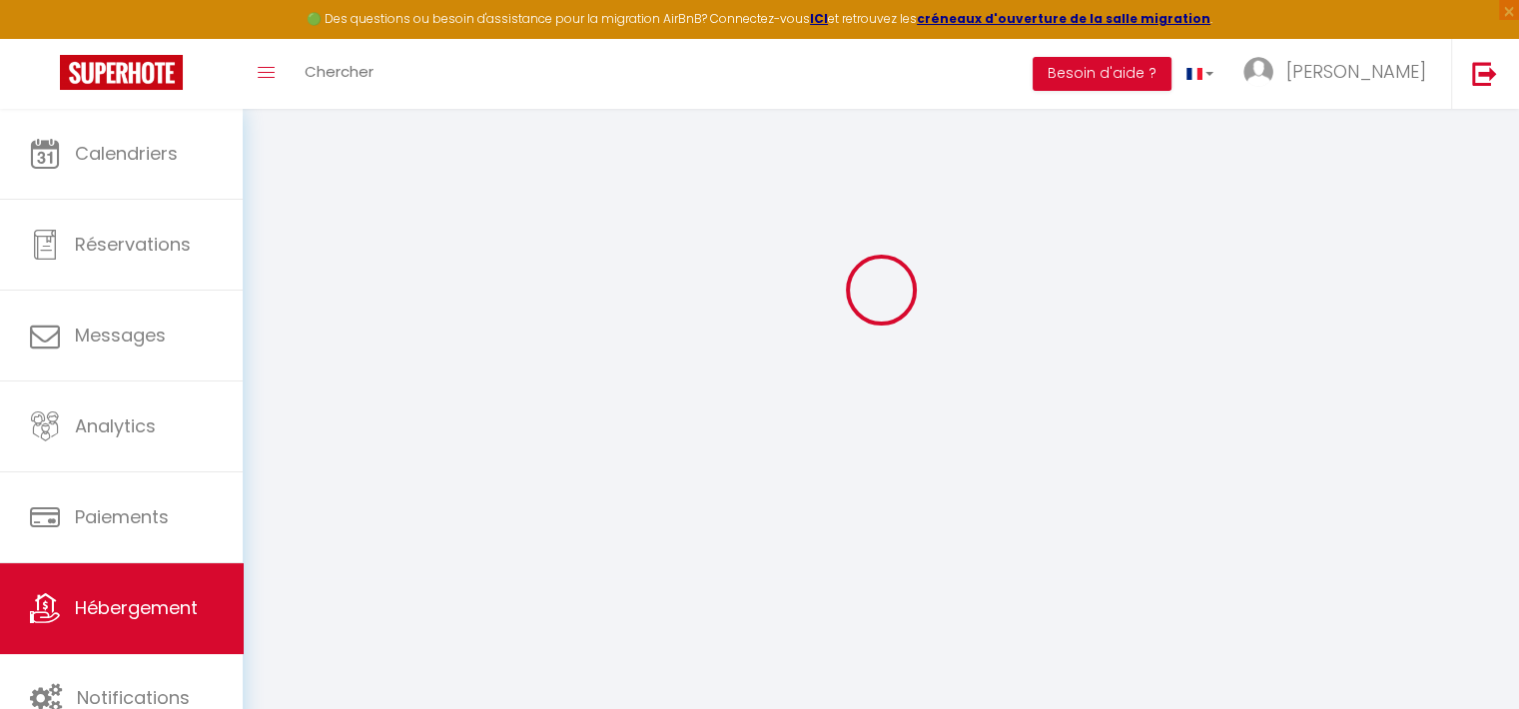
select select
checkbox input "false"
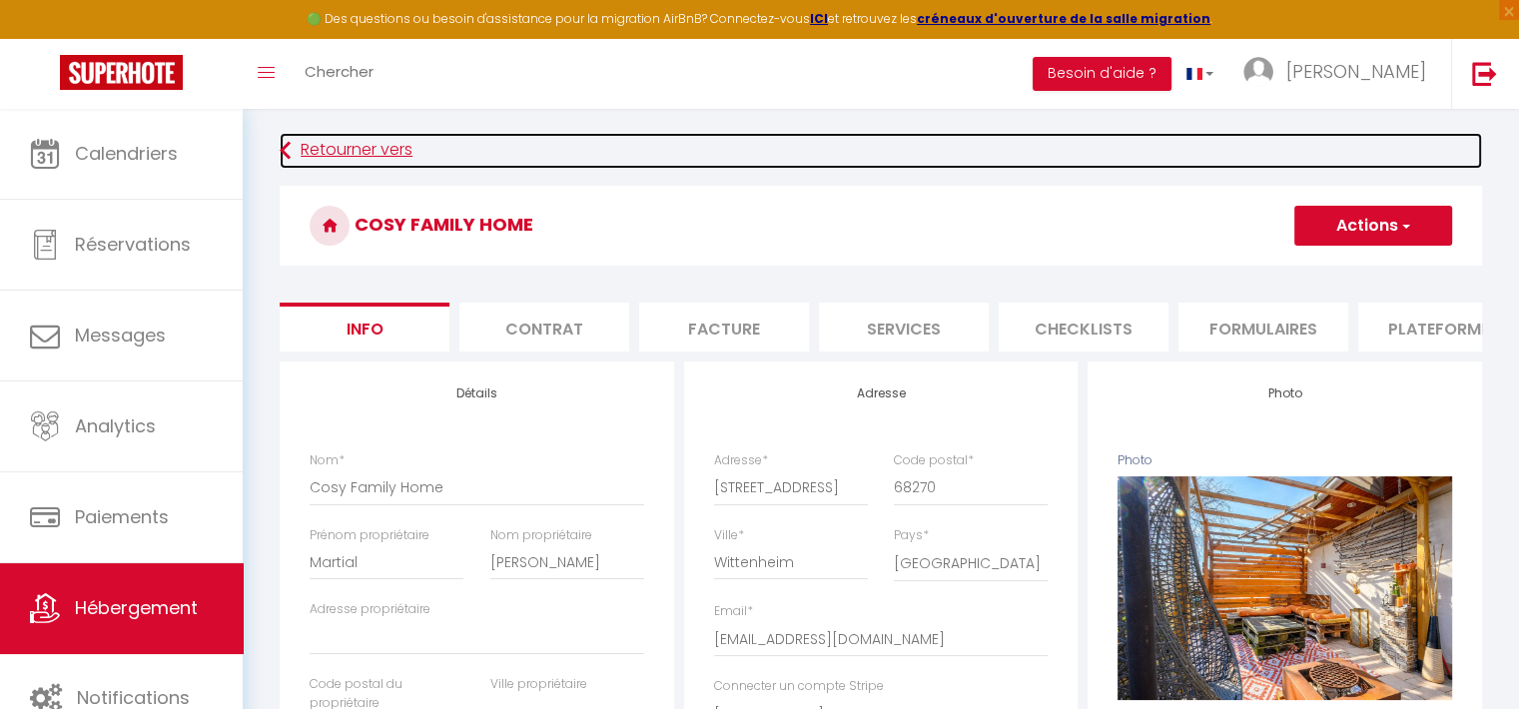
click at [336, 165] on link "Retourner vers" at bounding box center [881, 151] width 1203 height 36
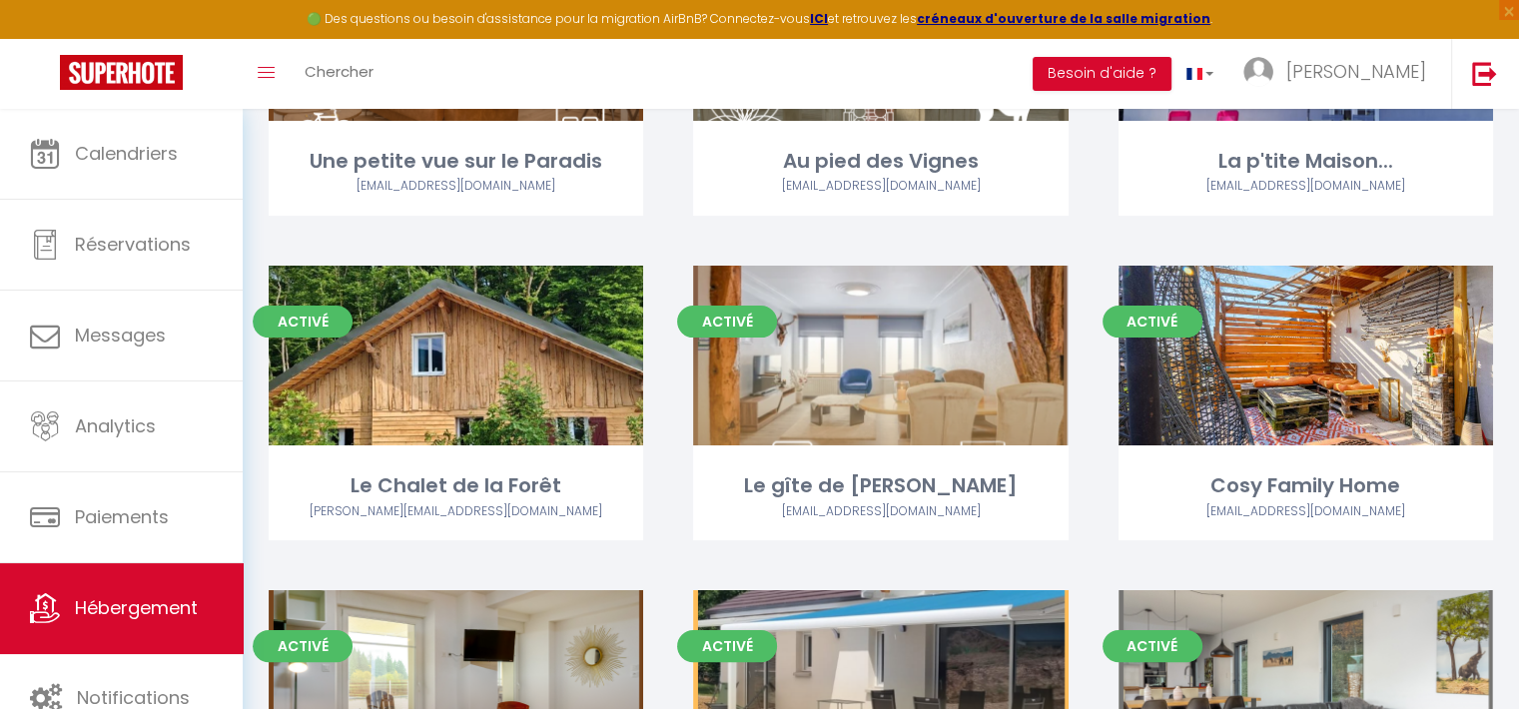
scroll to position [546, 0]
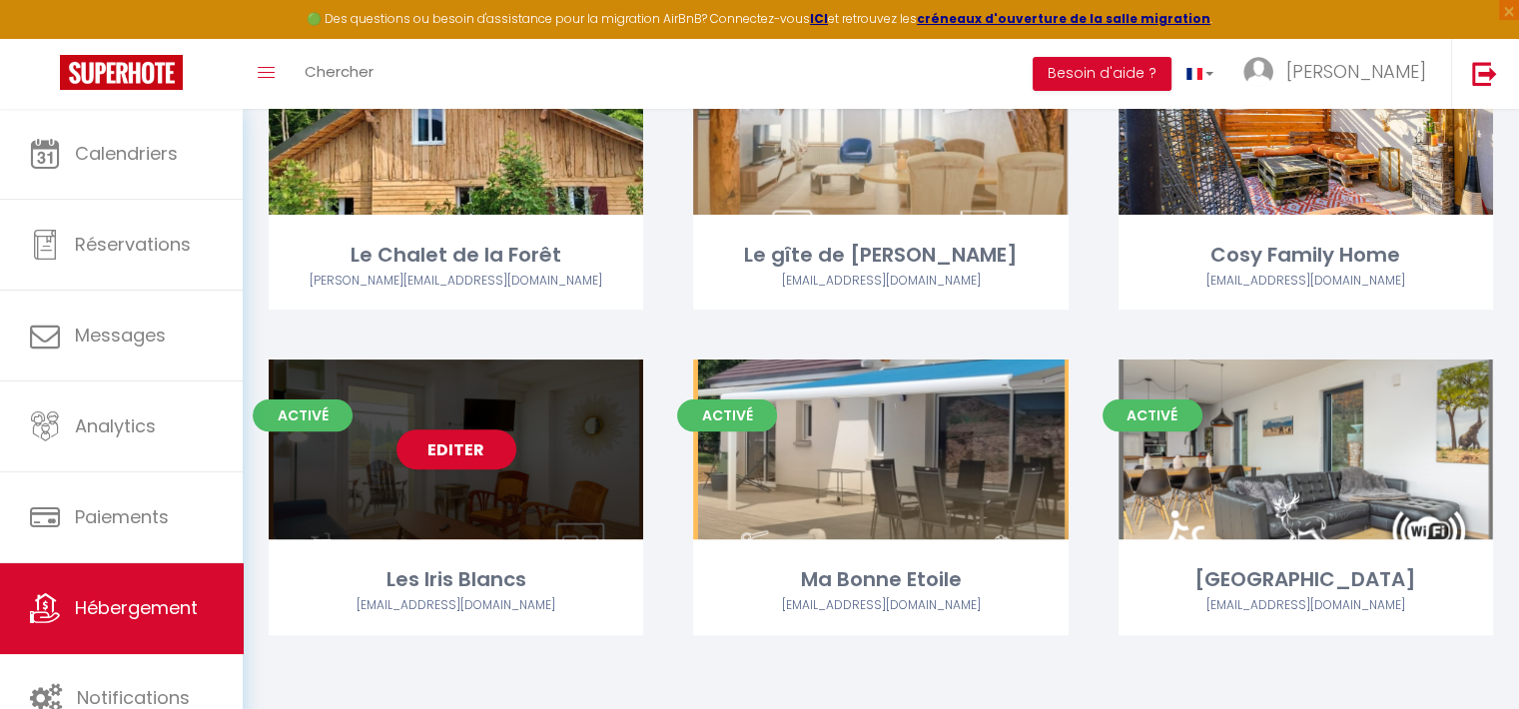
click at [635, 498] on div "Editer" at bounding box center [456, 450] width 375 height 180
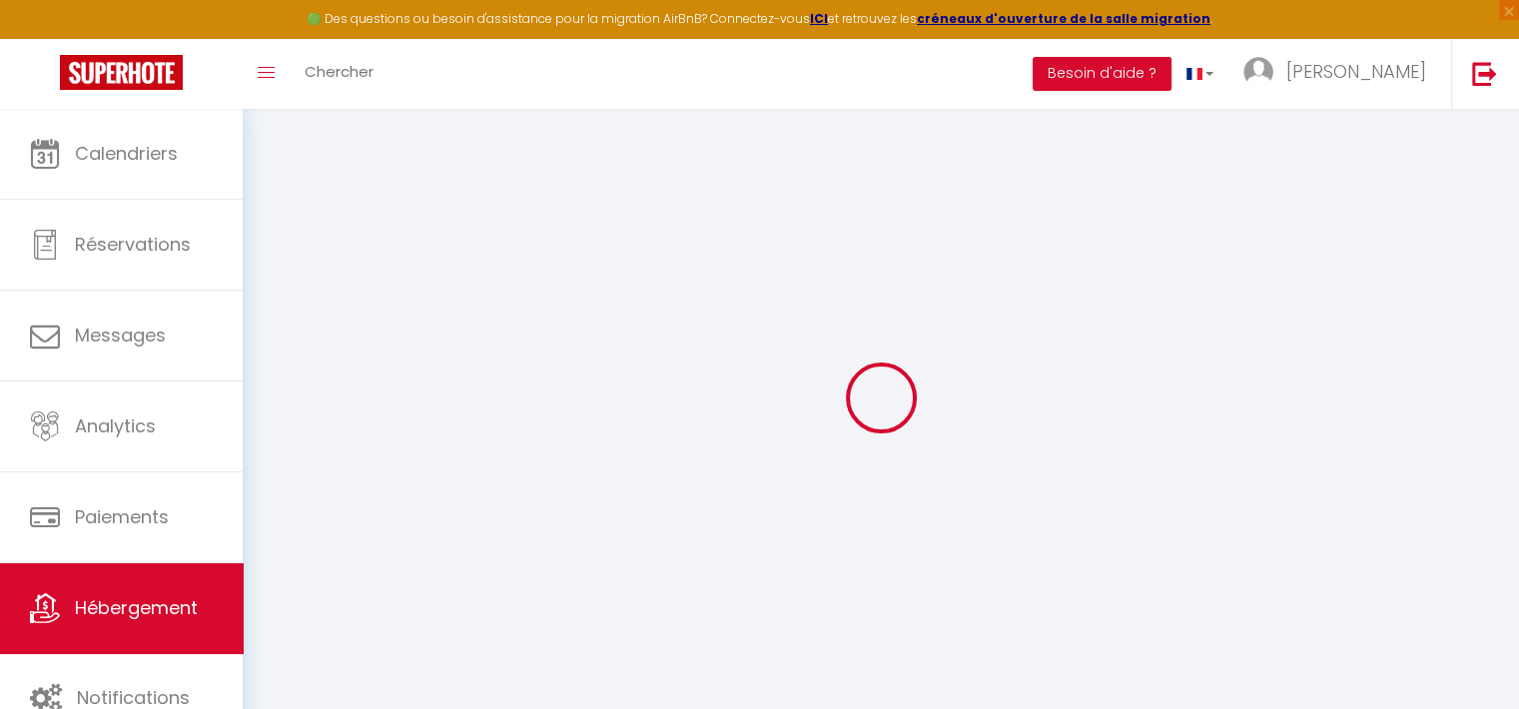
scroll to position [108, 0]
checkbox input "false"
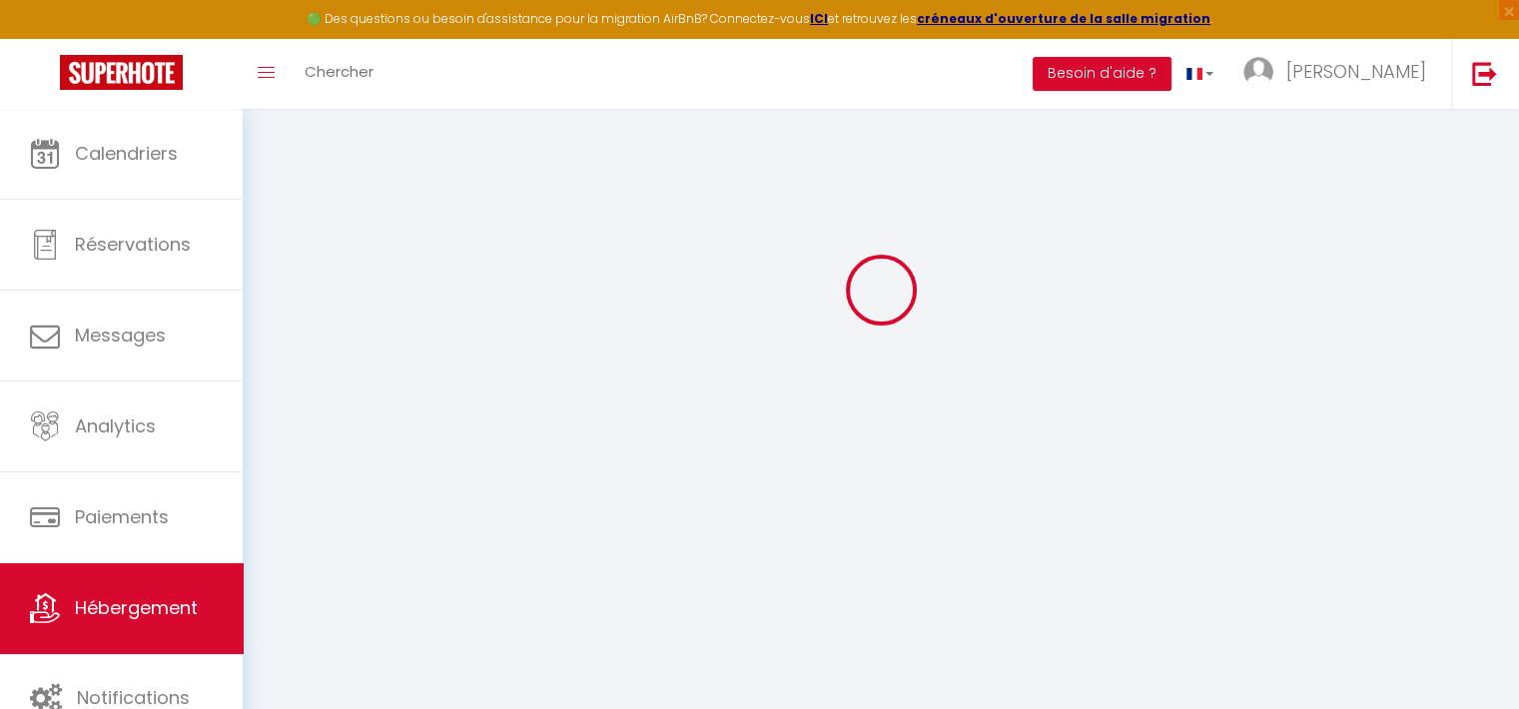
select select "16:00"
select select "22:30"
select select "10:00"
select select "15"
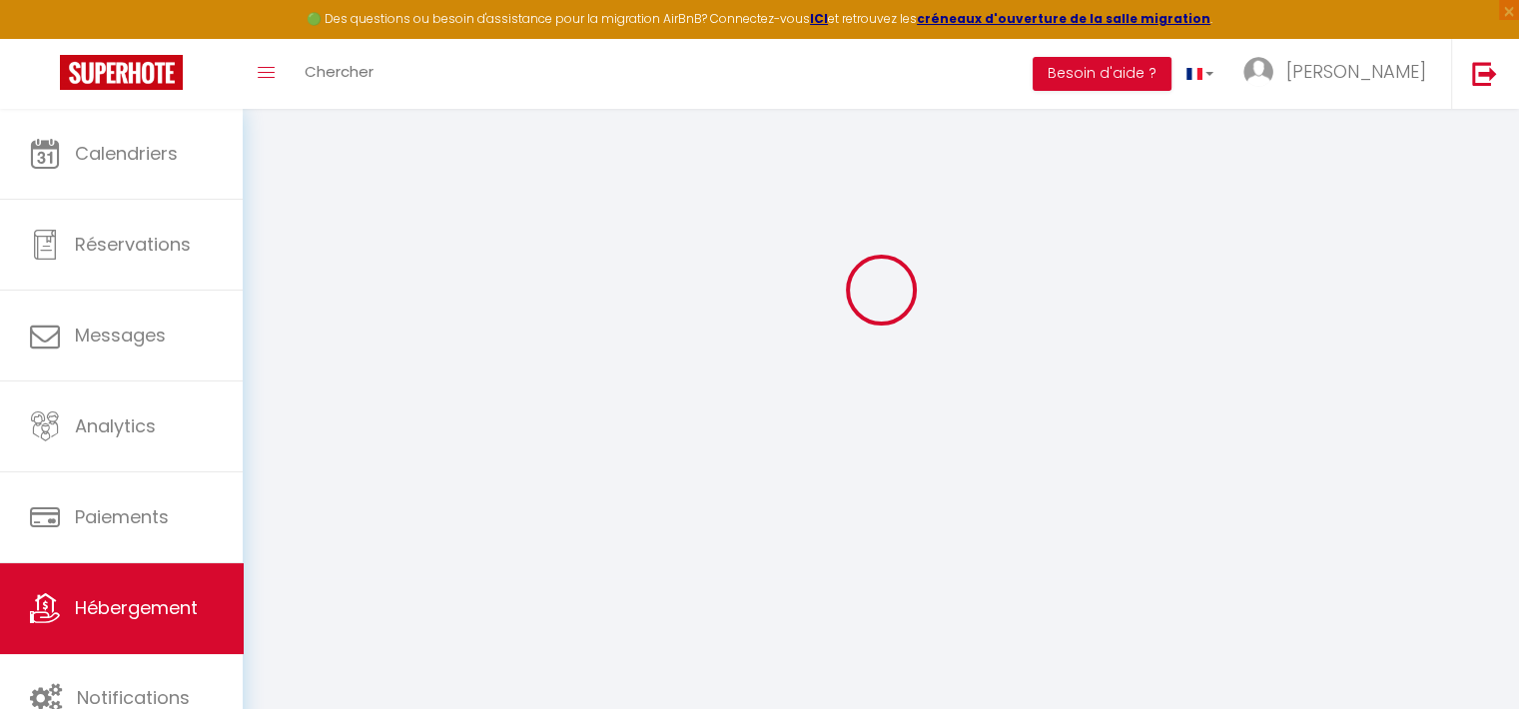
select select "21:00"
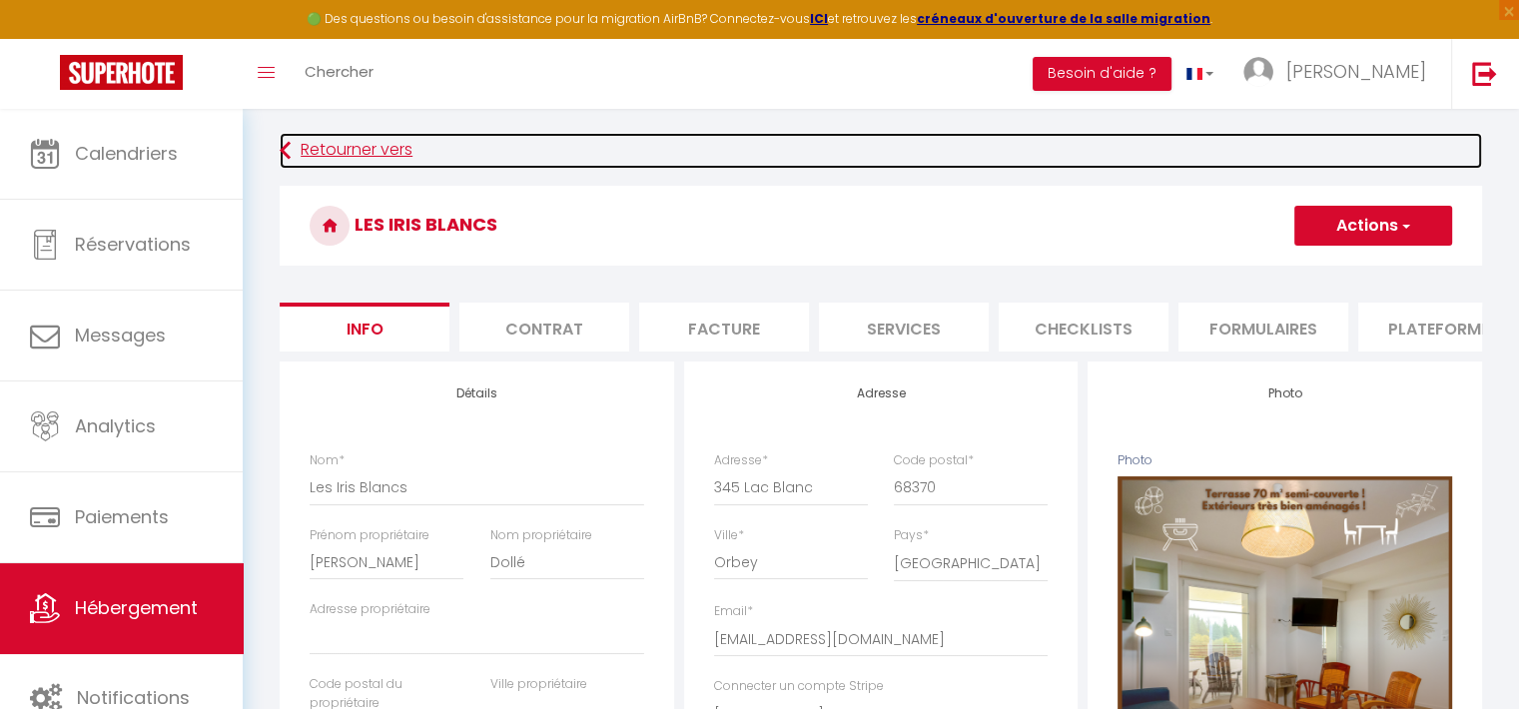
click at [308, 141] on link "Retourner vers" at bounding box center [881, 151] width 1203 height 36
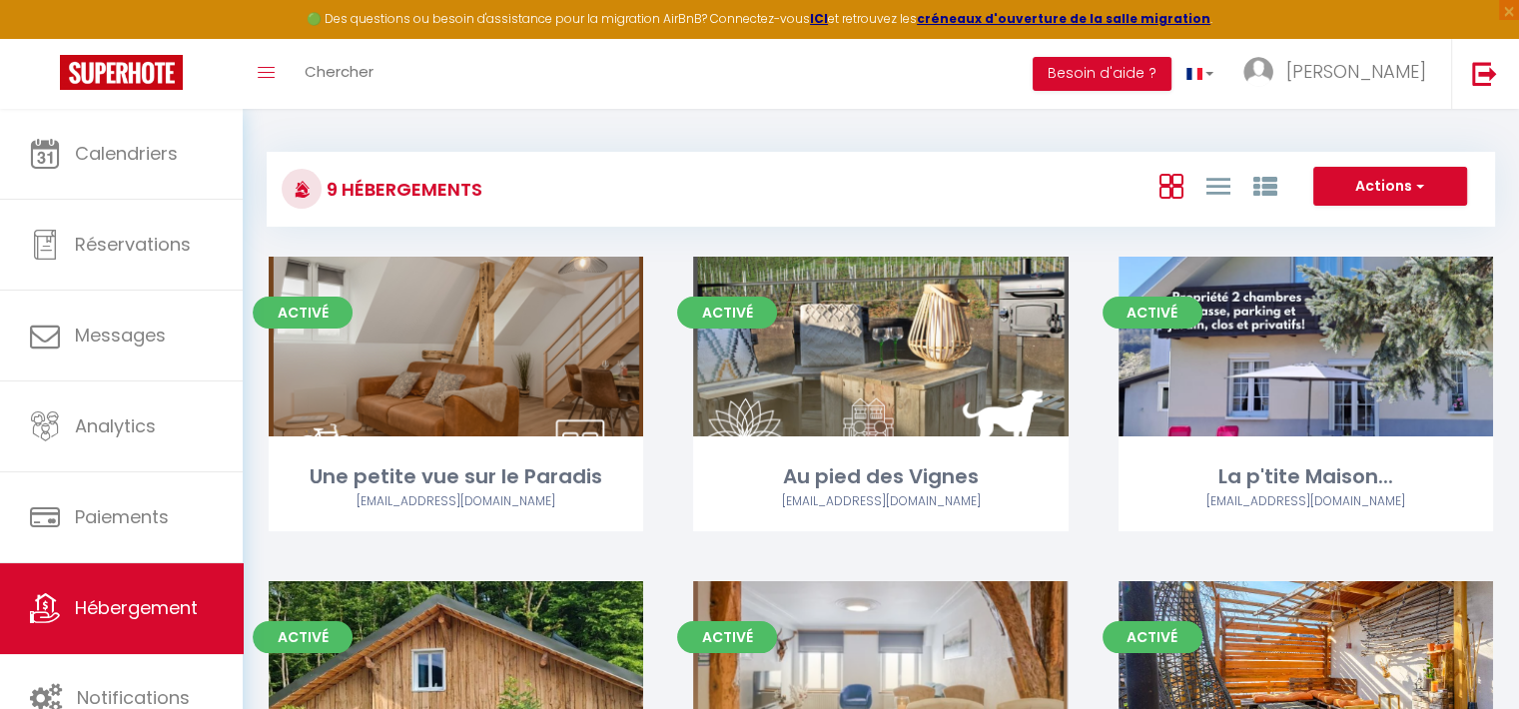
scroll to position [546, 0]
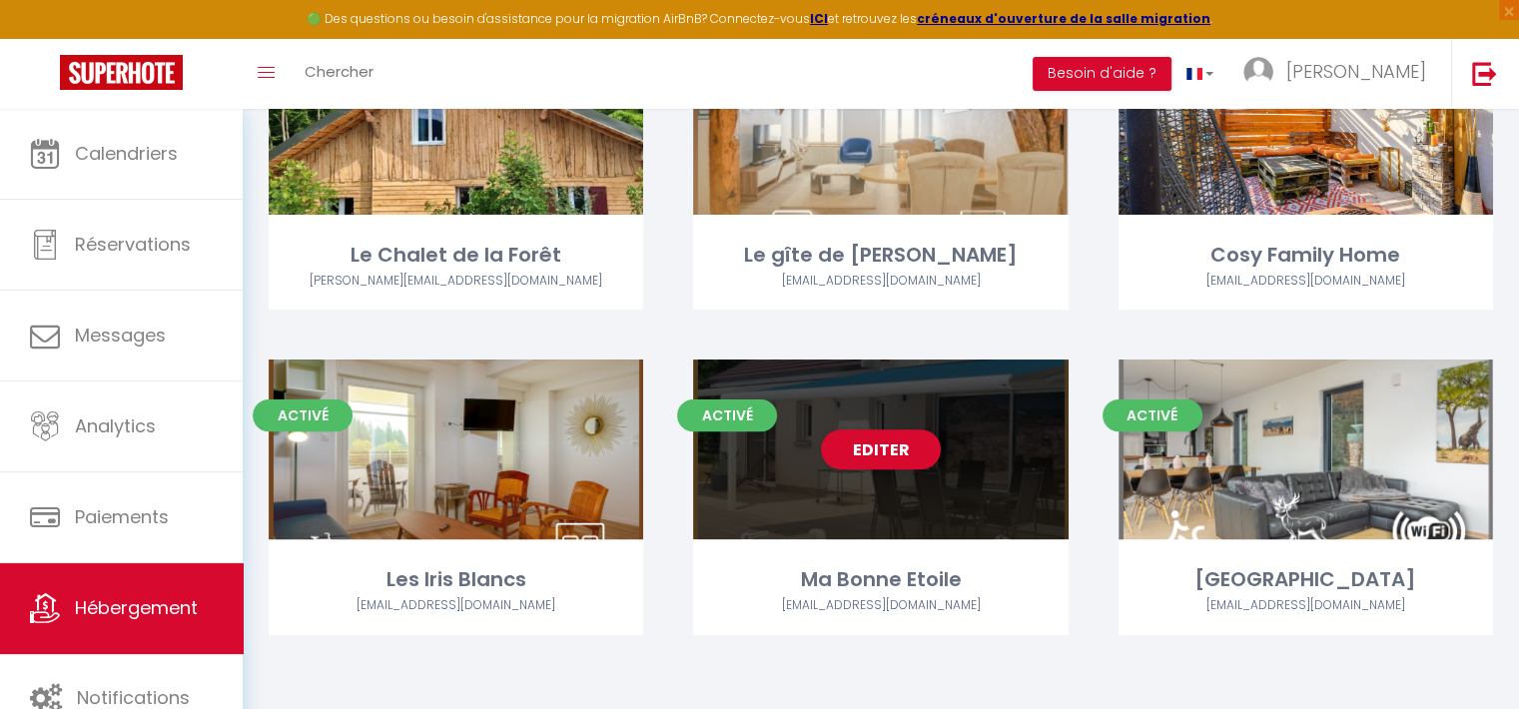
click at [1001, 488] on div "Editer" at bounding box center [880, 450] width 375 height 180
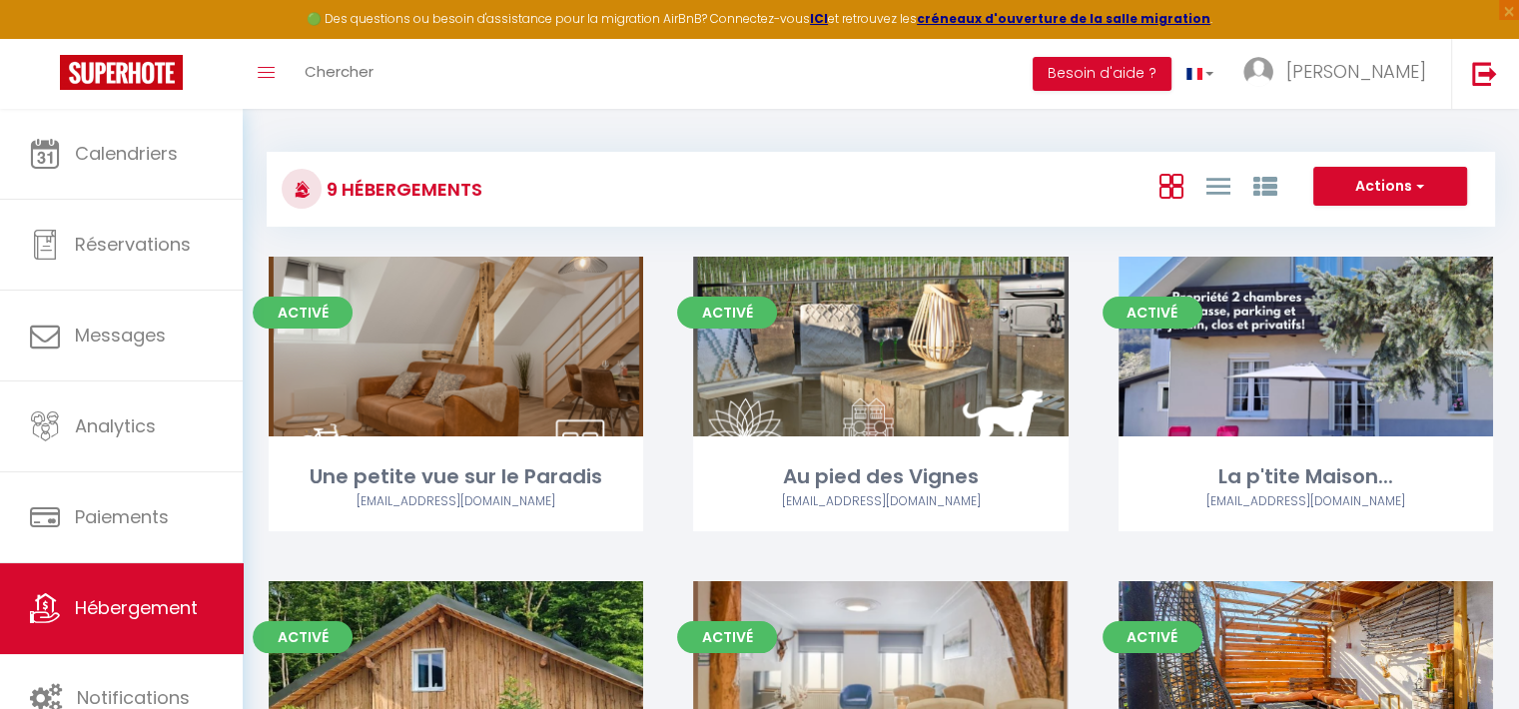
select select "3"
select select "2"
select select "1"
select select
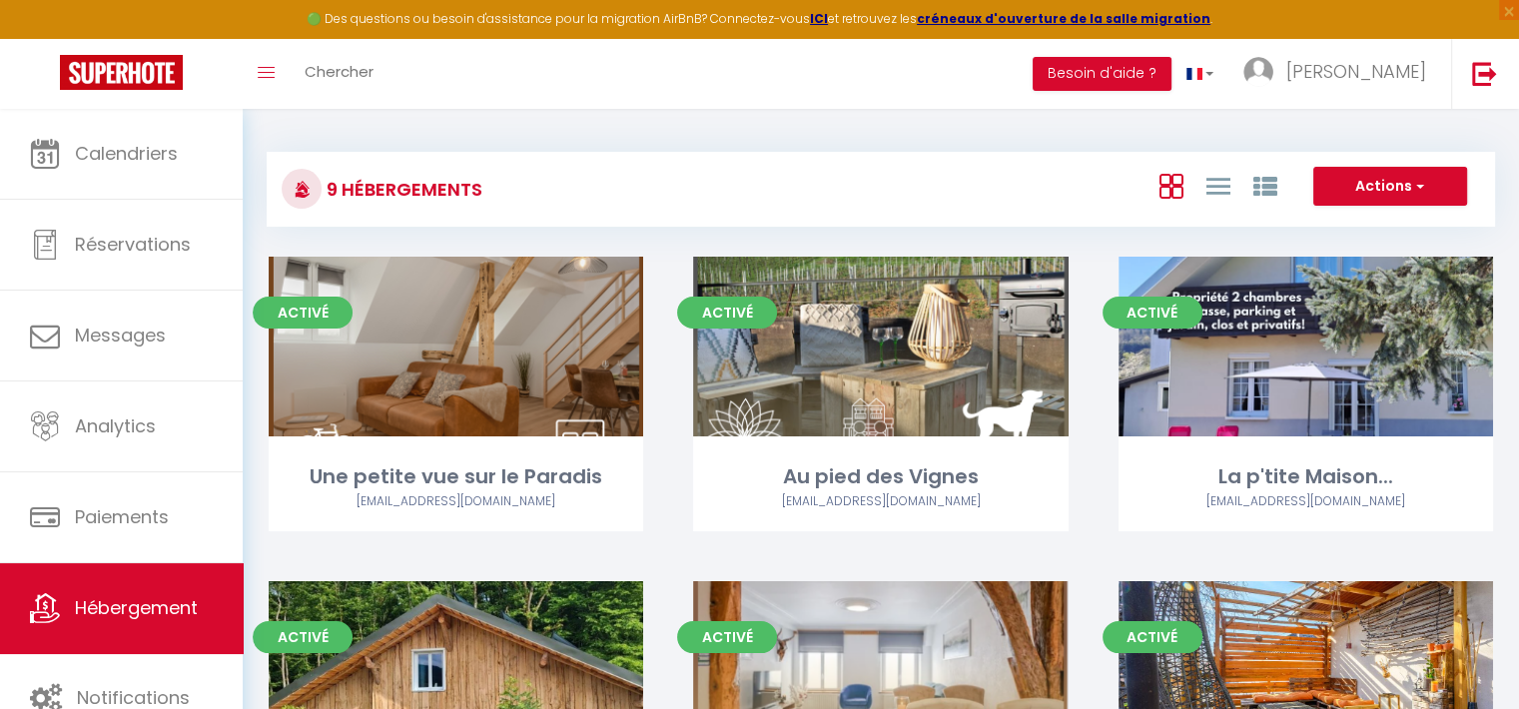
select select "28"
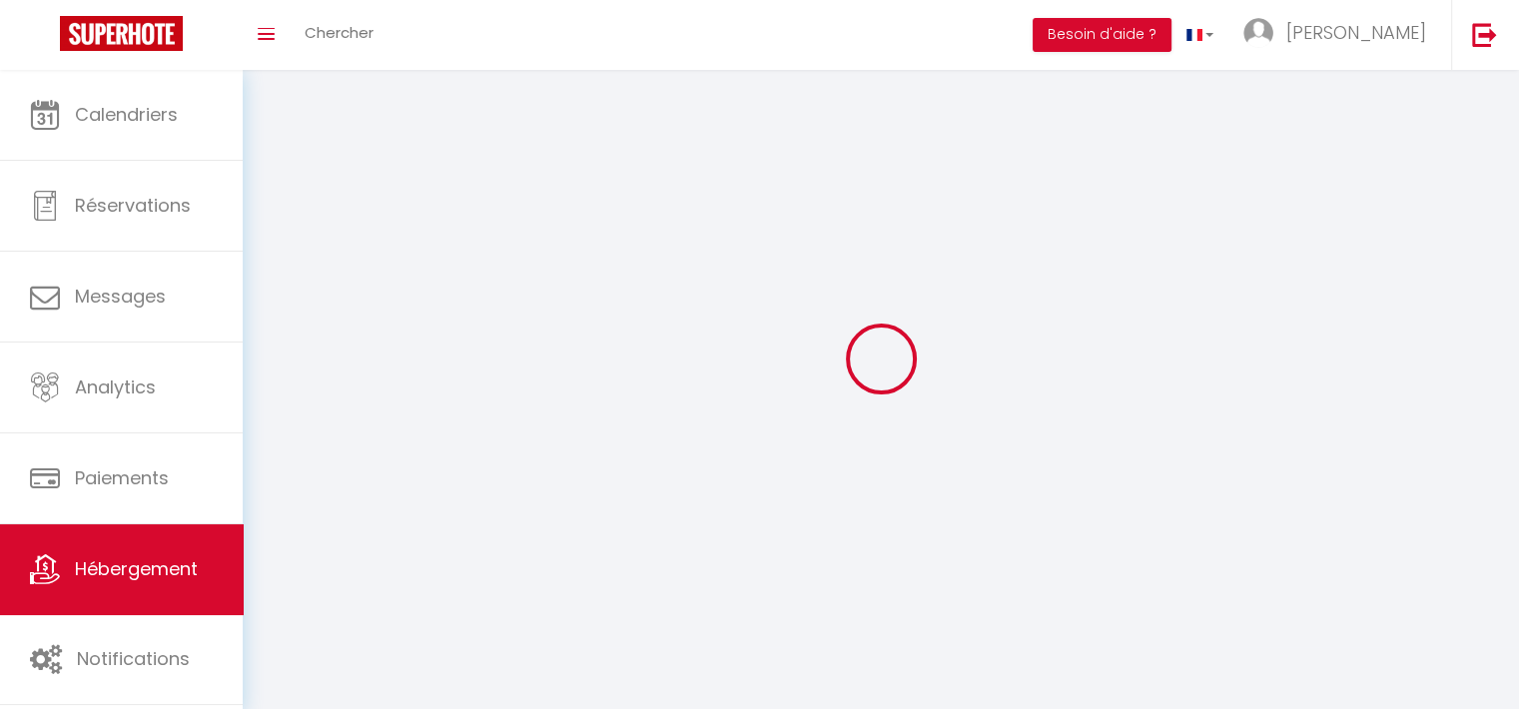
select select
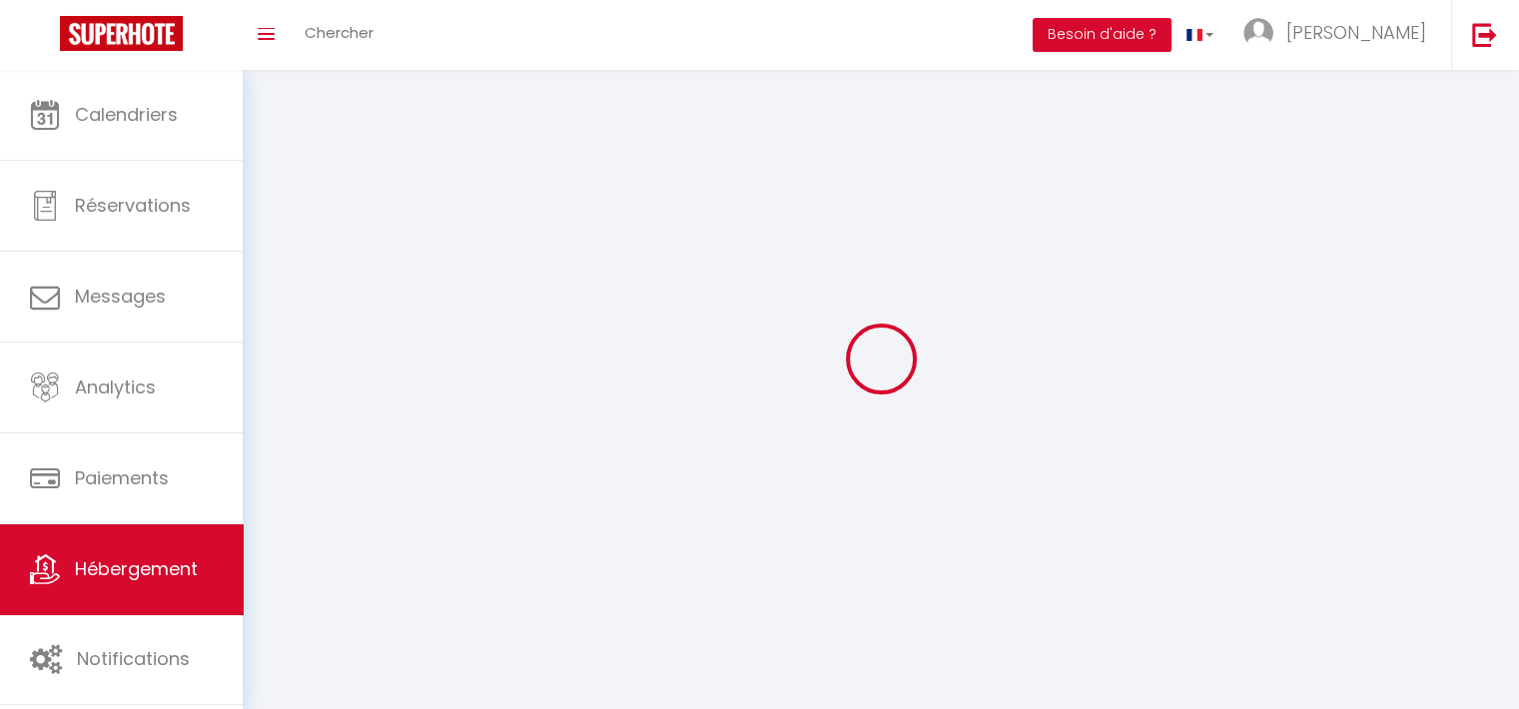
select select
checkbox input "false"
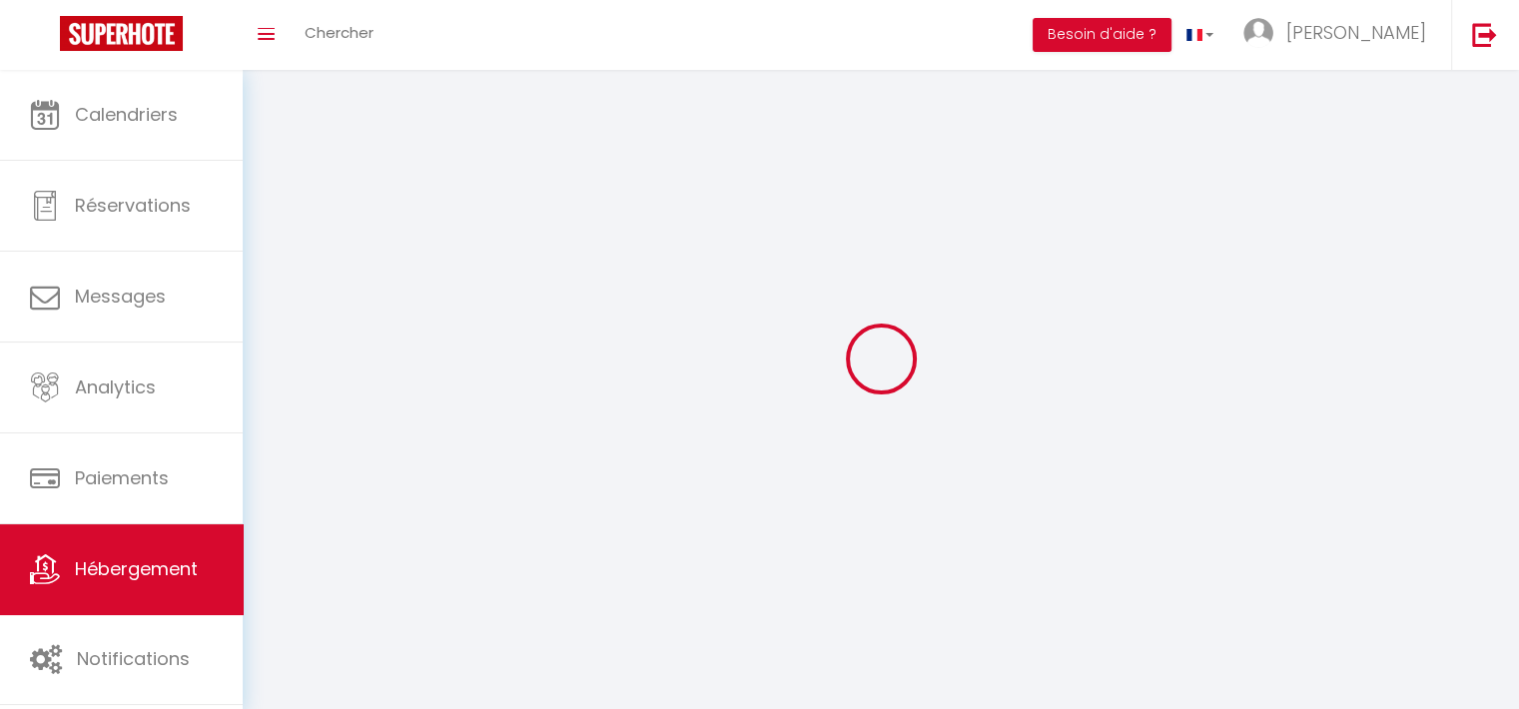
select select
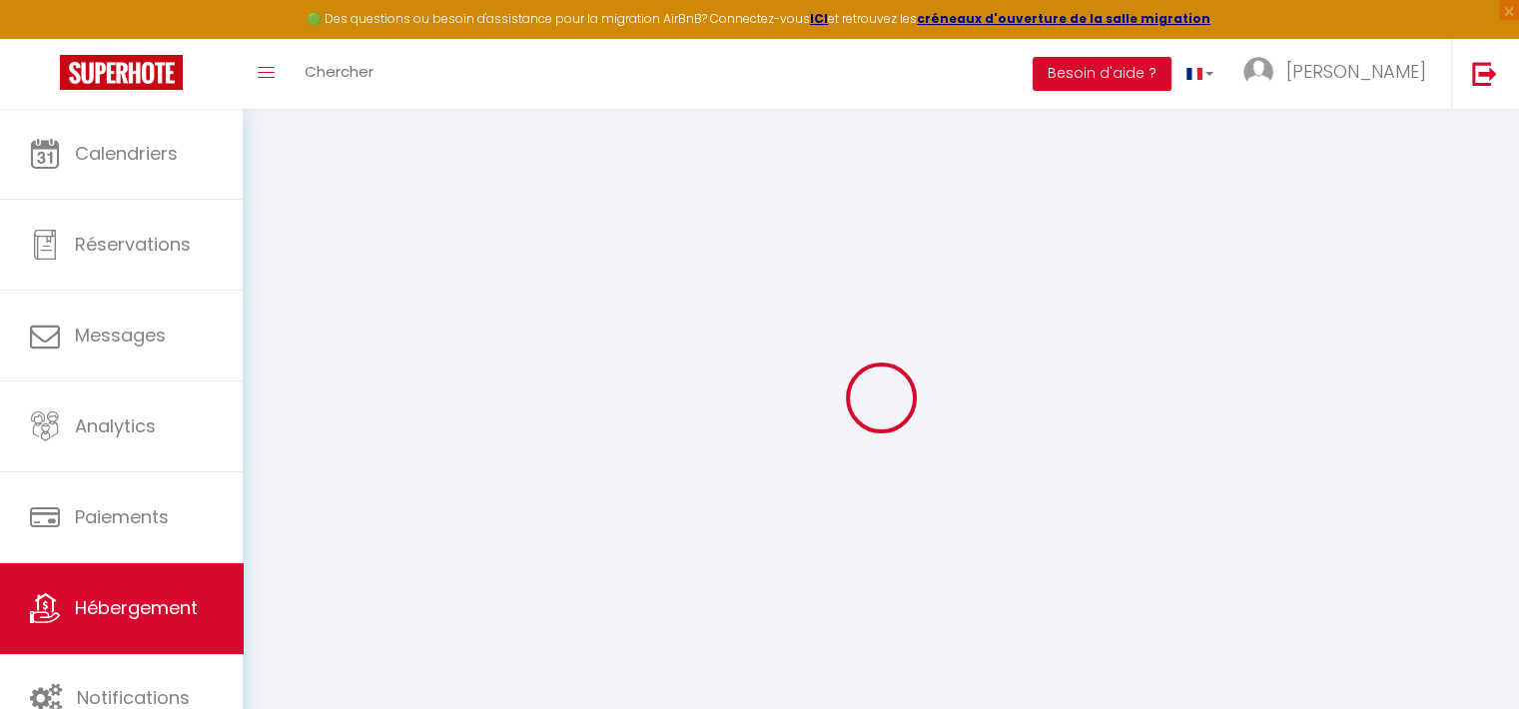
select select
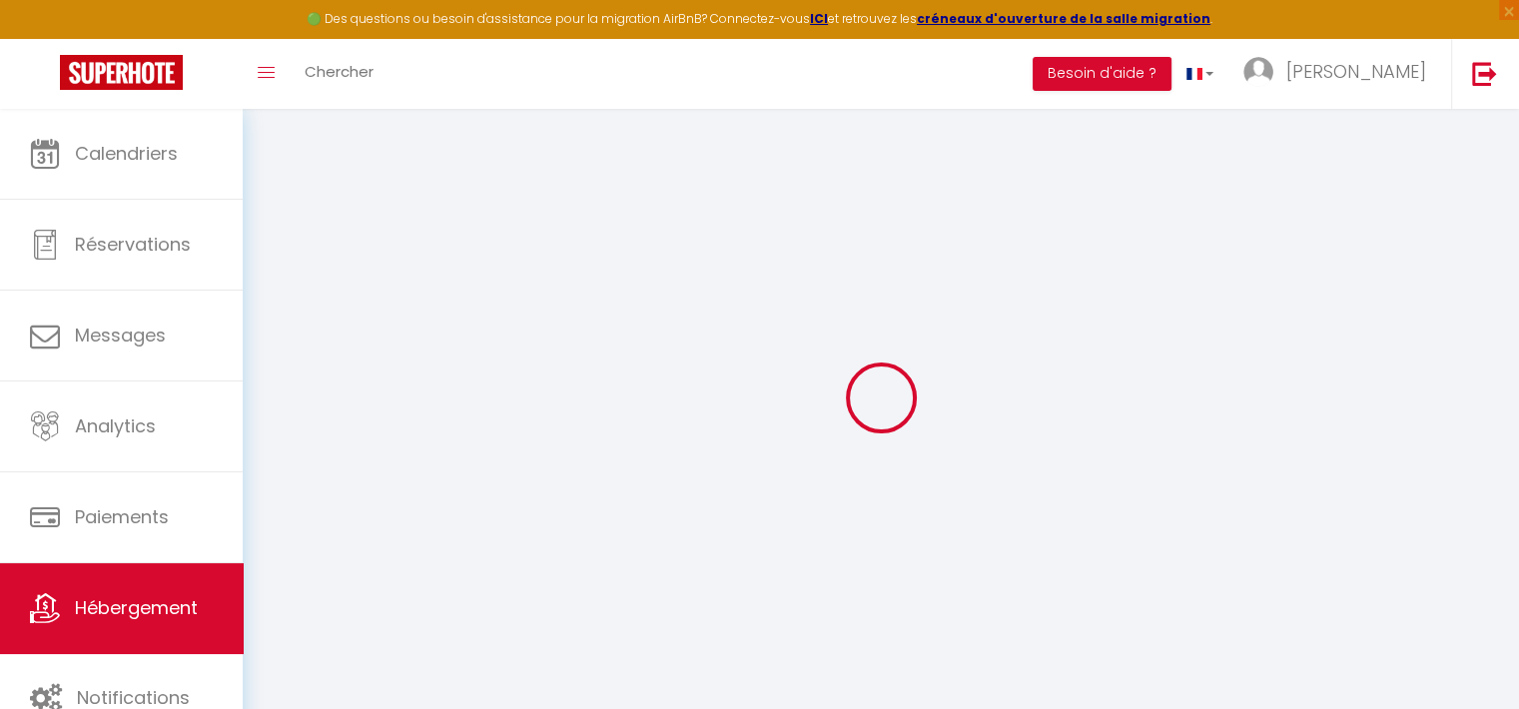
select select
checkbox input "false"
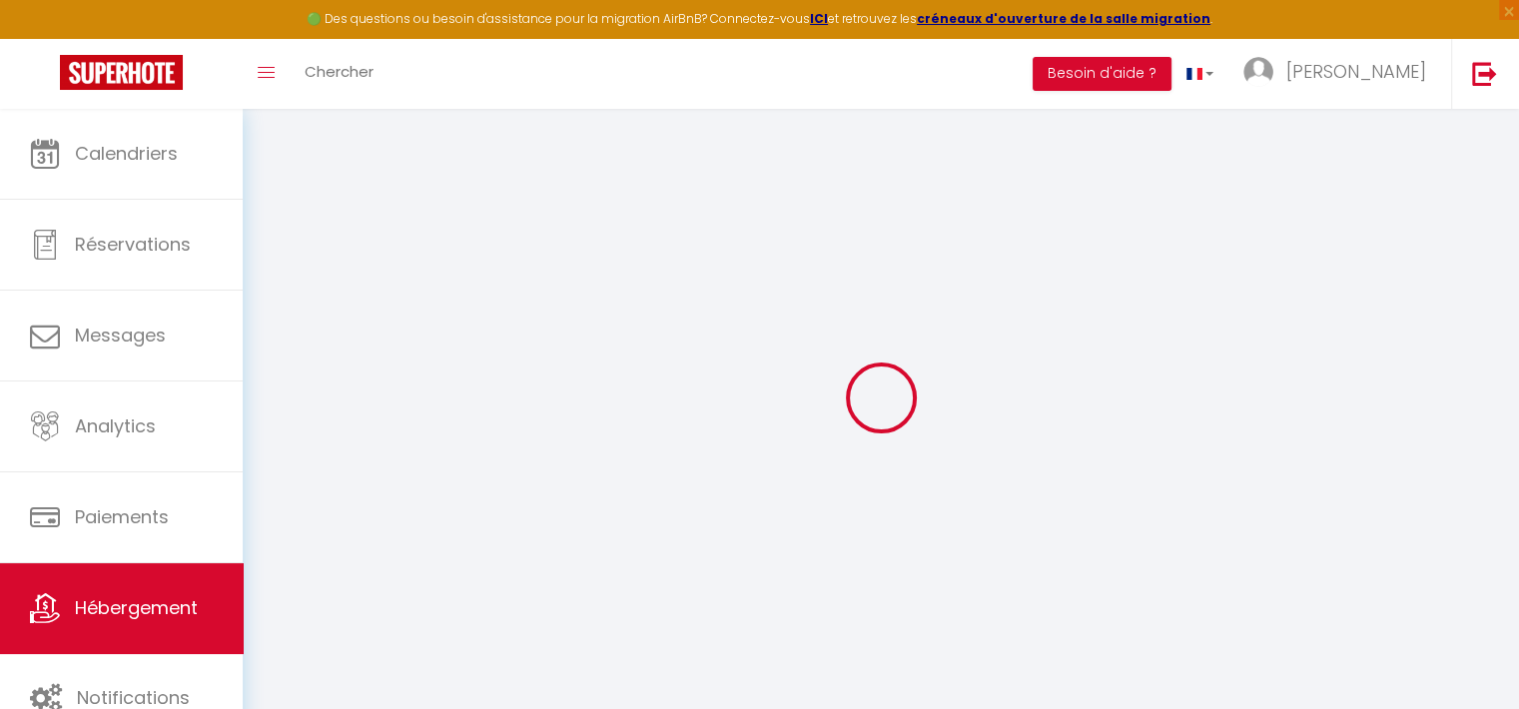
select select
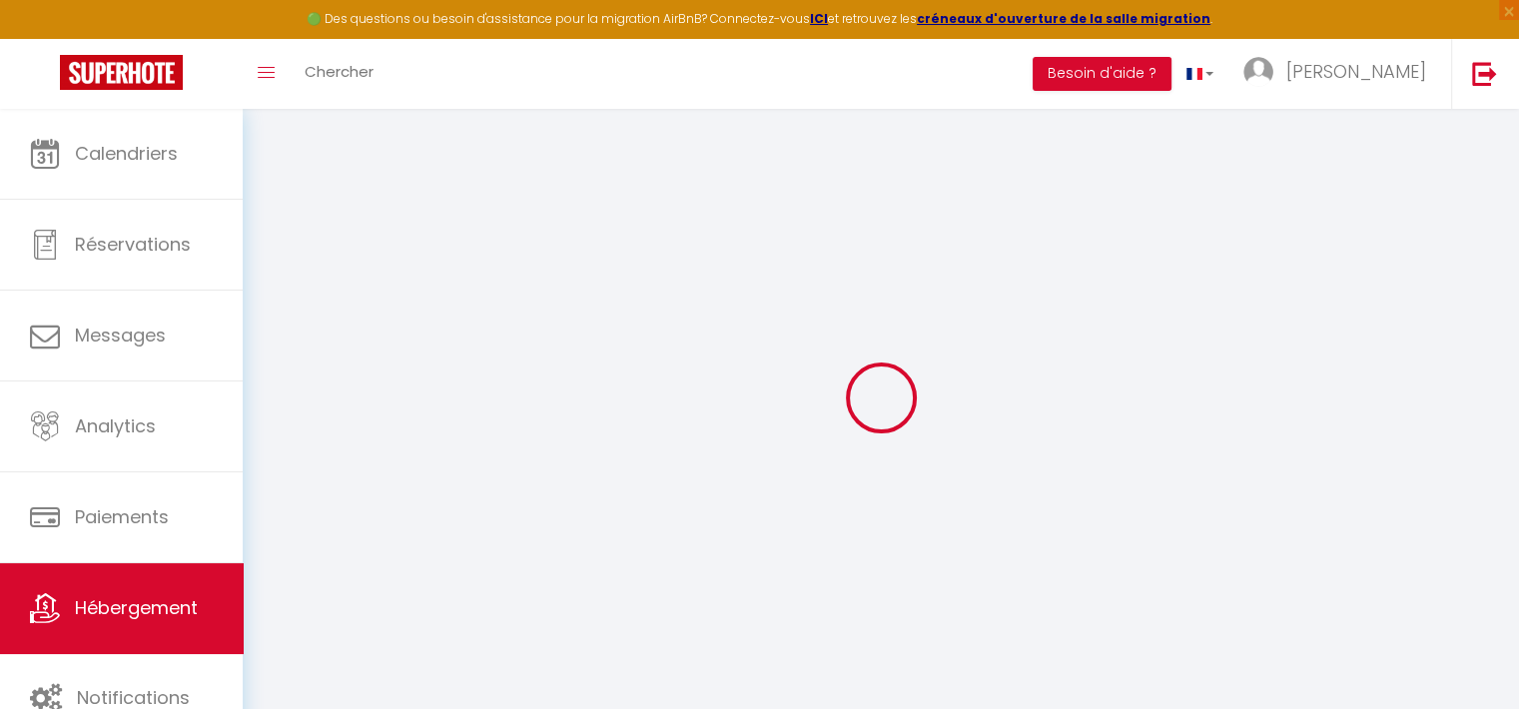
select select
checkbox input "false"
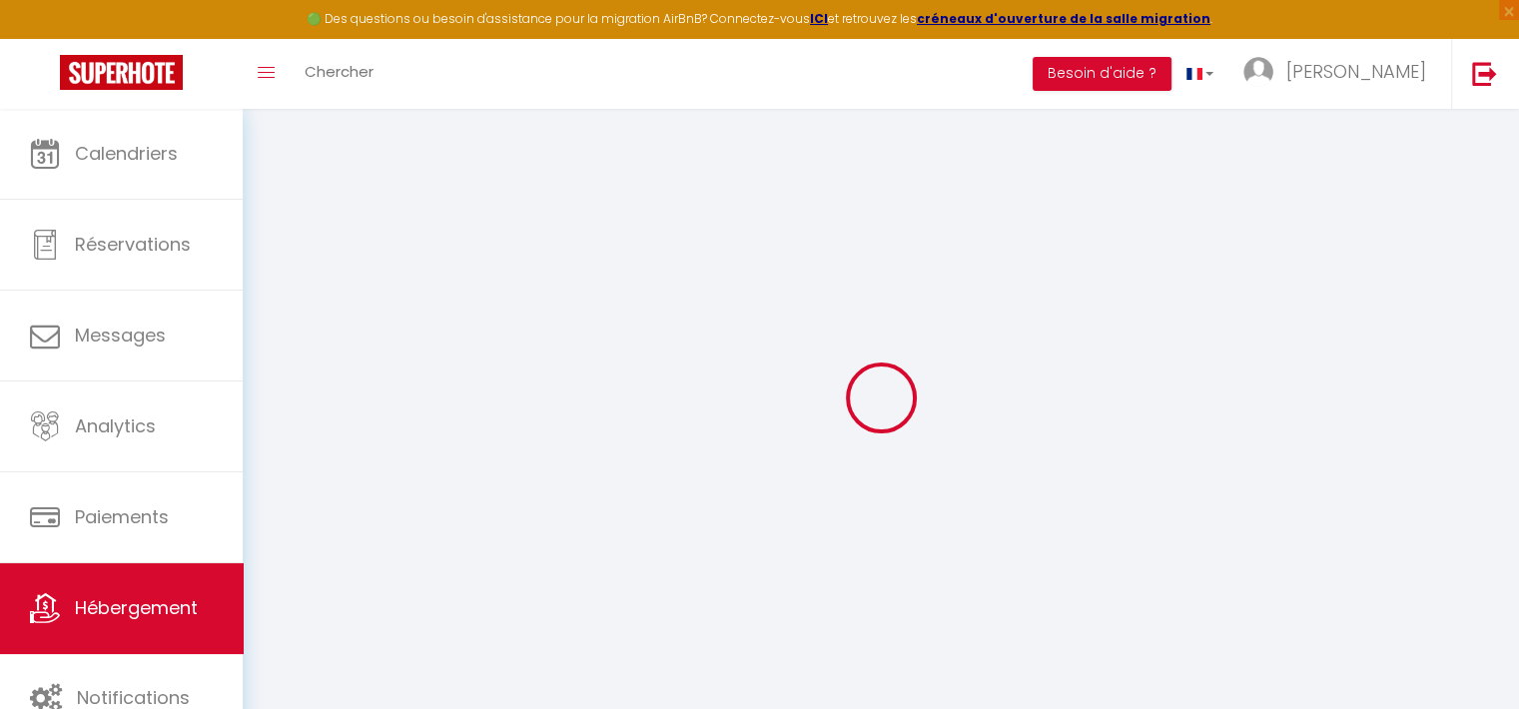
checkbox input "false"
select select
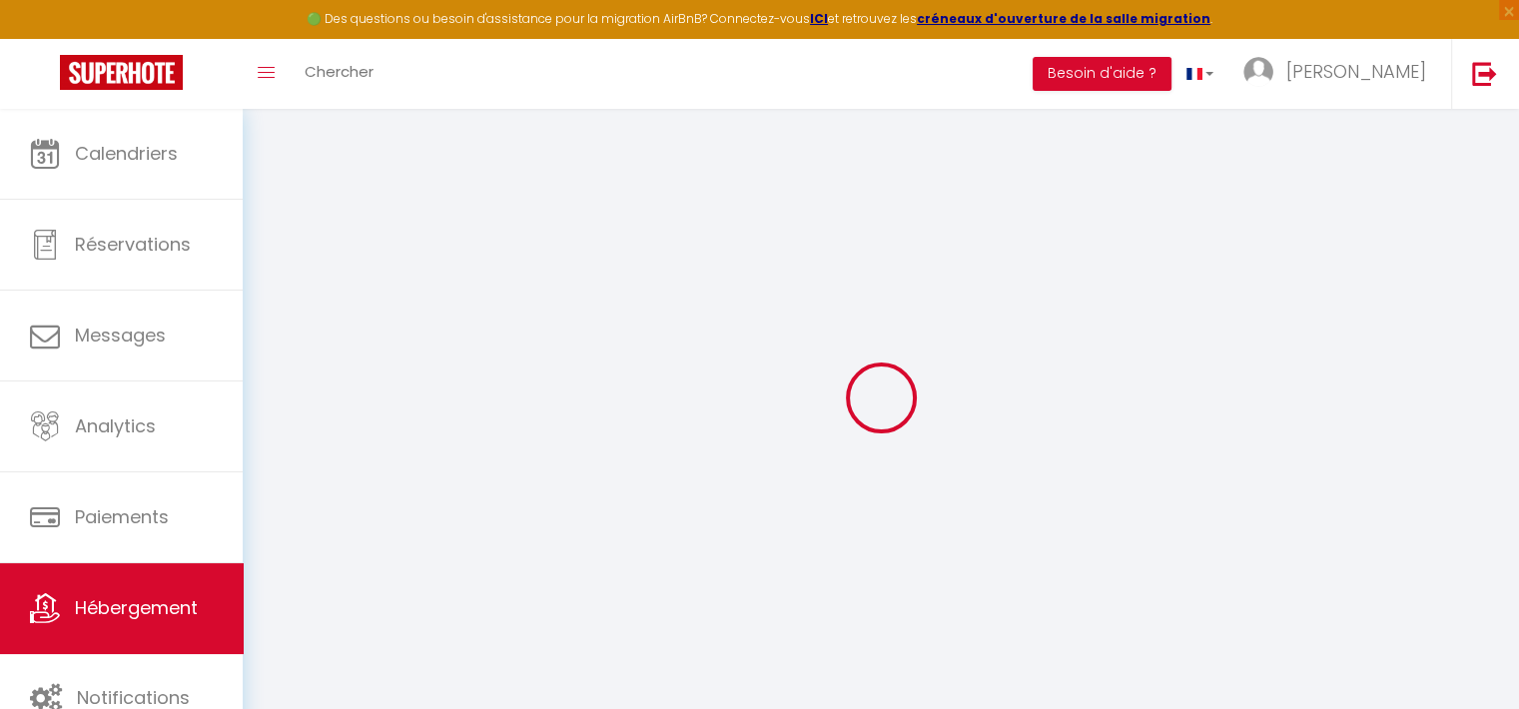
select select
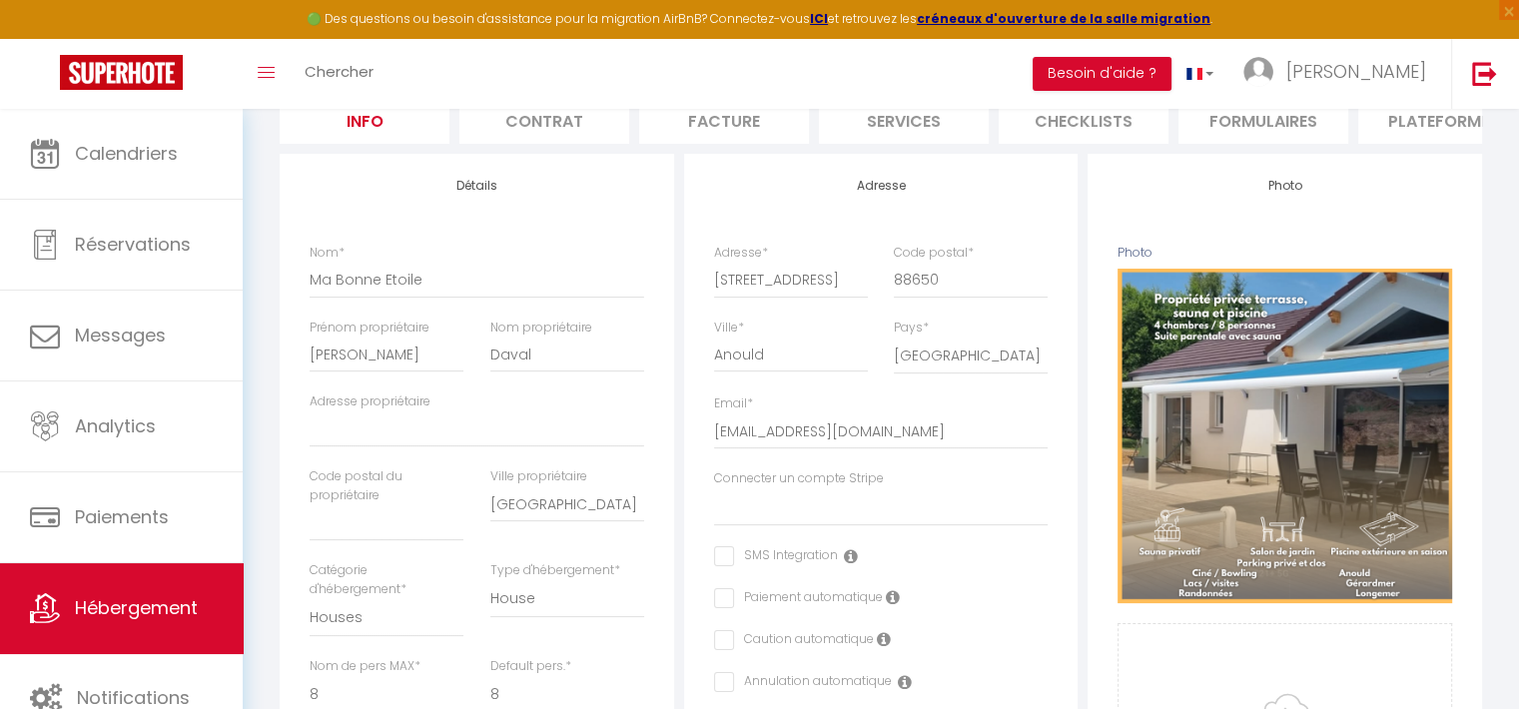
scroll to position [212, 0]
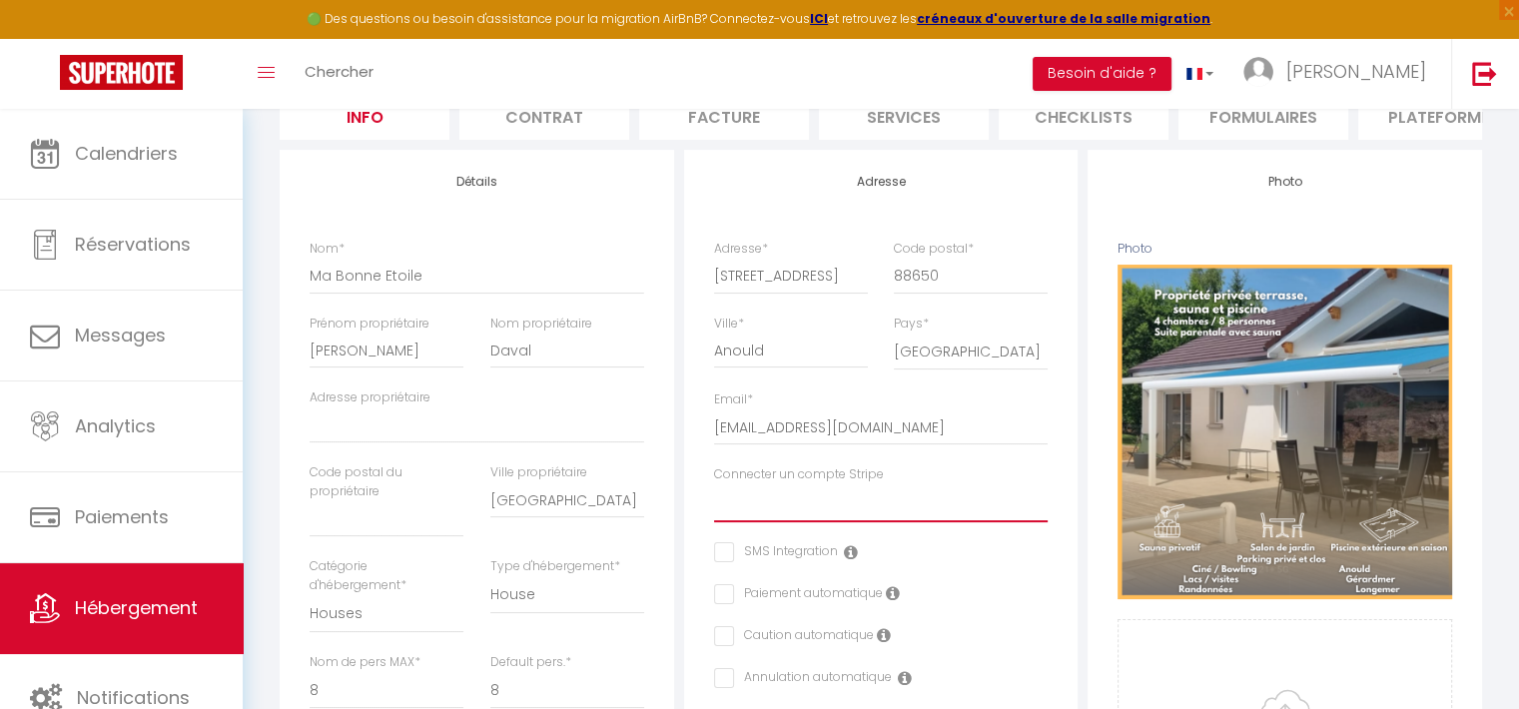
click at [784, 522] on select "[PERSON_NAME] Blanche Lepicard [PERSON_NAME] [PERSON_NAME] [PERSON_NAME] laptit…" at bounding box center [881, 504] width 335 height 38
click at [714, 499] on select "[PERSON_NAME] Blanche Lepicard [PERSON_NAME] [PERSON_NAME] [PERSON_NAME] laptit…" at bounding box center [881, 504] width 335 height 38
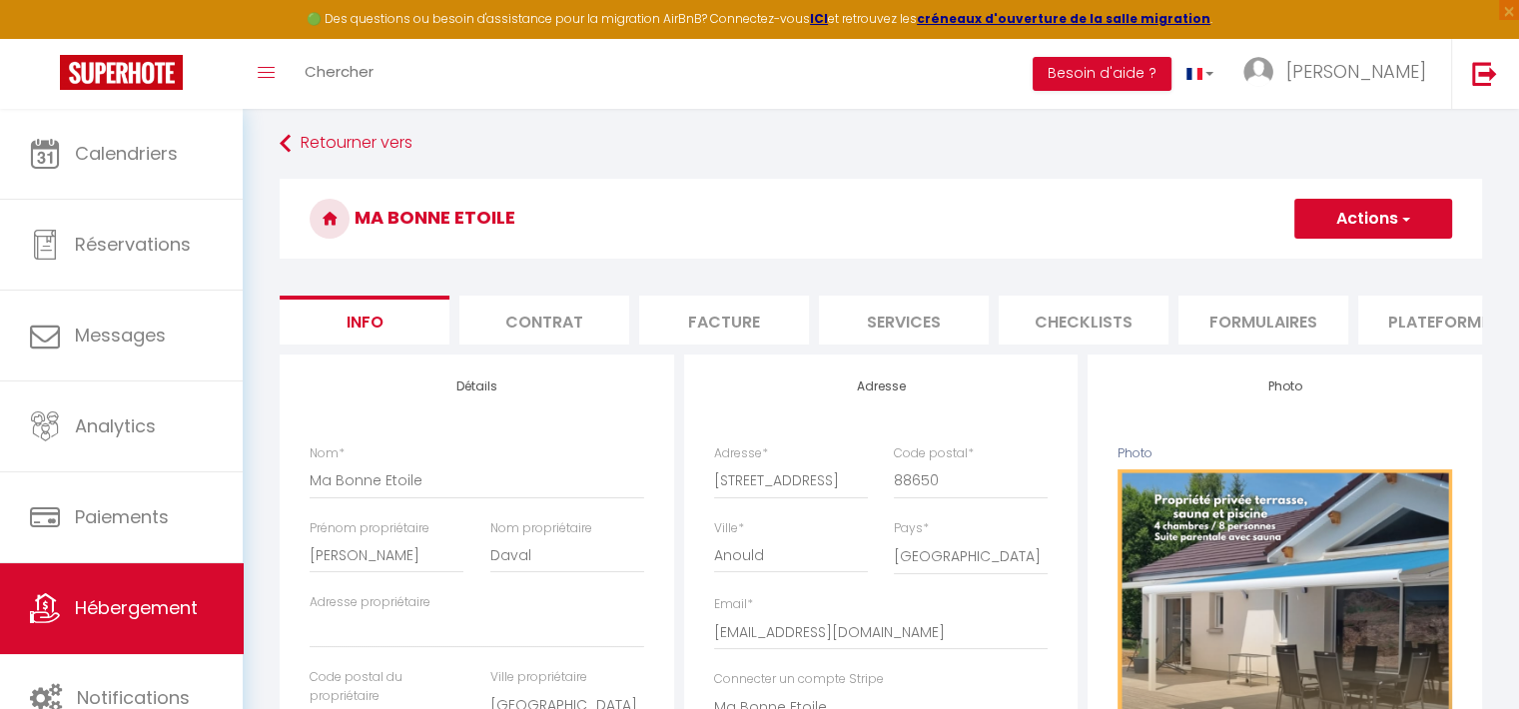
scroll to position [6, 0]
click at [1371, 213] on button "Actions" at bounding box center [1374, 220] width 158 height 40
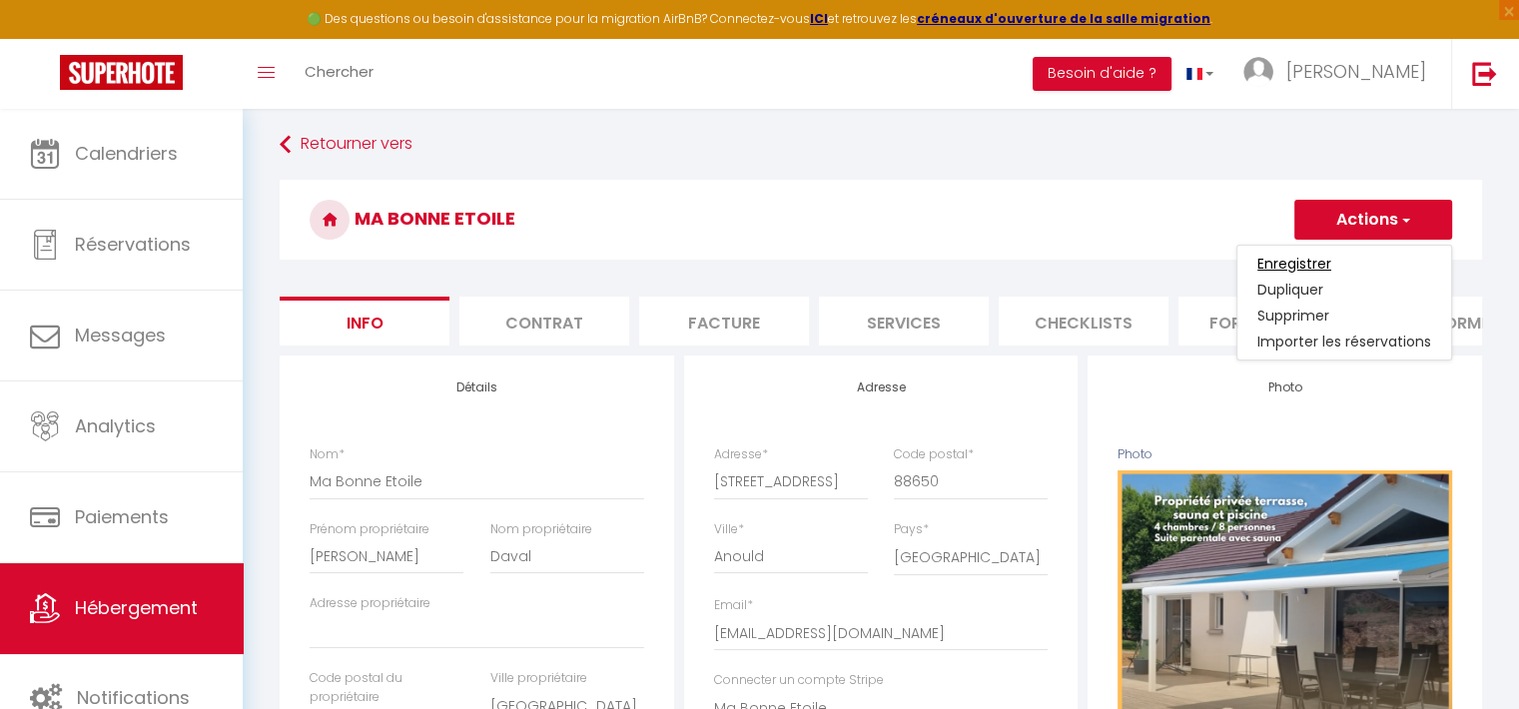
click at [1313, 267] on input "Enregistrer" at bounding box center [1295, 264] width 74 height 20
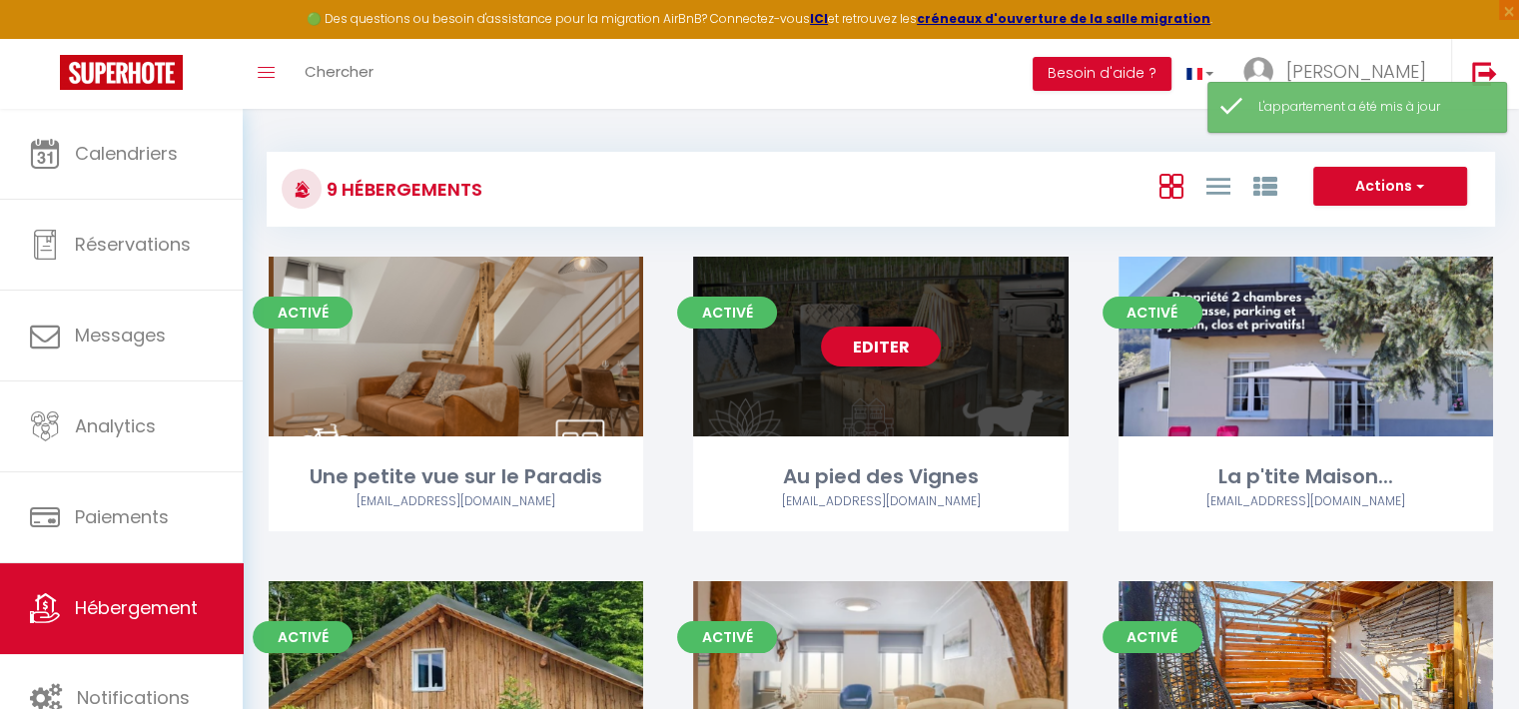
scroll to position [546, 0]
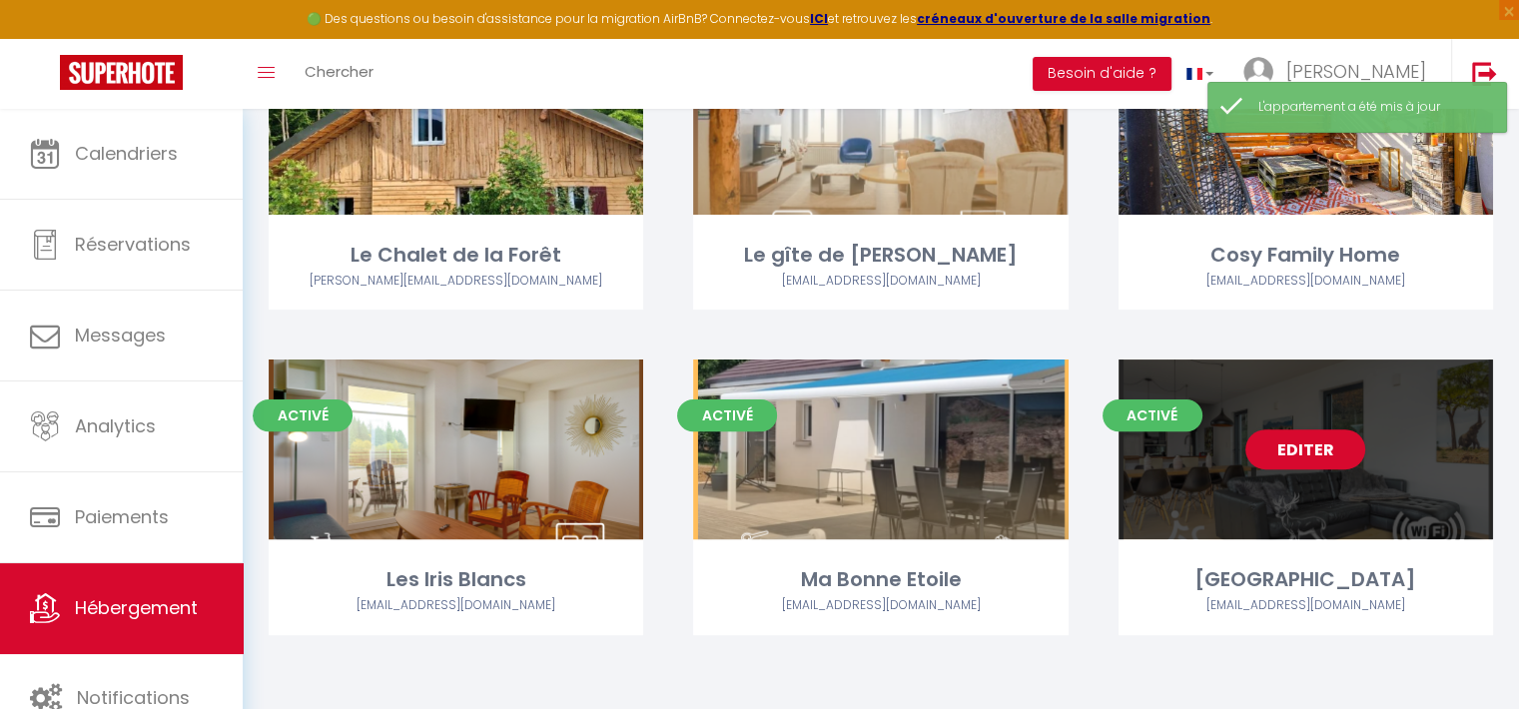
click at [1311, 528] on div "Editer" at bounding box center [1306, 450] width 375 height 180
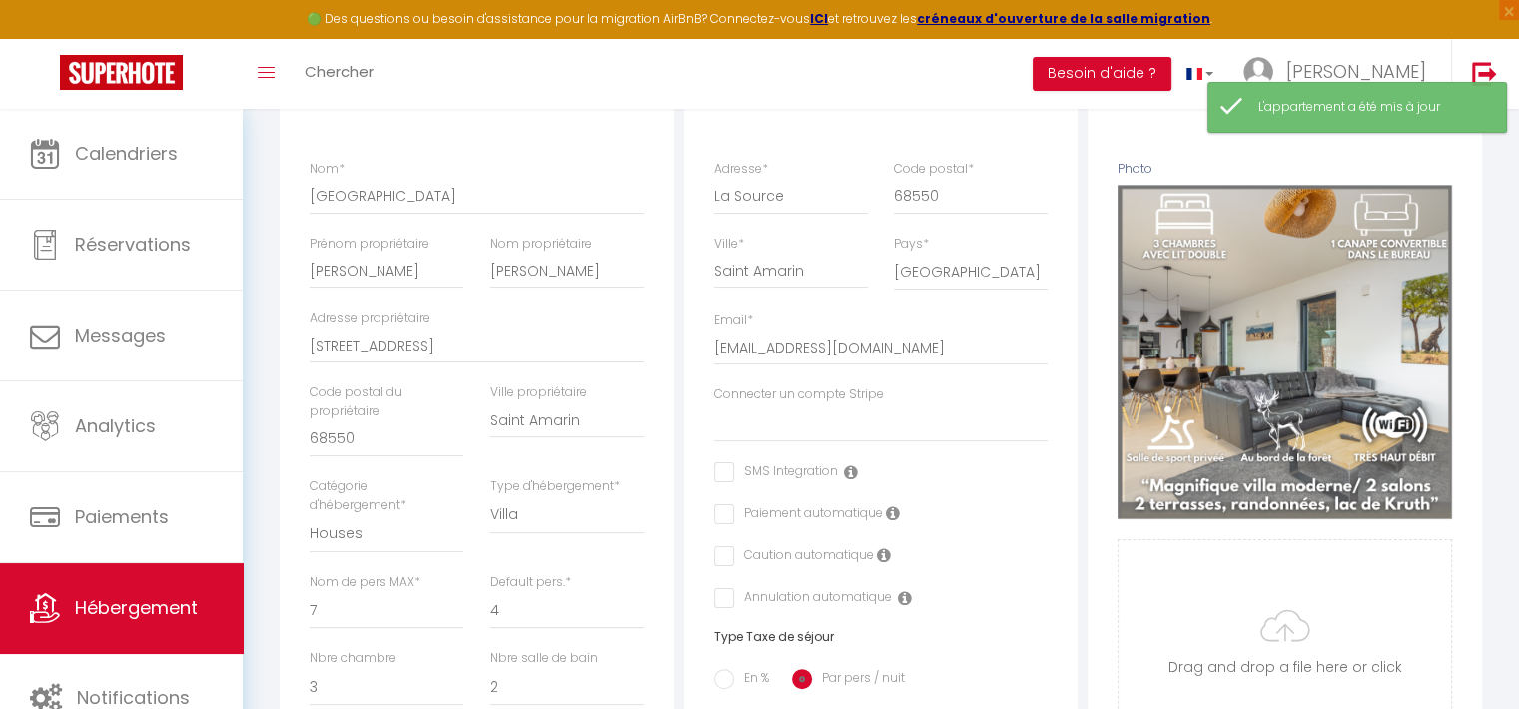
scroll to position [292, 0]
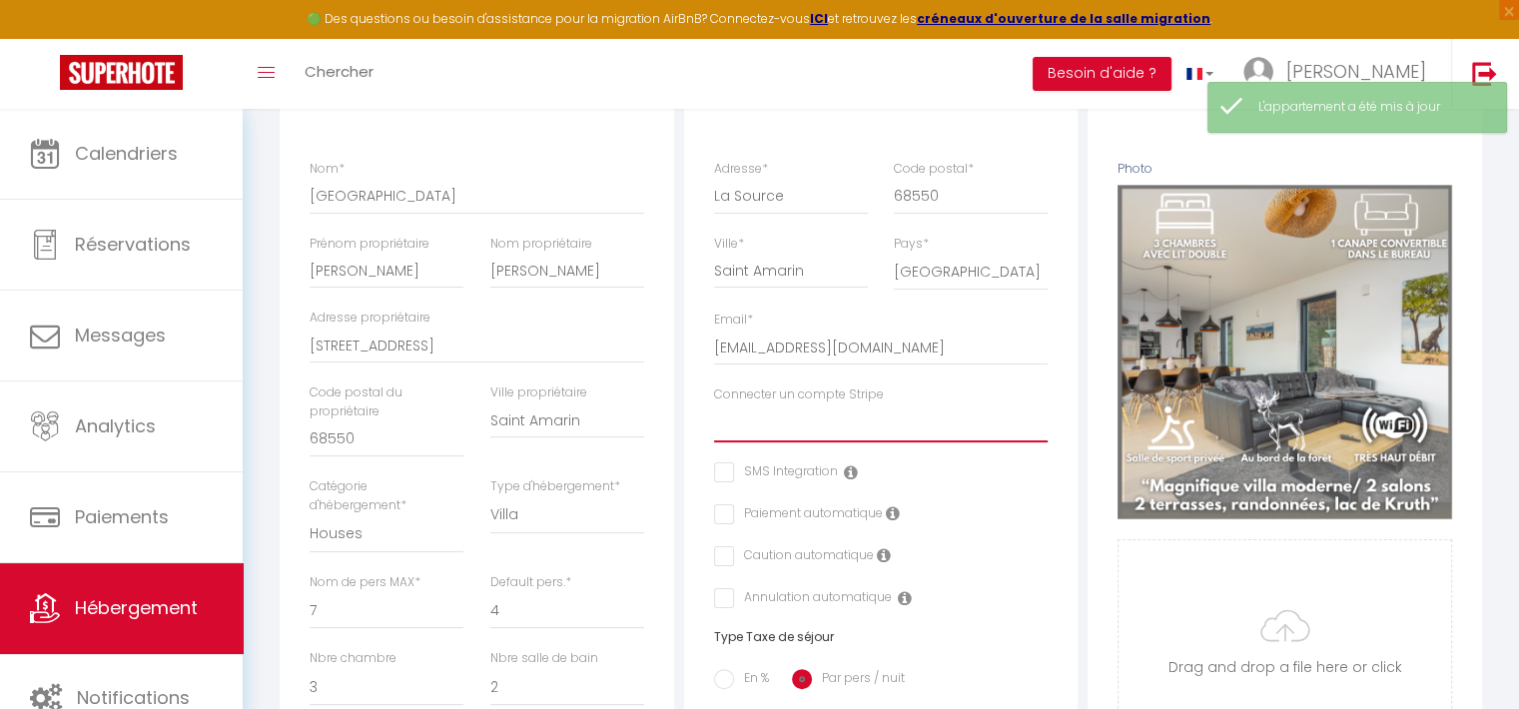
click at [870, 435] on select "[PERSON_NAME] Blanche Lepicard [PERSON_NAME] [PERSON_NAME] [PERSON_NAME] laptit…" at bounding box center [881, 424] width 335 height 38
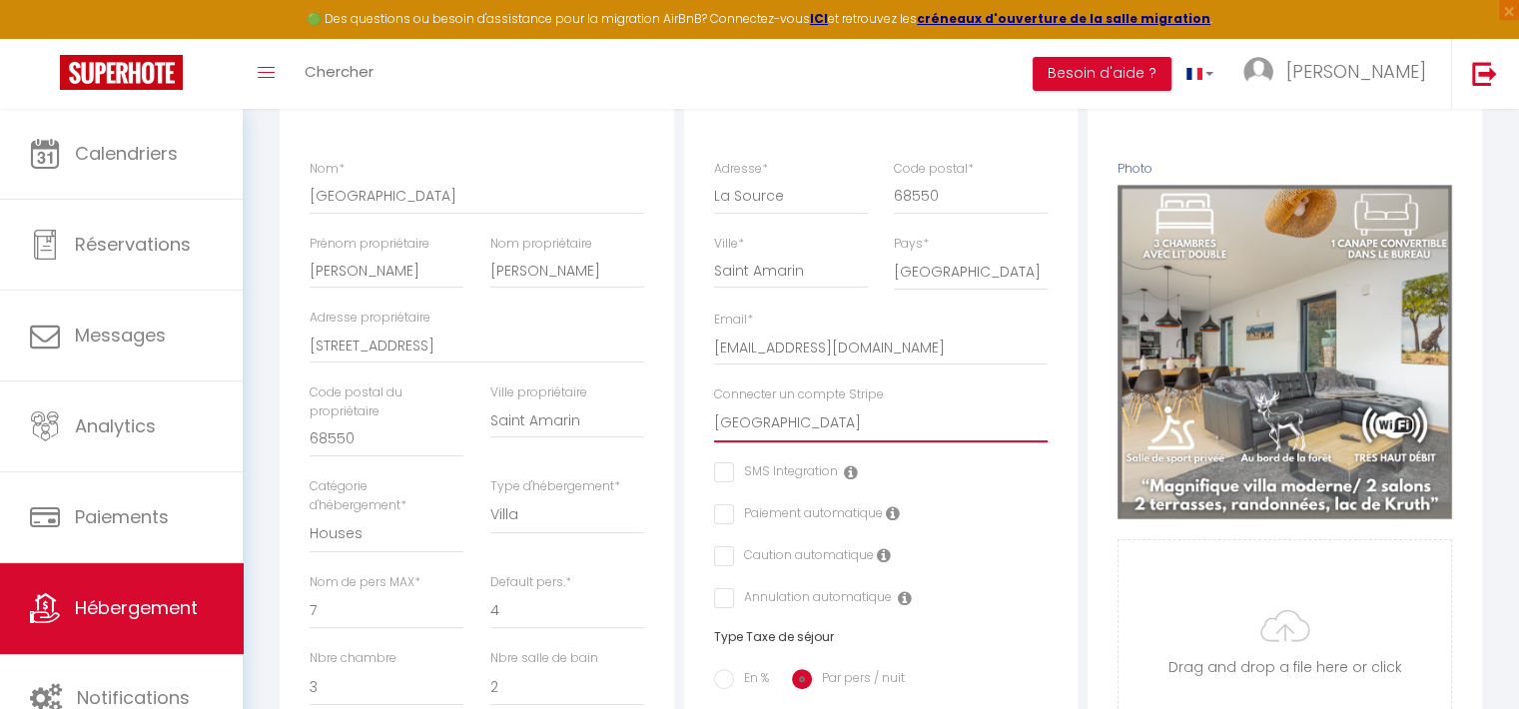
click at [714, 419] on select "[PERSON_NAME] Blanche Lepicard [PERSON_NAME] [PERSON_NAME] [PERSON_NAME] laptit…" at bounding box center [881, 424] width 335 height 38
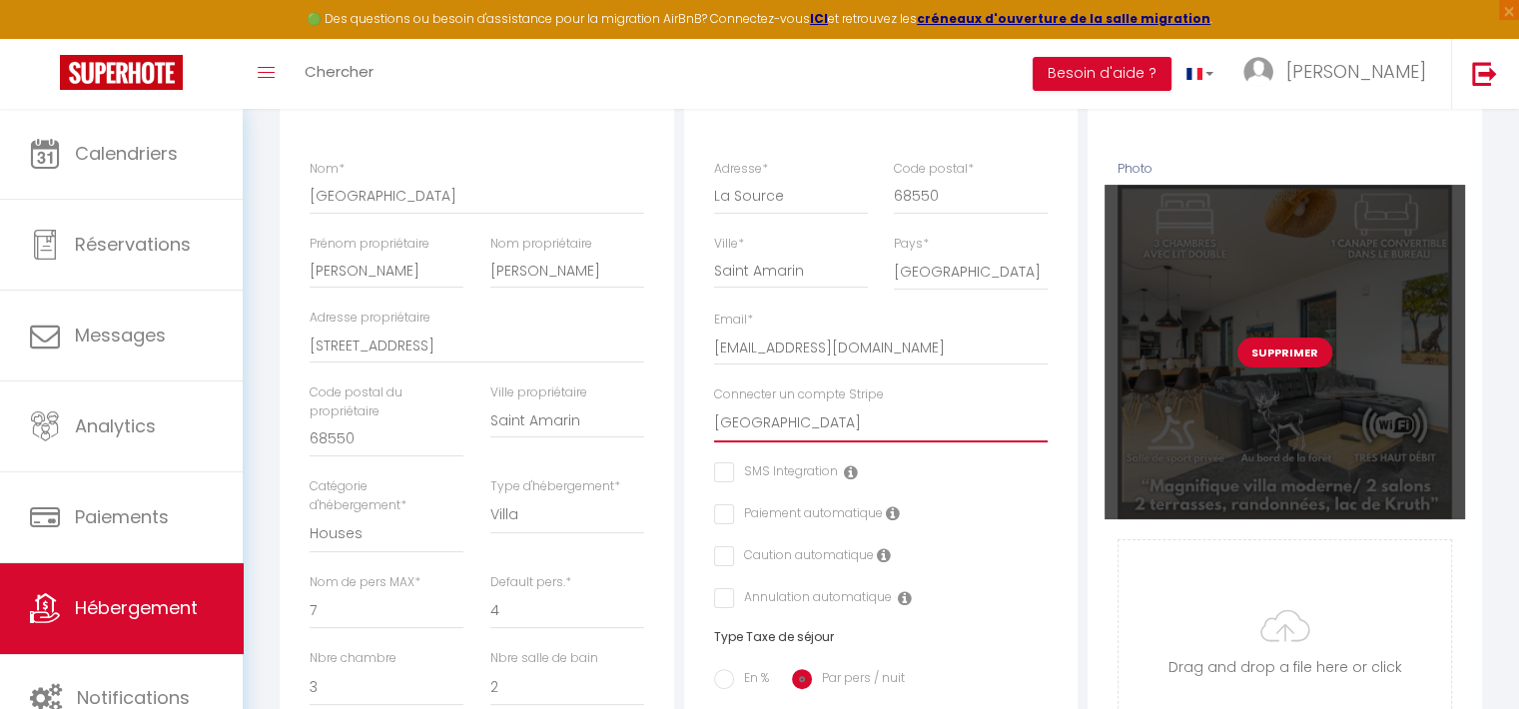
scroll to position [0, 0]
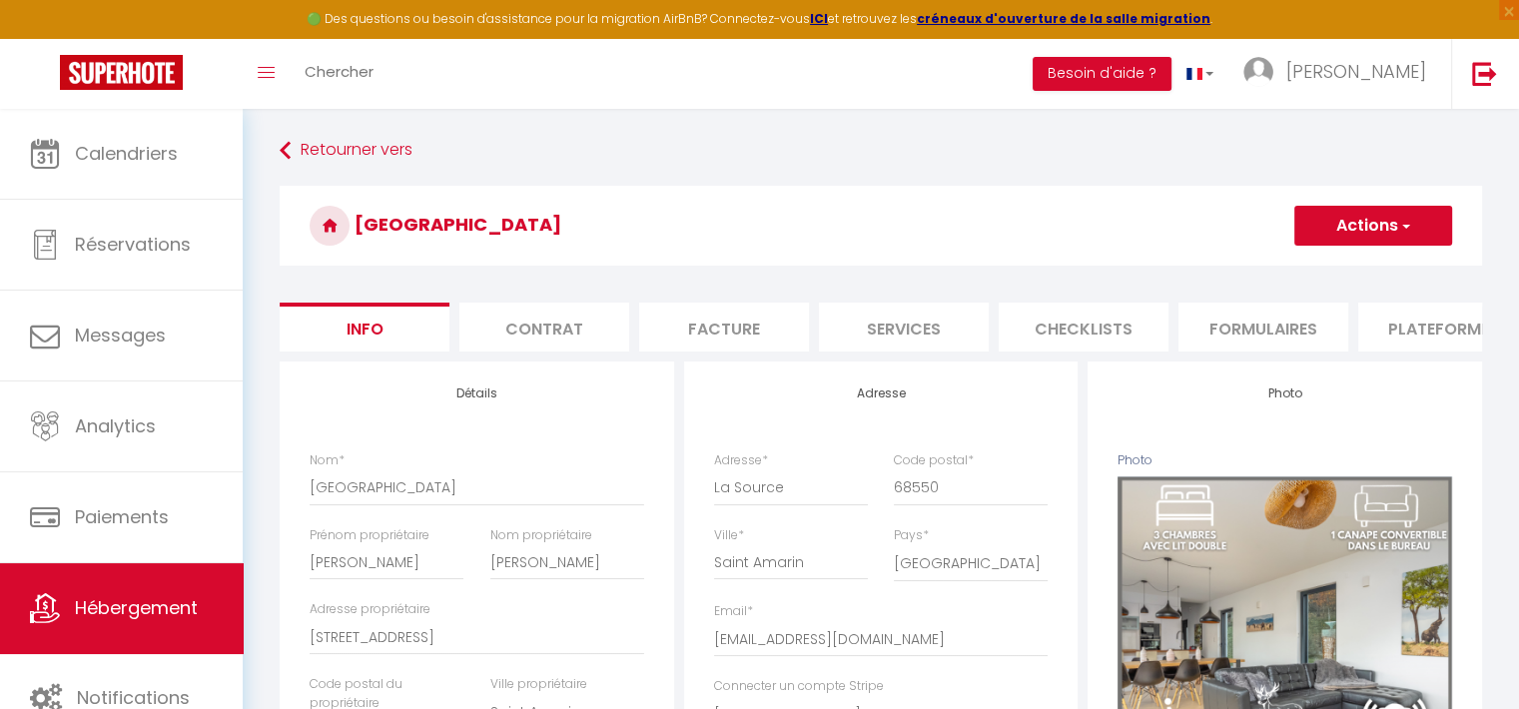
click at [1382, 228] on button "Actions" at bounding box center [1374, 226] width 158 height 40
click at [1319, 273] on input "Enregistrer" at bounding box center [1295, 270] width 74 height 20
